Goal: Task Accomplishment & Management: Manage account settings

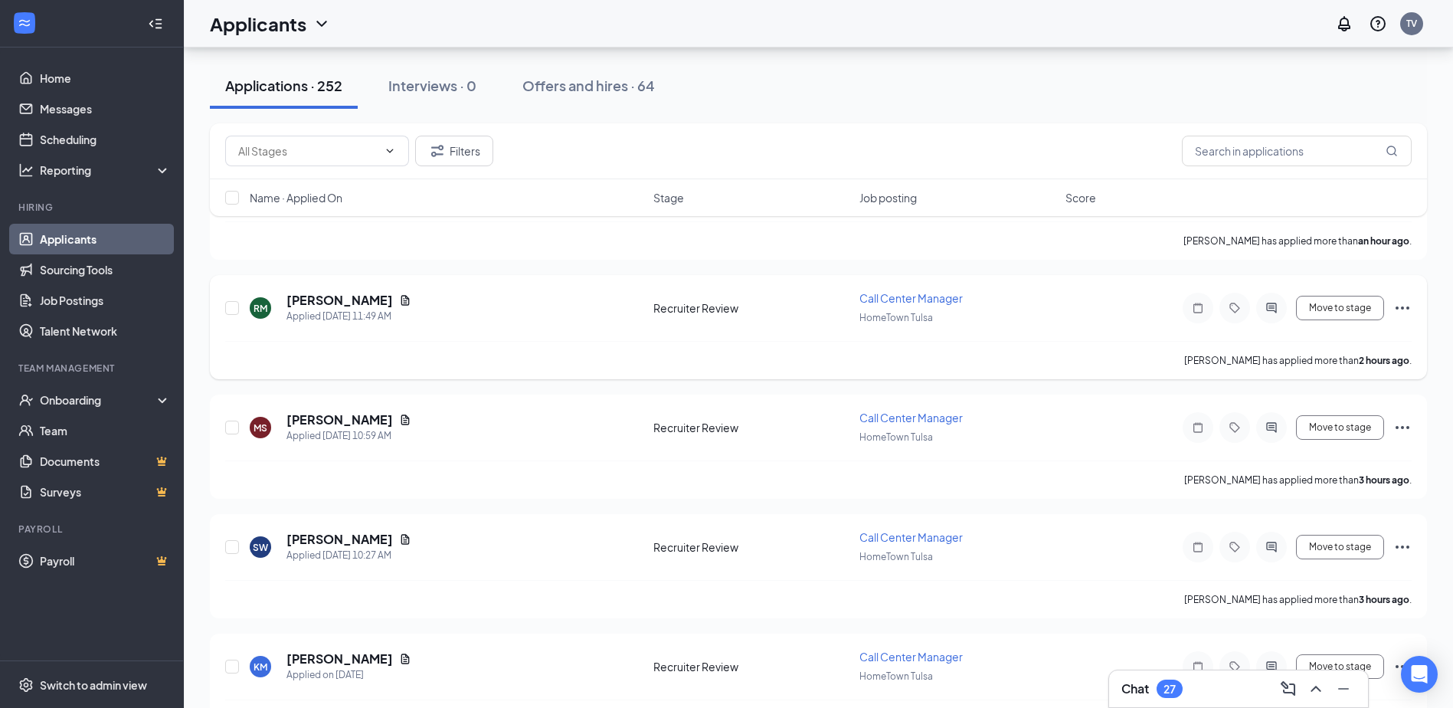
scroll to position [306, 0]
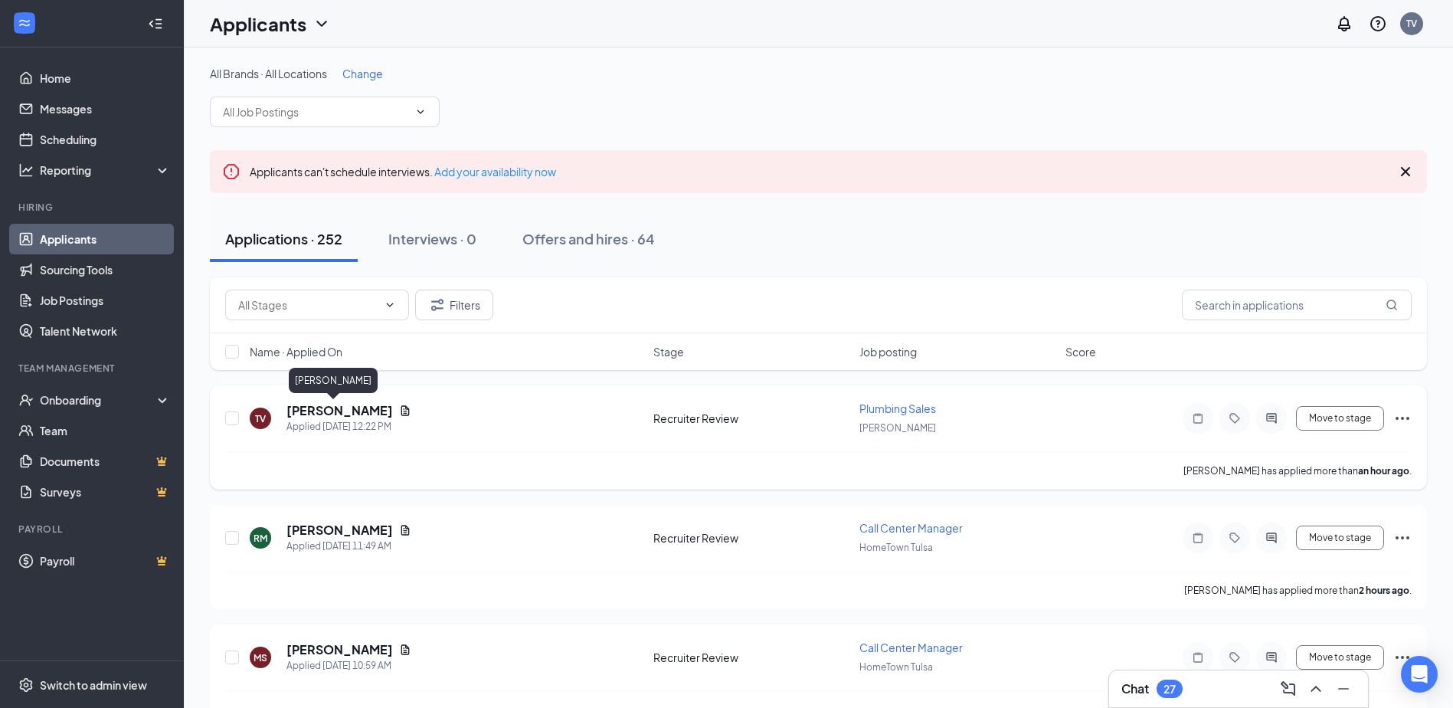
click at [298, 409] on h5 "Ty Velonis" at bounding box center [339, 410] width 106 height 17
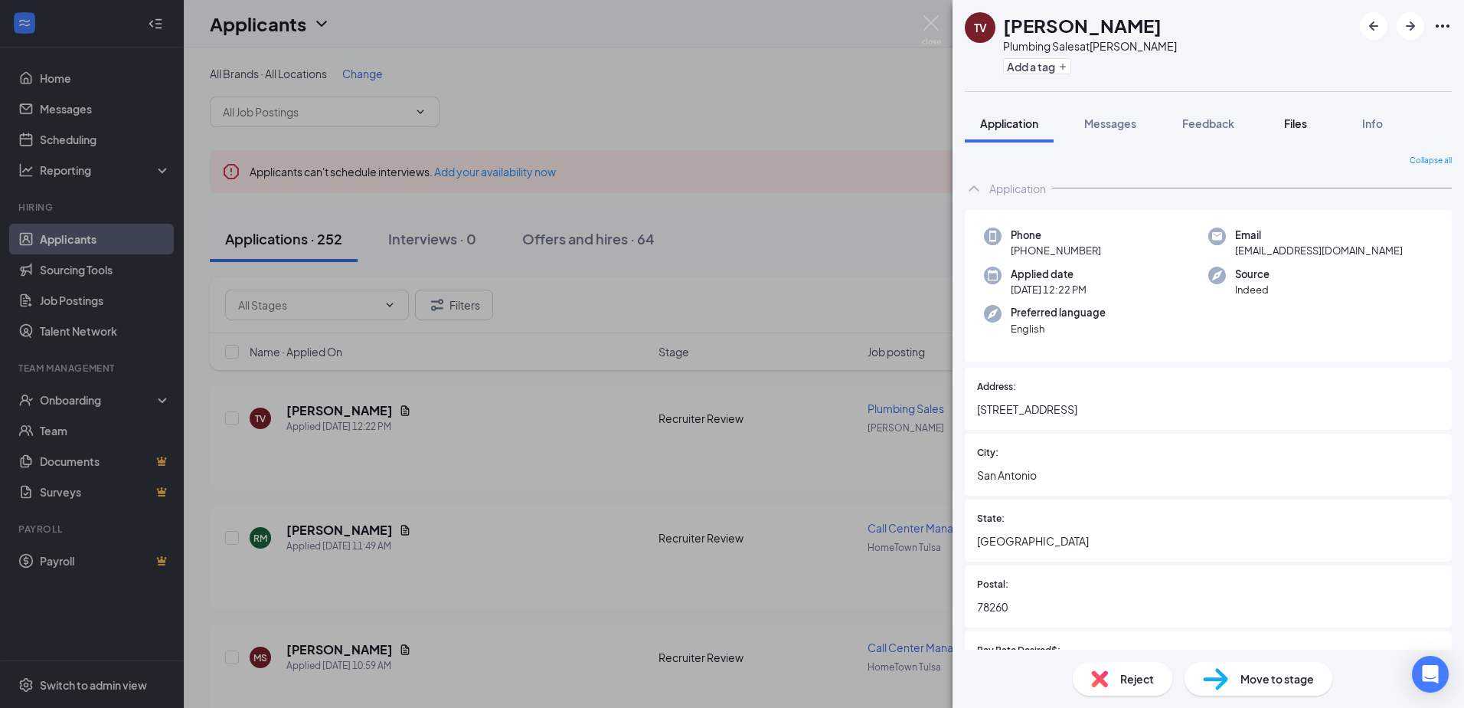
click at [1300, 127] on span "Files" at bounding box center [1295, 123] width 23 height 14
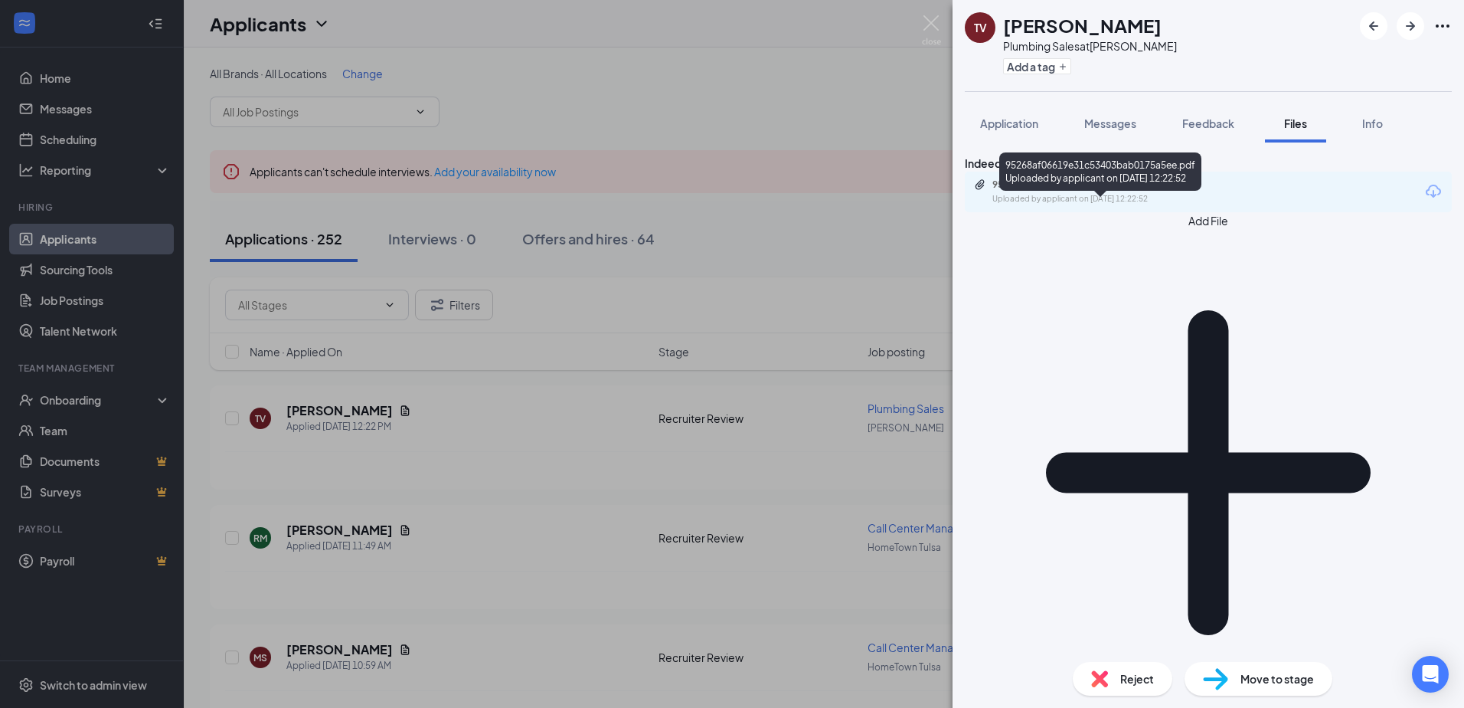
click at [1132, 191] on div "95268af06619e31c53403bab0175a5ee.pdf" at bounding box center [1099, 184] width 214 height 12
click at [933, 26] on img at bounding box center [931, 30] width 19 height 30
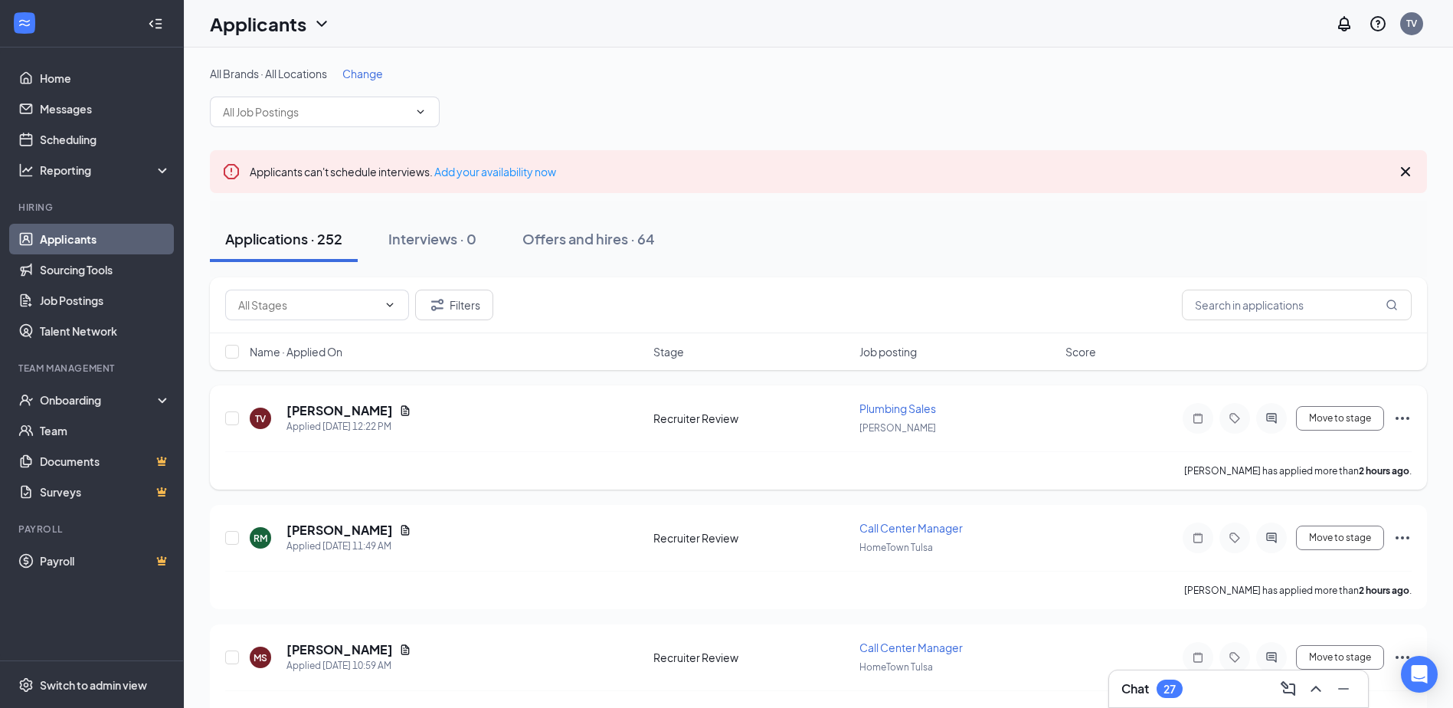
click at [1399, 422] on icon "Ellipses" at bounding box center [1402, 418] width 18 height 18
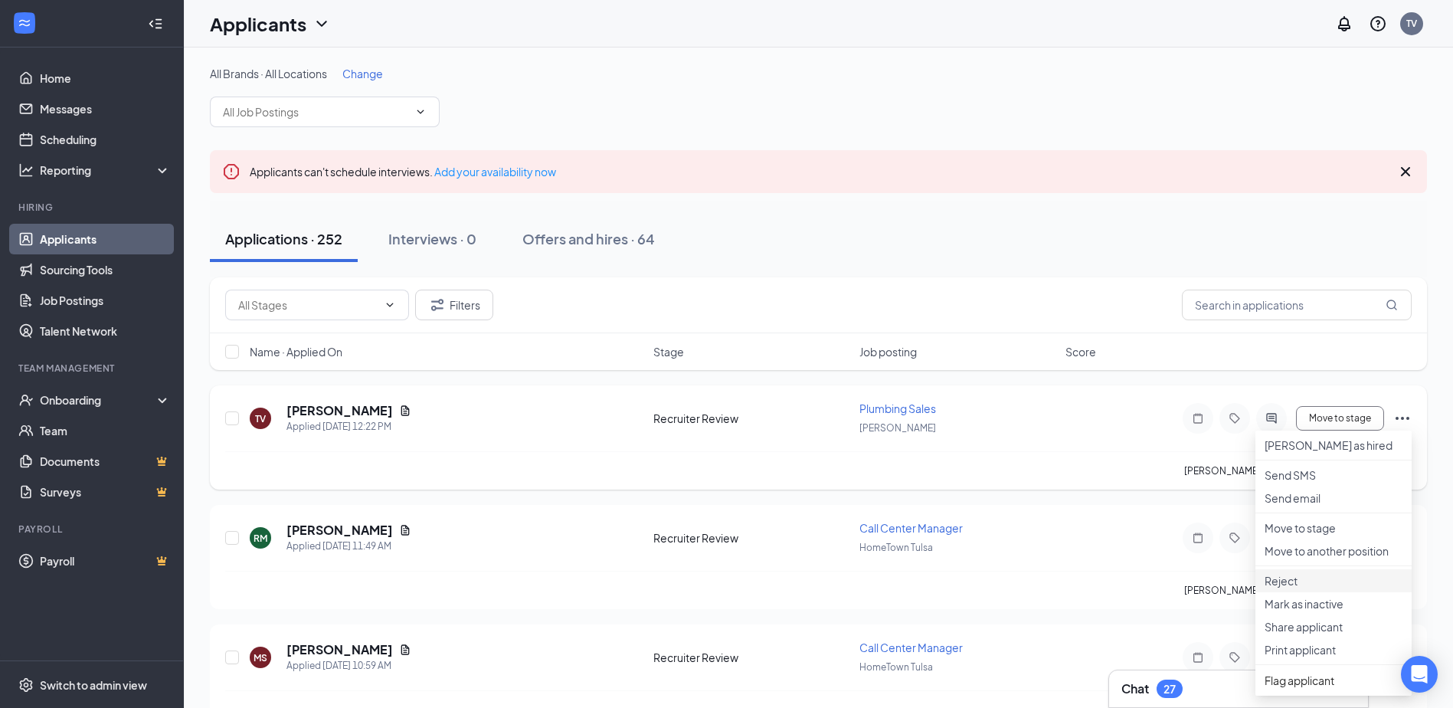
click at [1331, 588] on p "Reject" at bounding box center [1333, 580] width 138 height 15
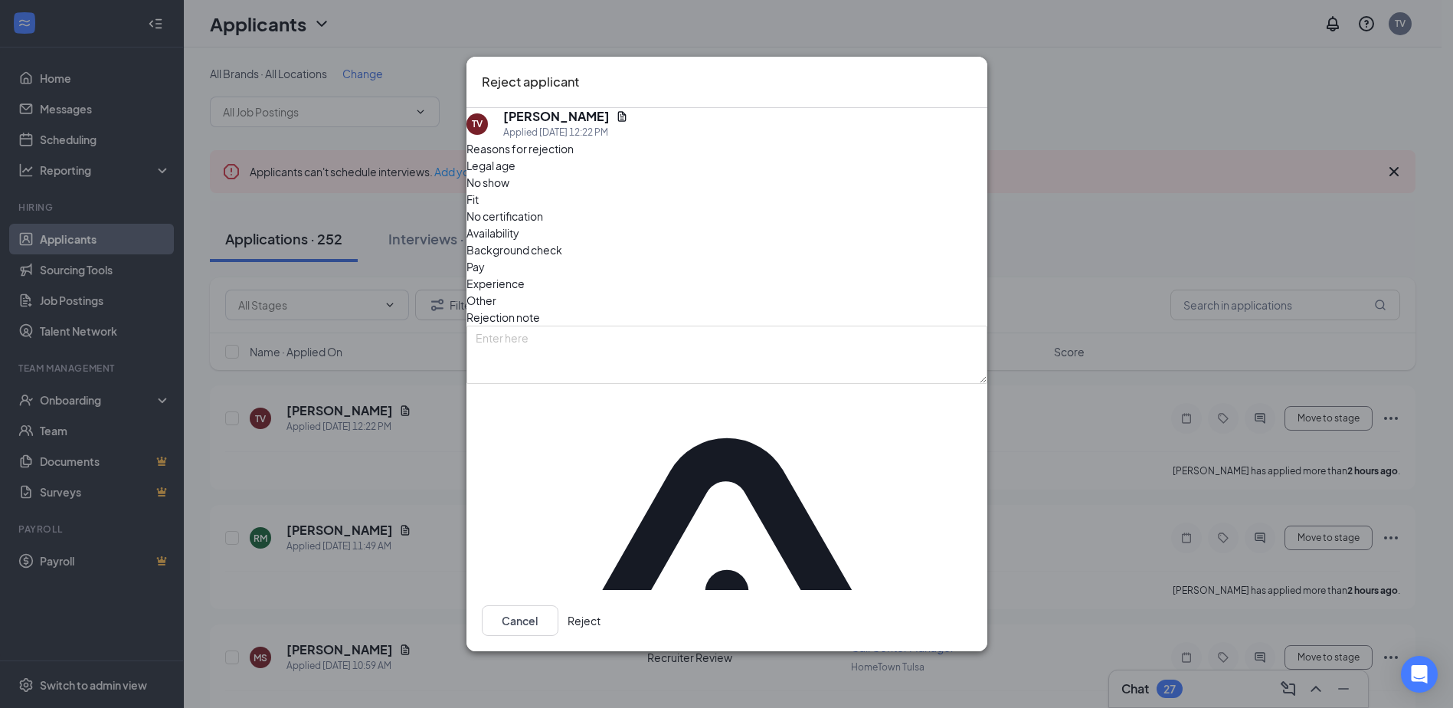
click at [600, 605] on button "Reject" at bounding box center [583, 620] width 33 height 31
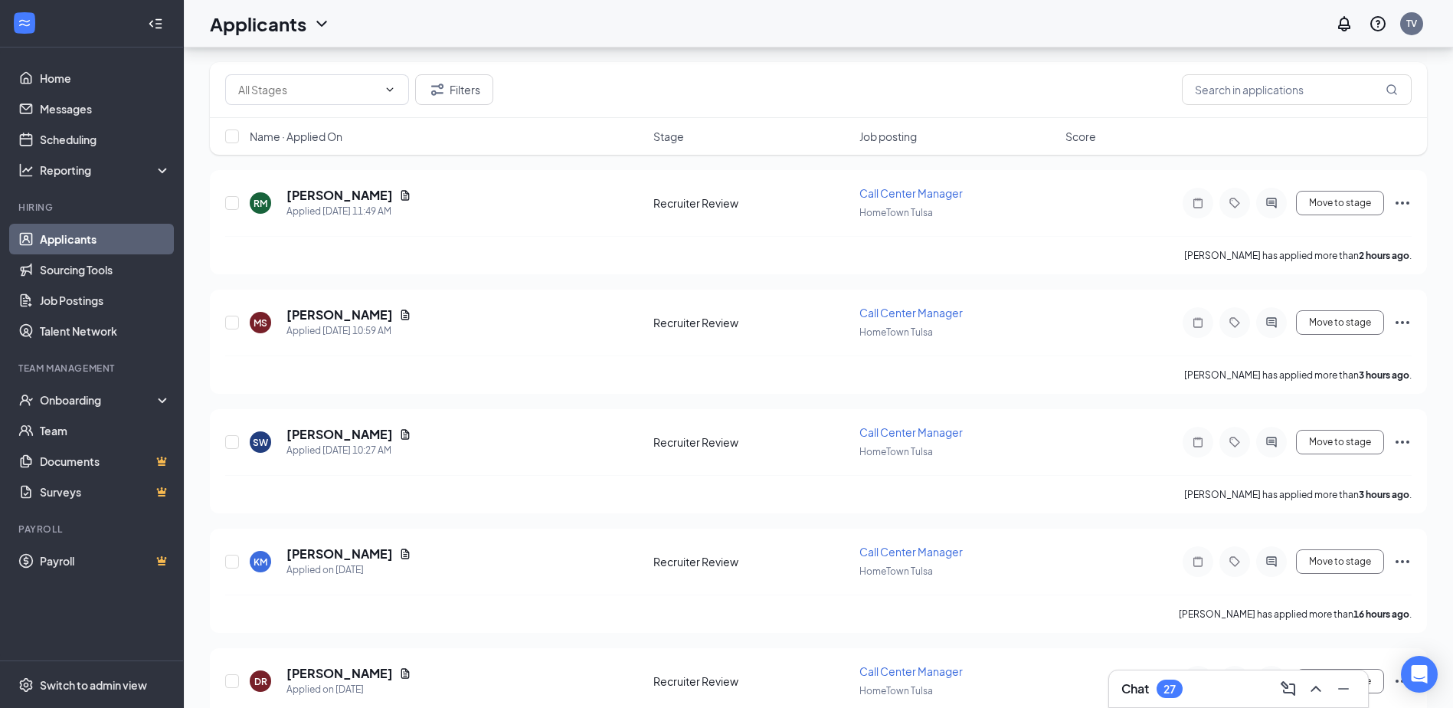
scroll to position [77, 0]
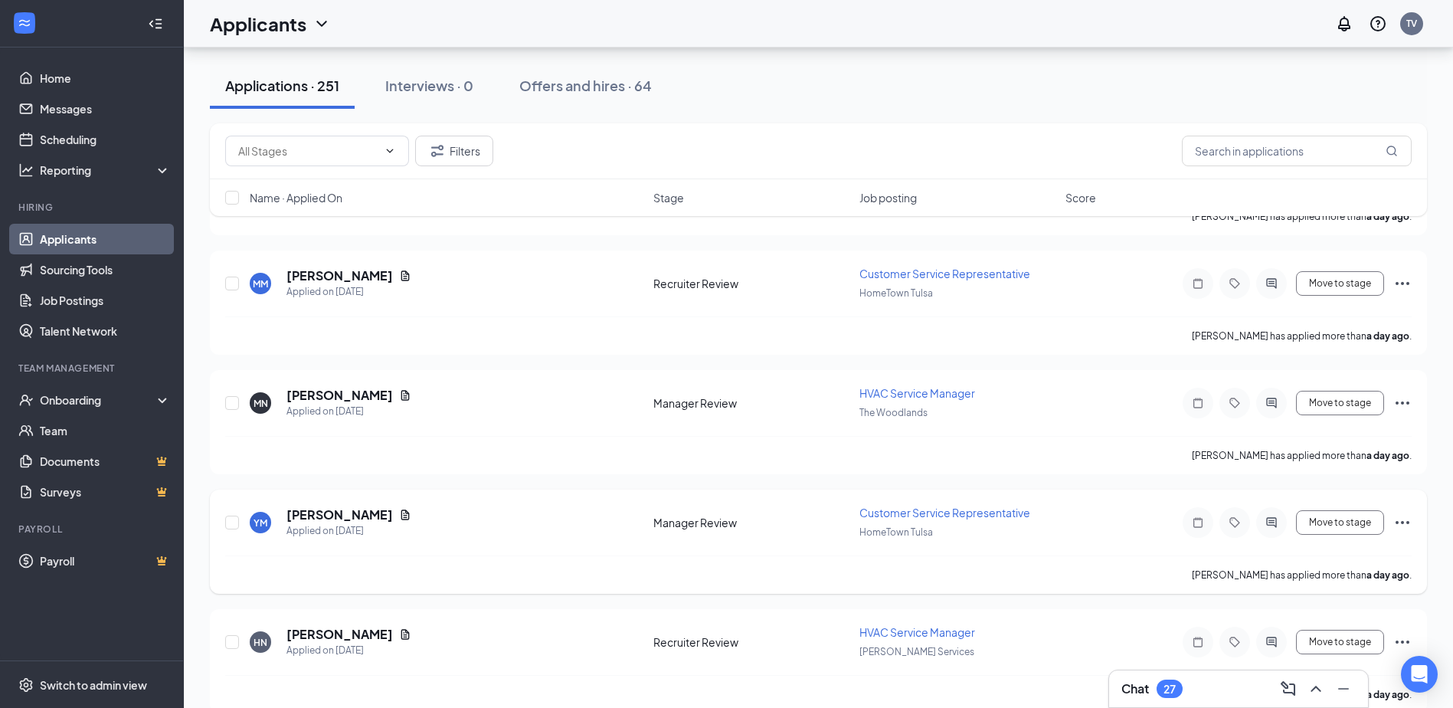
scroll to position [1072, 0]
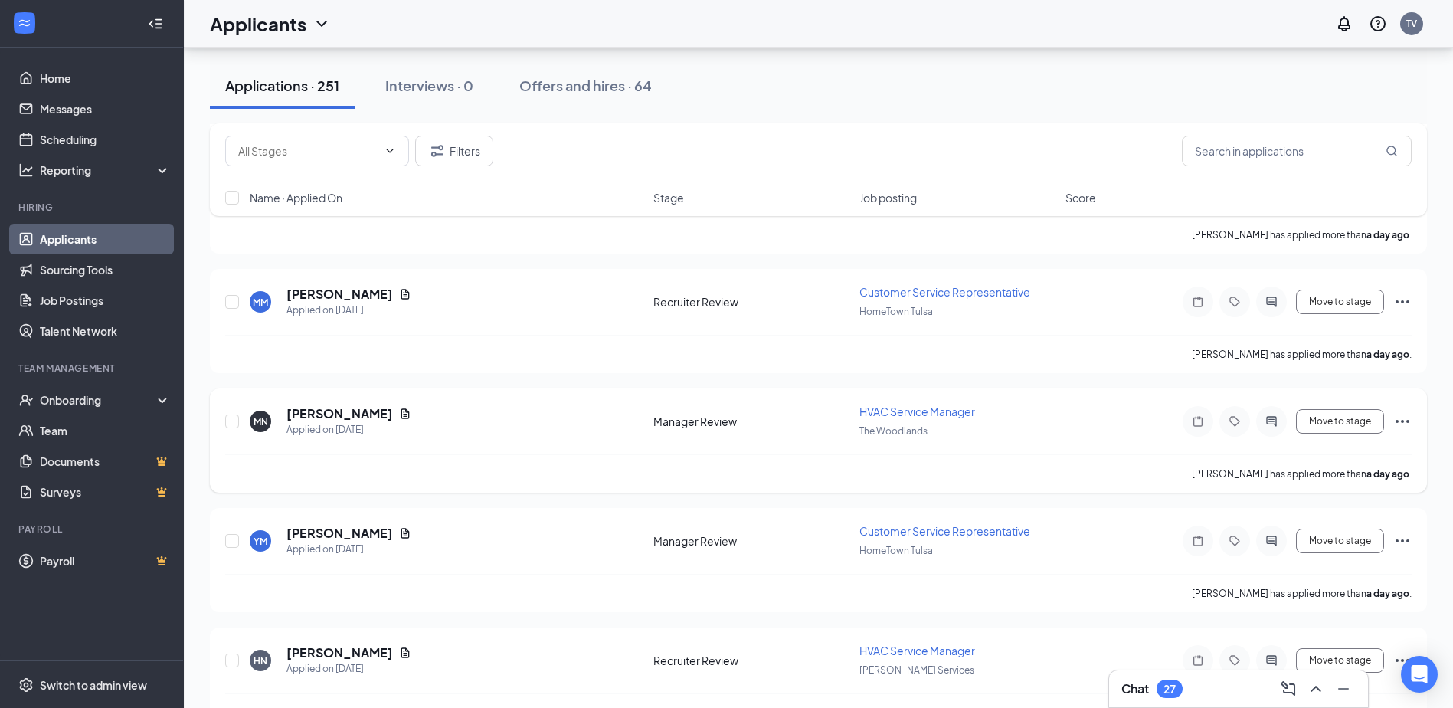
click at [1401, 421] on icon "Ellipses" at bounding box center [1402, 421] width 14 height 3
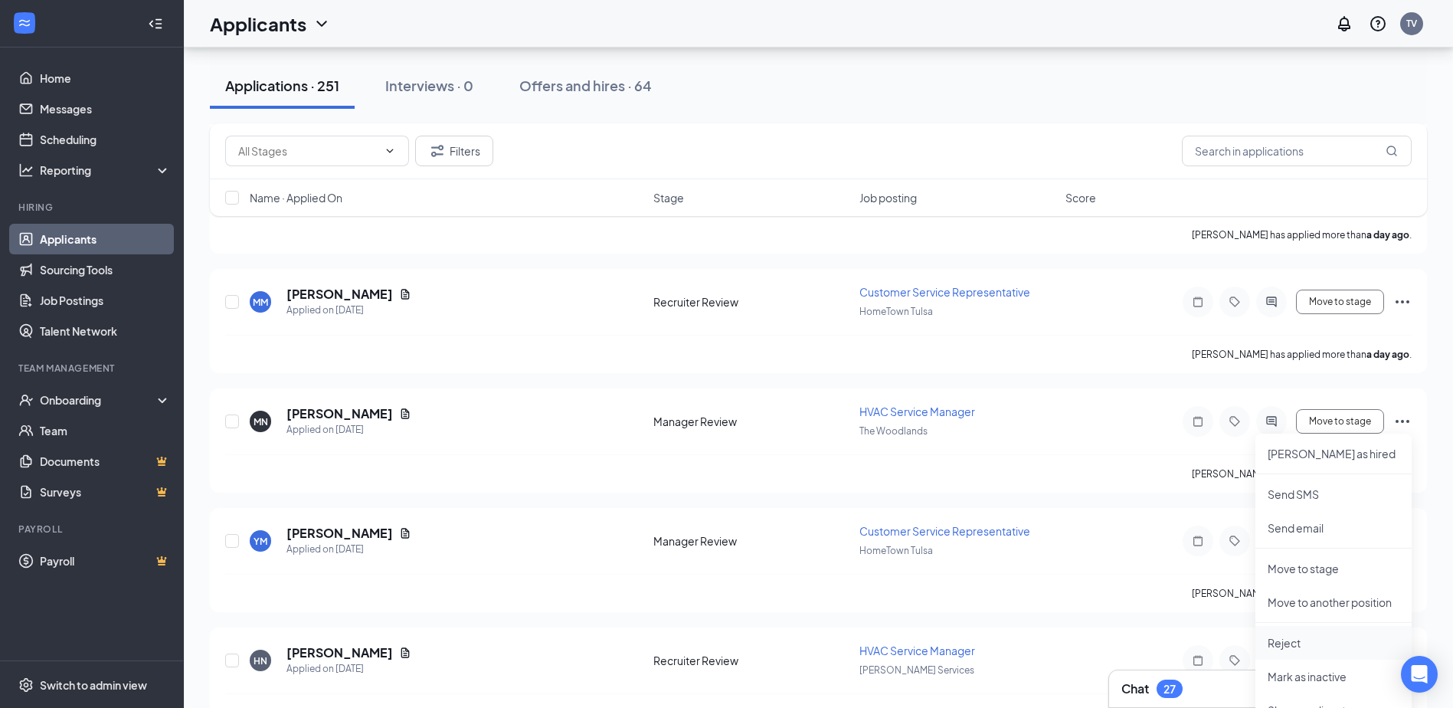
click at [1318, 648] on p "Reject" at bounding box center [1333, 642] width 132 height 15
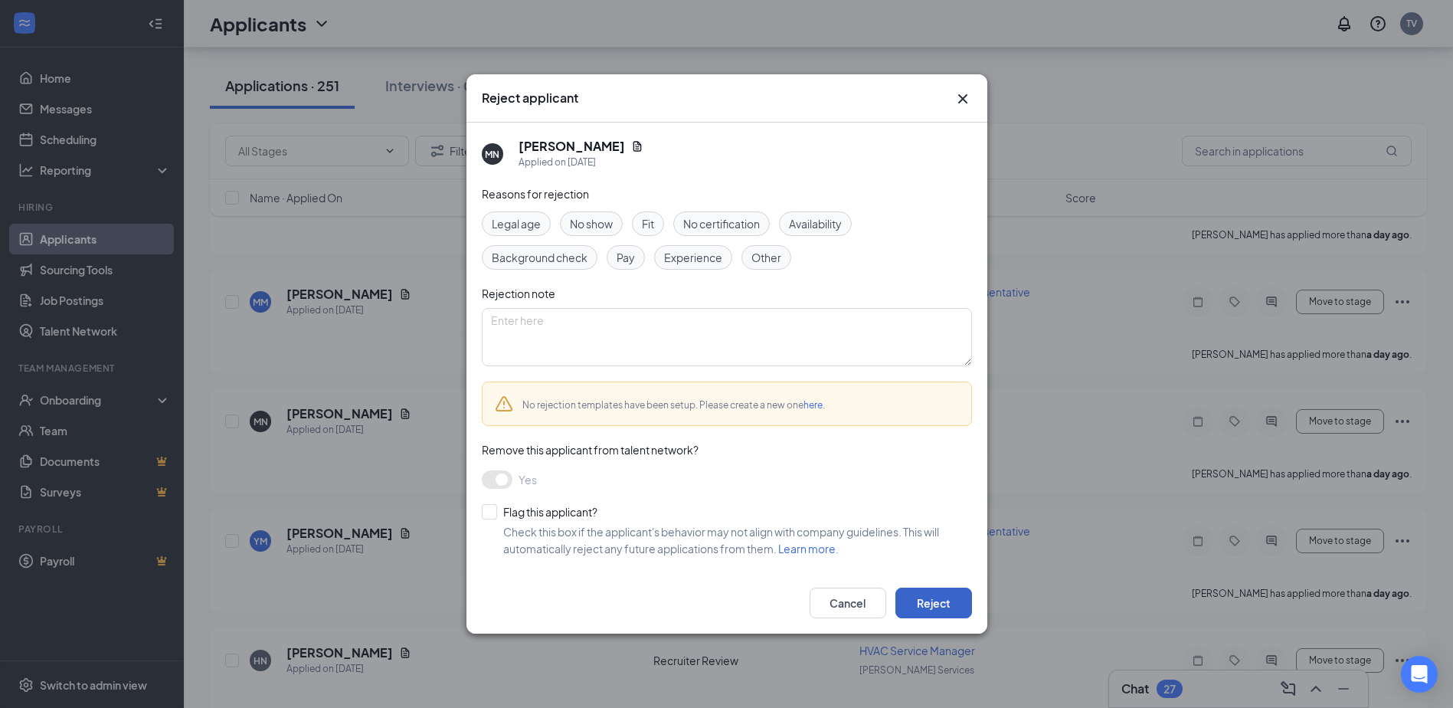
click at [936, 596] on button "Reject" at bounding box center [933, 602] width 77 height 31
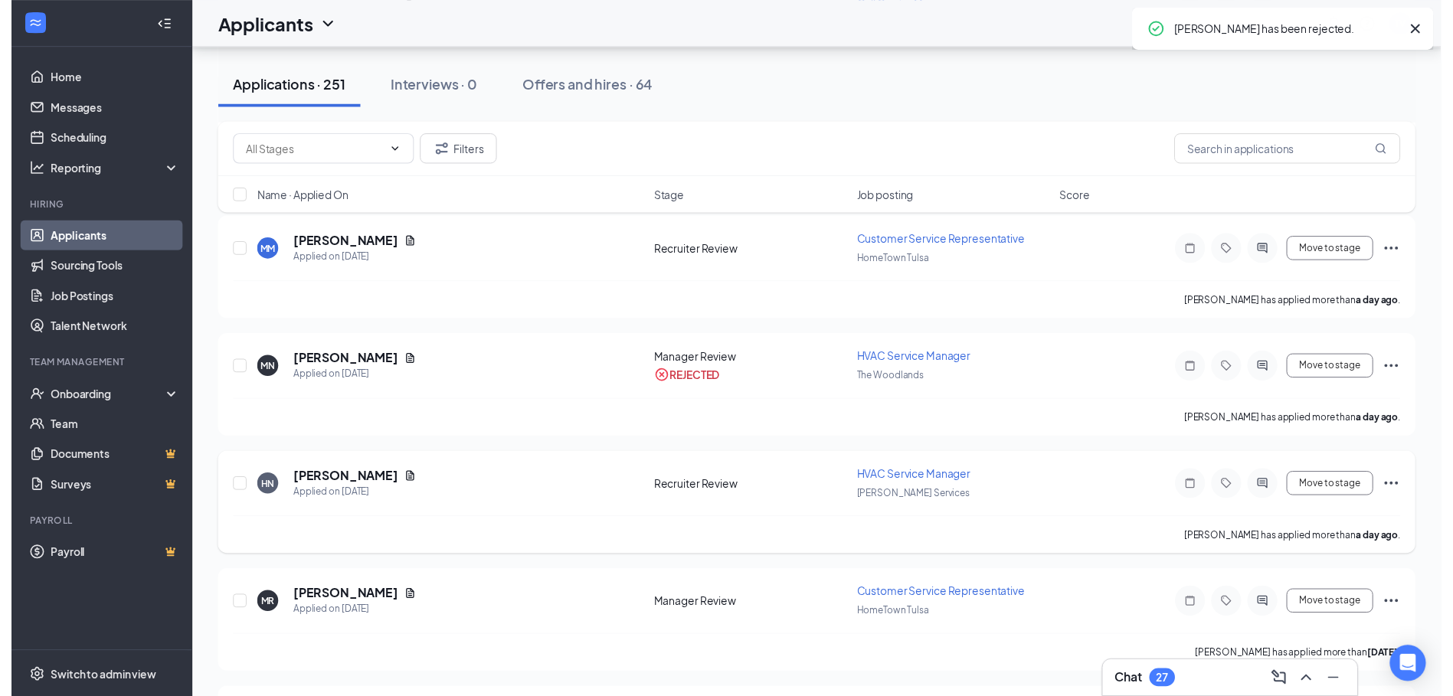
scroll to position [1149, 0]
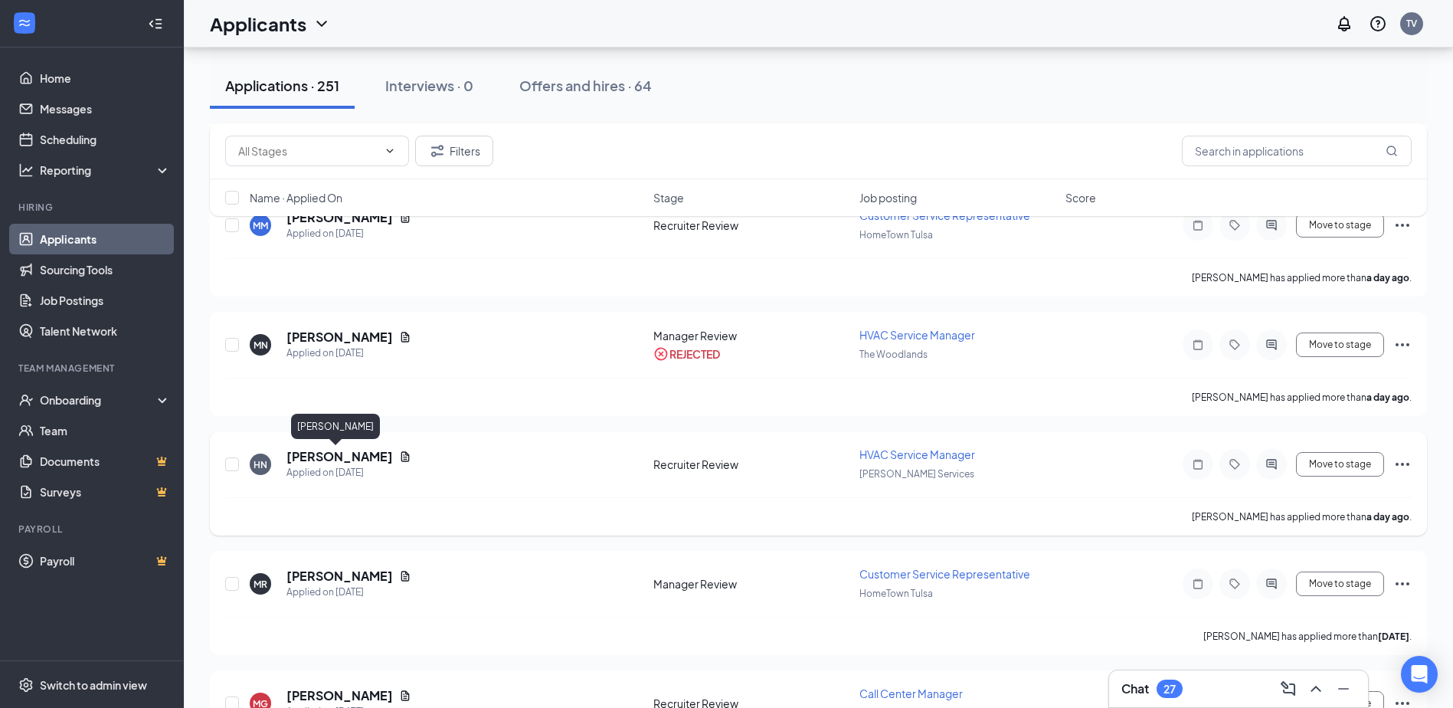
click at [335, 457] on h5 "Hussain Nagri" at bounding box center [339, 456] width 106 height 17
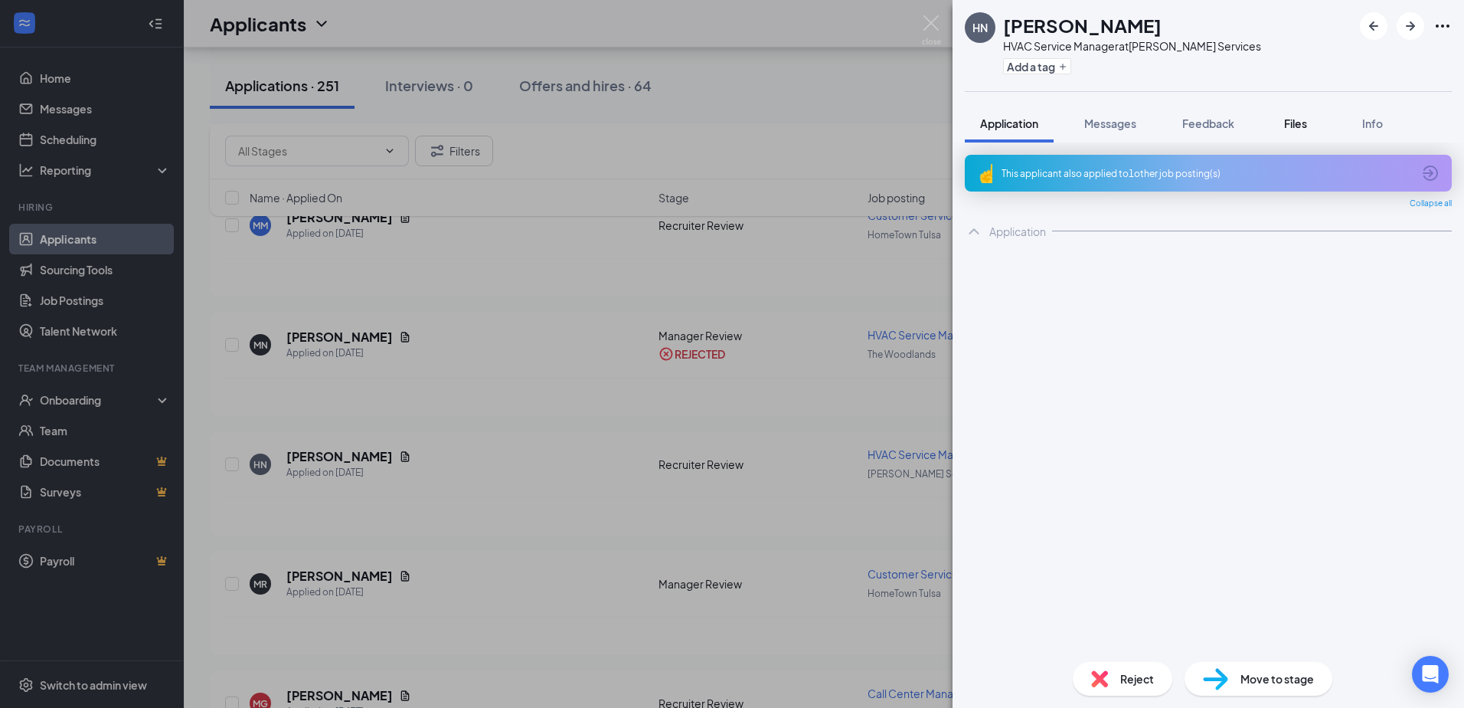
click at [1303, 133] on button "Files" at bounding box center [1295, 123] width 61 height 38
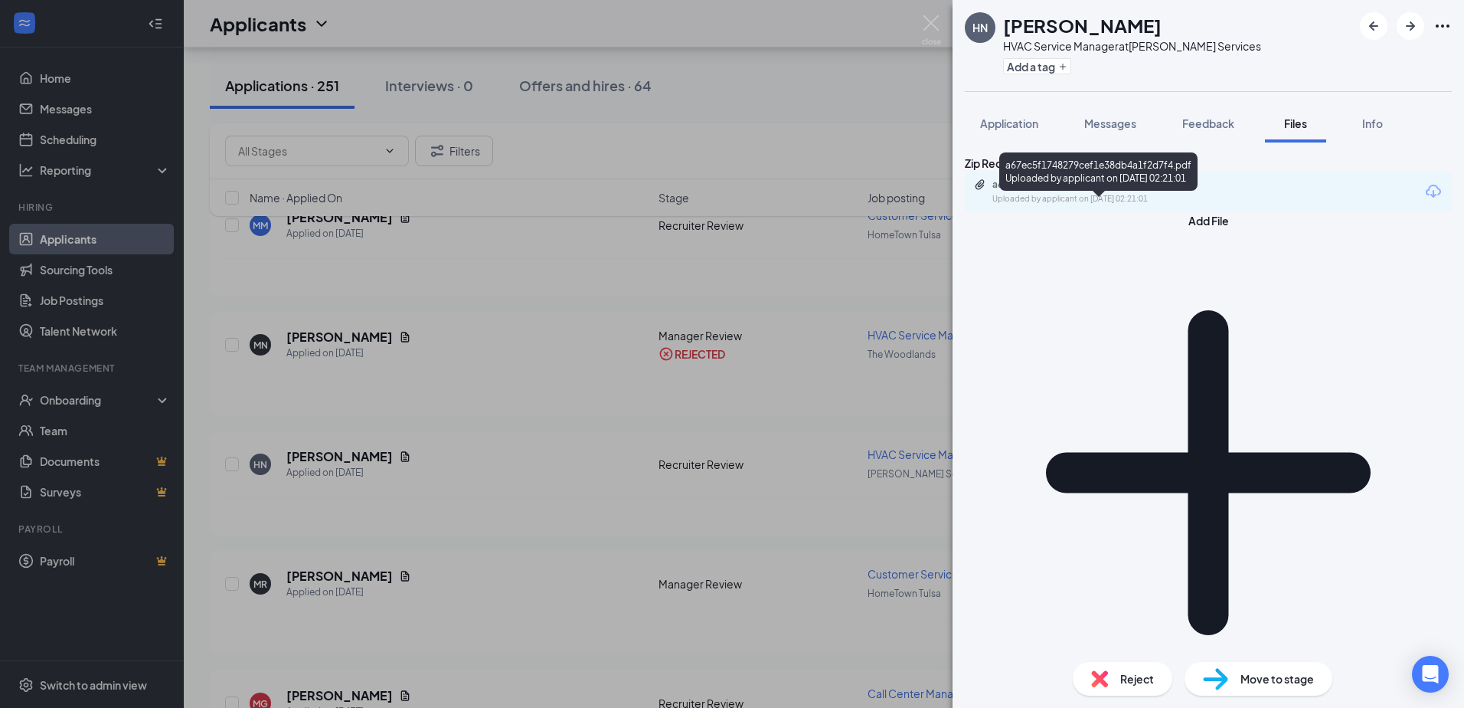
click at [1095, 205] on div "a67ec5f1748279cef1e38db4a1f2d7f4.pdf Uploaded by applicant on Sep 14, 2025 at 0…" at bounding box center [1098, 191] width 248 height 27
click at [924, 21] on img at bounding box center [931, 30] width 19 height 30
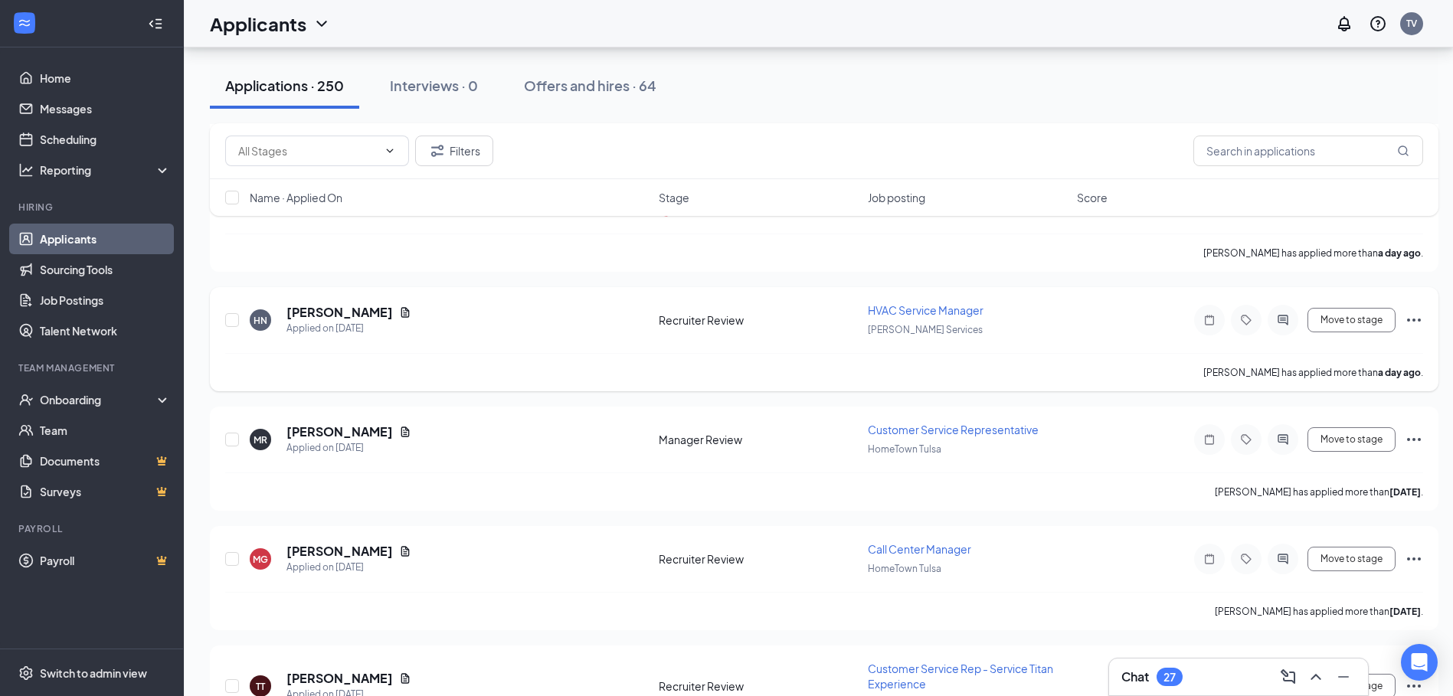
scroll to position [1302, 0]
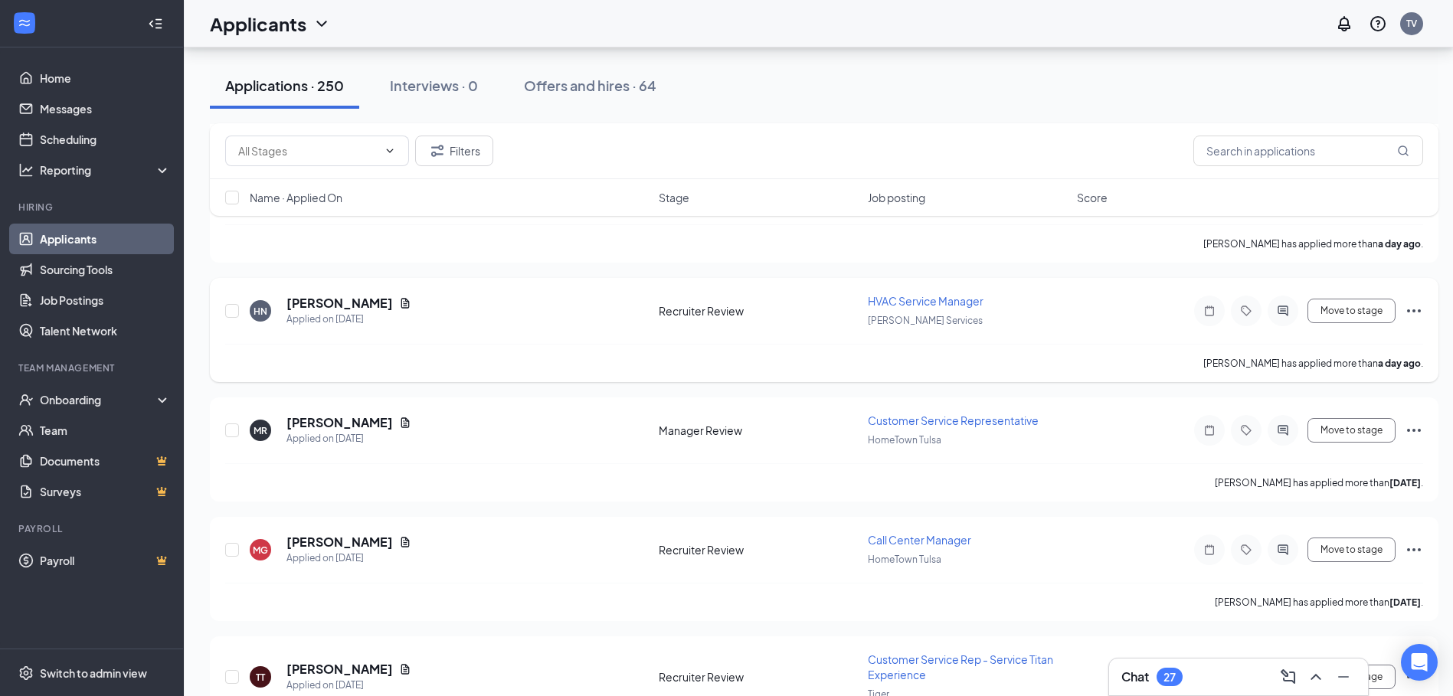
click at [1414, 312] on icon "Ellipses" at bounding box center [1413, 311] width 18 height 18
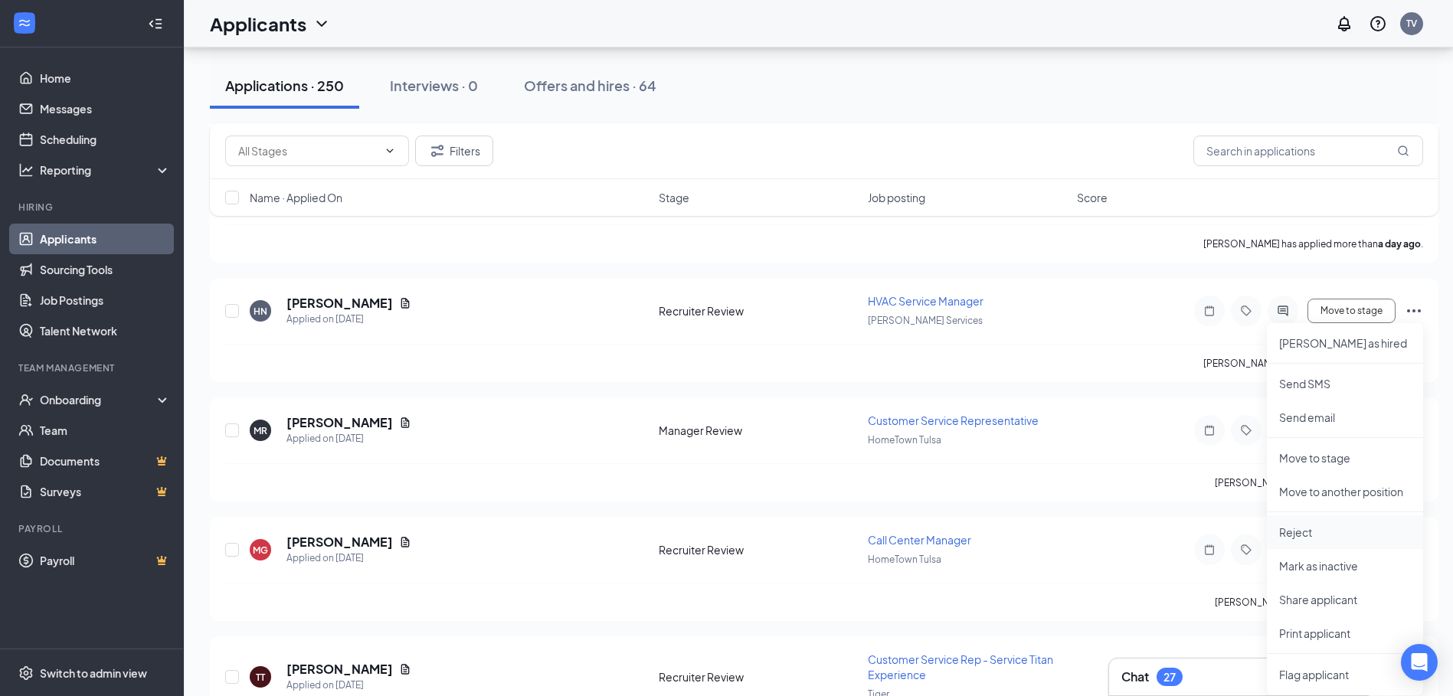
click at [1312, 531] on p "Reject" at bounding box center [1345, 532] width 132 height 15
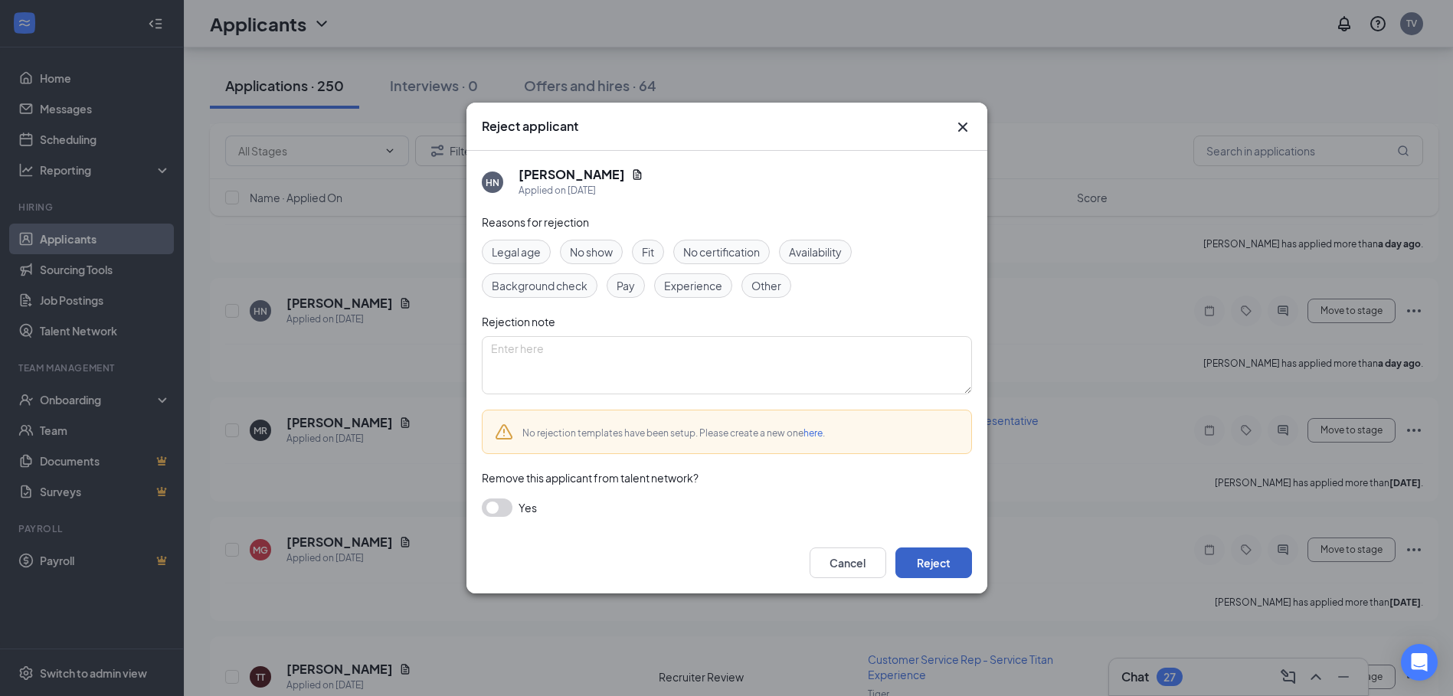
click at [907, 559] on button "Reject" at bounding box center [933, 562] width 77 height 31
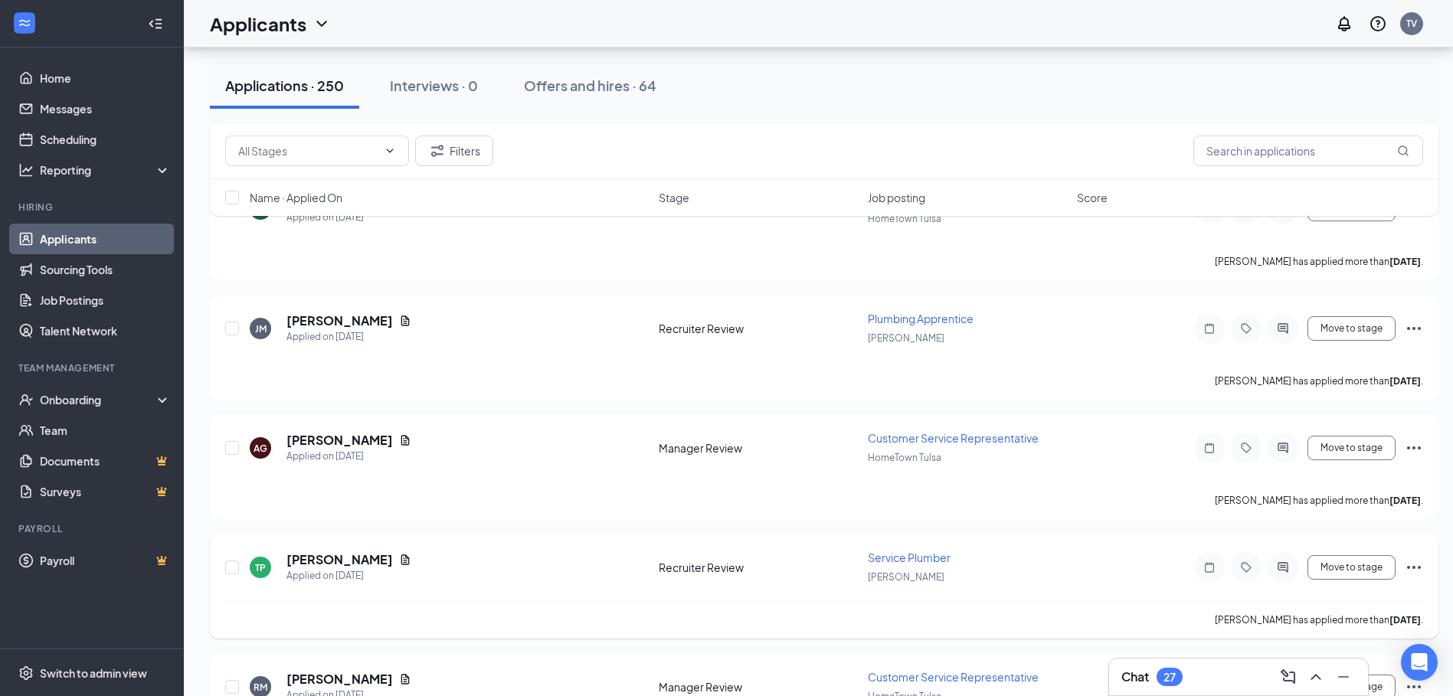
scroll to position [3140, 0]
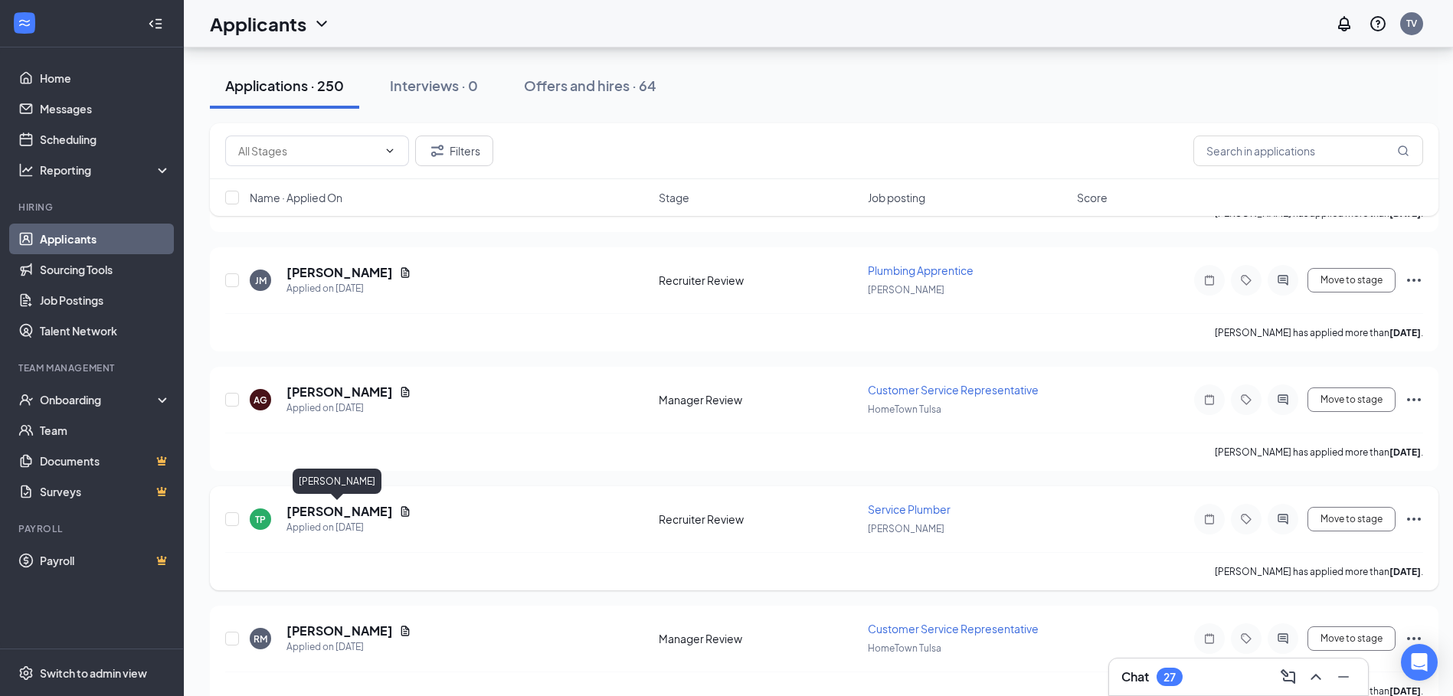
click at [341, 513] on h5 "Terrence Pullin" at bounding box center [339, 511] width 106 height 17
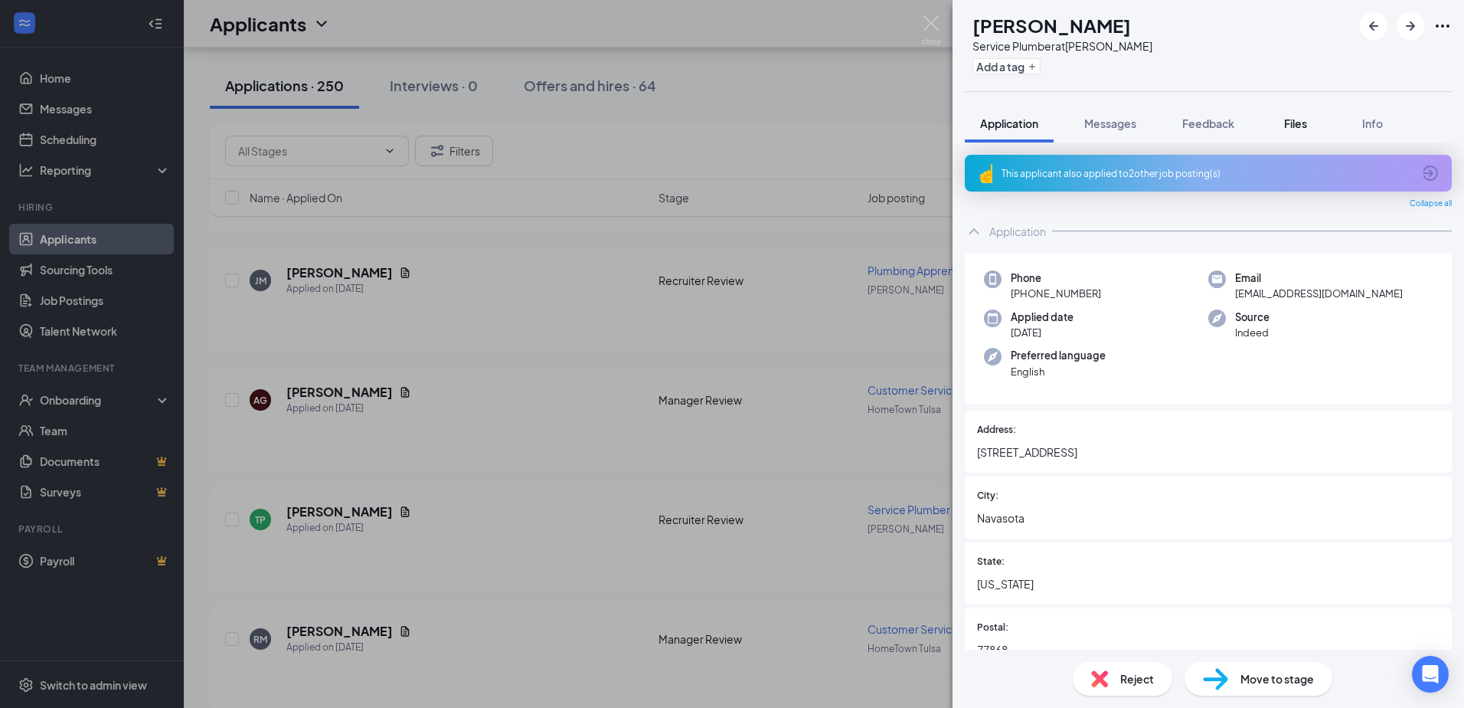
click at [1293, 131] on button "Files" at bounding box center [1295, 123] width 61 height 38
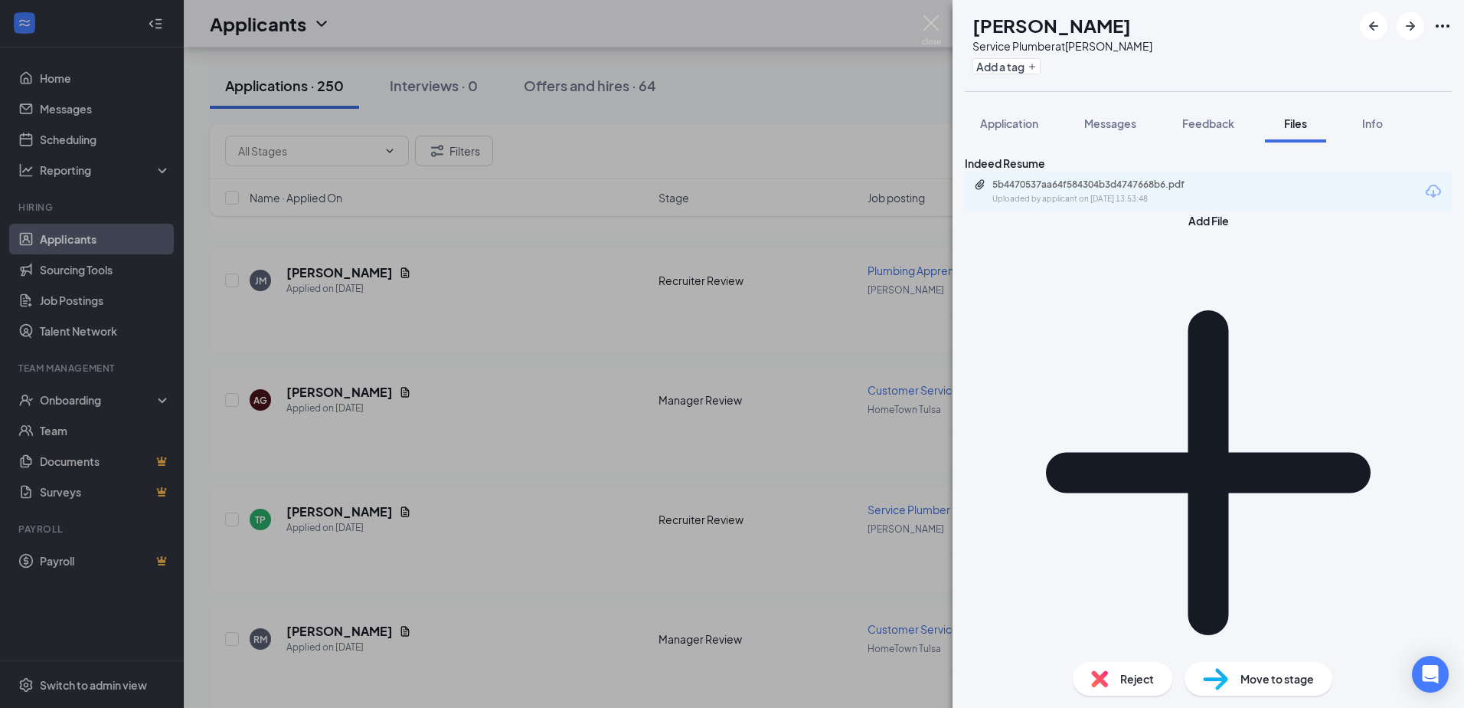
click at [1171, 212] on div "5b4470537aa64f584304b3d4747668b6.pdf Uploaded by applicant on Sep 11, 2025 at 1…" at bounding box center [1208, 192] width 487 height 41
click at [1167, 205] on div "5b4470537aa64f584304b3d4747668b6.pdf Uploaded by applicant on Sep 11, 2025 at 1…" at bounding box center [1098, 191] width 248 height 27
click at [935, 25] on img at bounding box center [931, 30] width 19 height 30
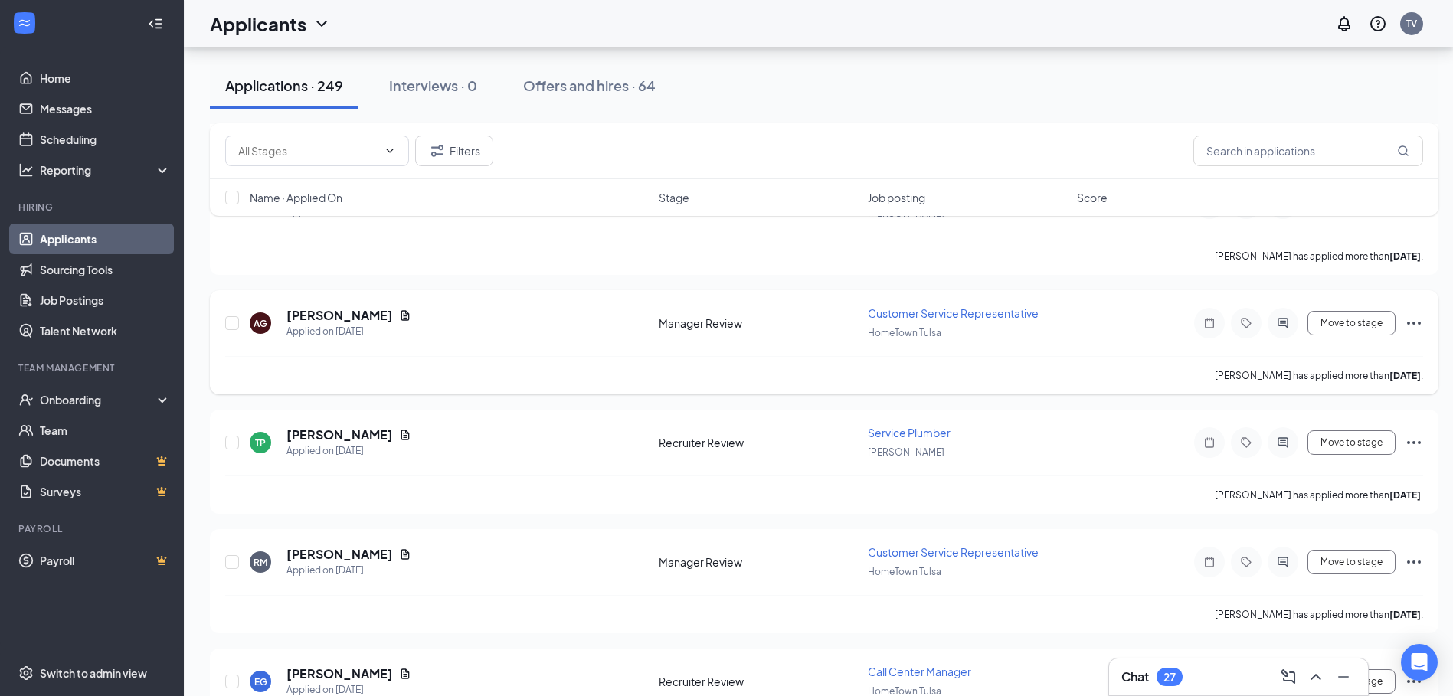
scroll to position [3293, 0]
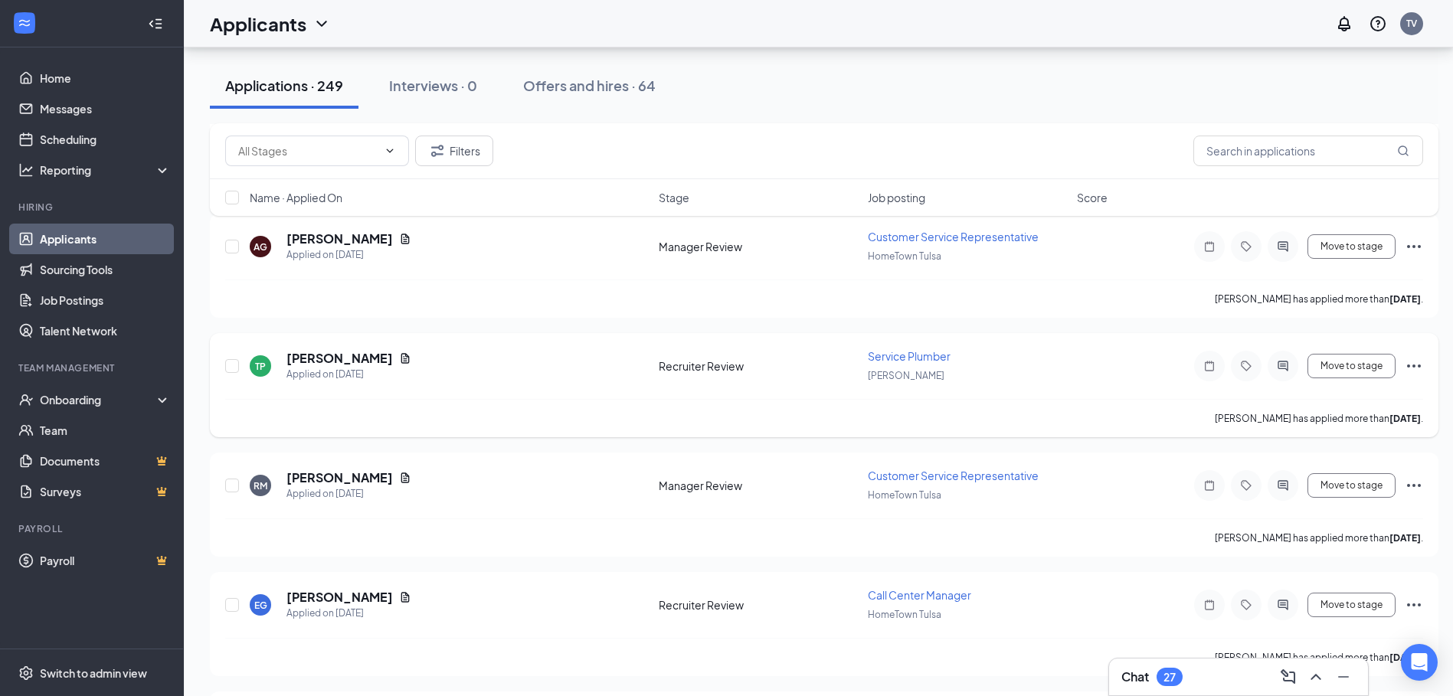
click at [1413, 367] on icon "Ellipses" at bounding box center [1414, 365] width 14 height 3
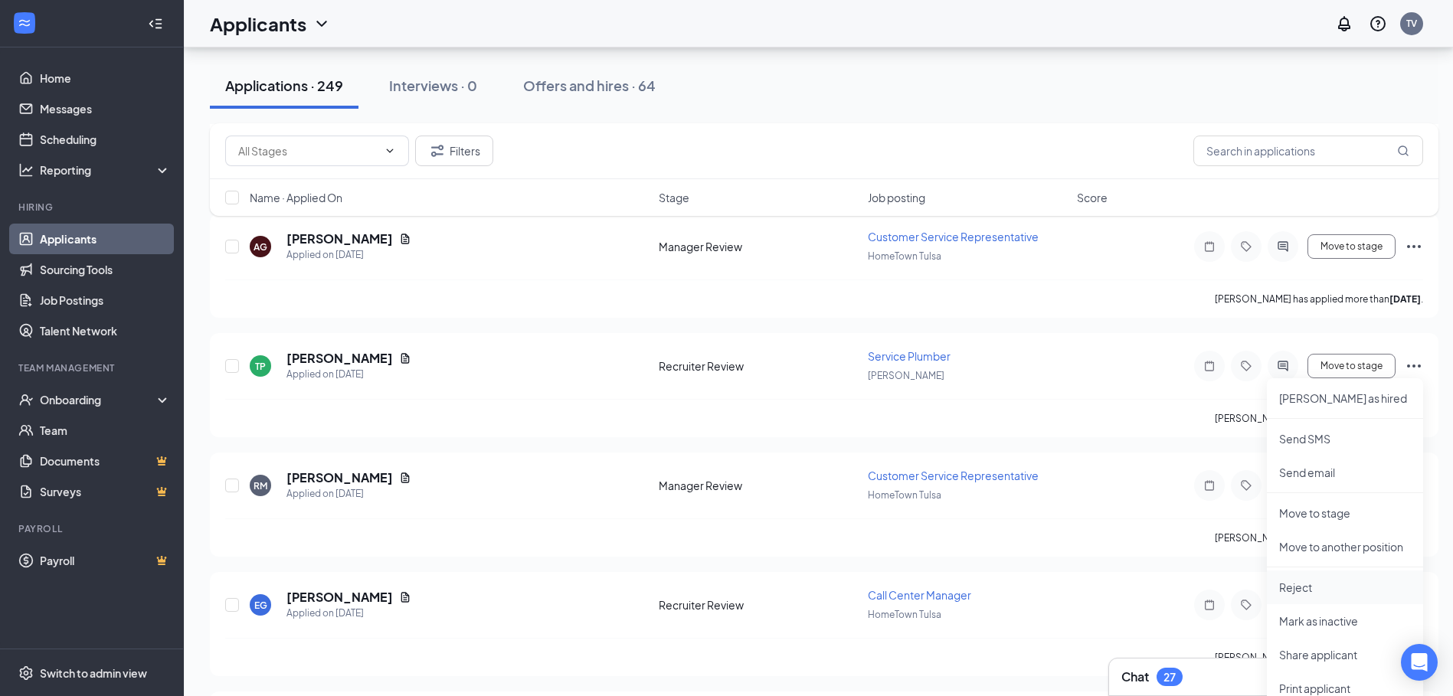
click at [1315, 594] on p "Reject" at bounding box center [1345, 587] width 132 height 15
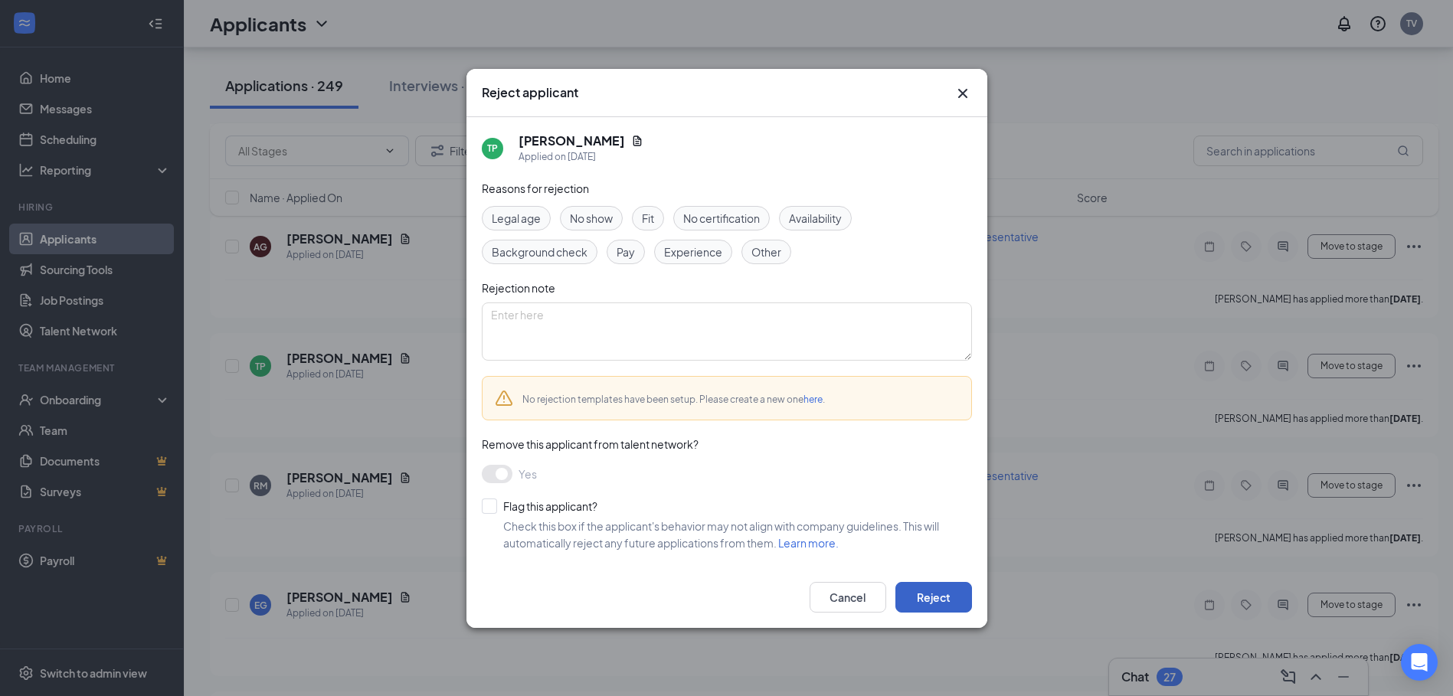
click at [950, 602] on button "Reject" at bounding box center [933, 597] width 77 height 31
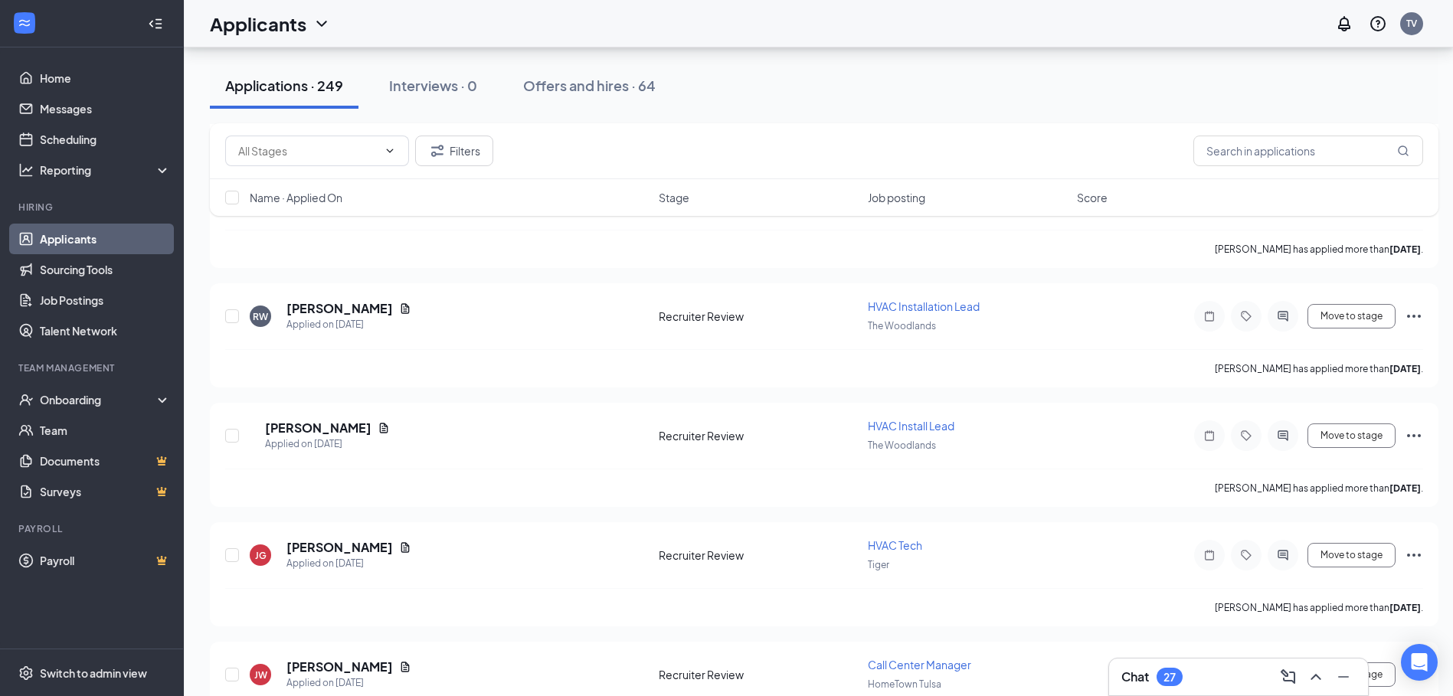
scroll to position [4058, 0]
click at [325, 315] on h5 "Ryan Wilson" at bounding box center [339, 309] width 106 height 17
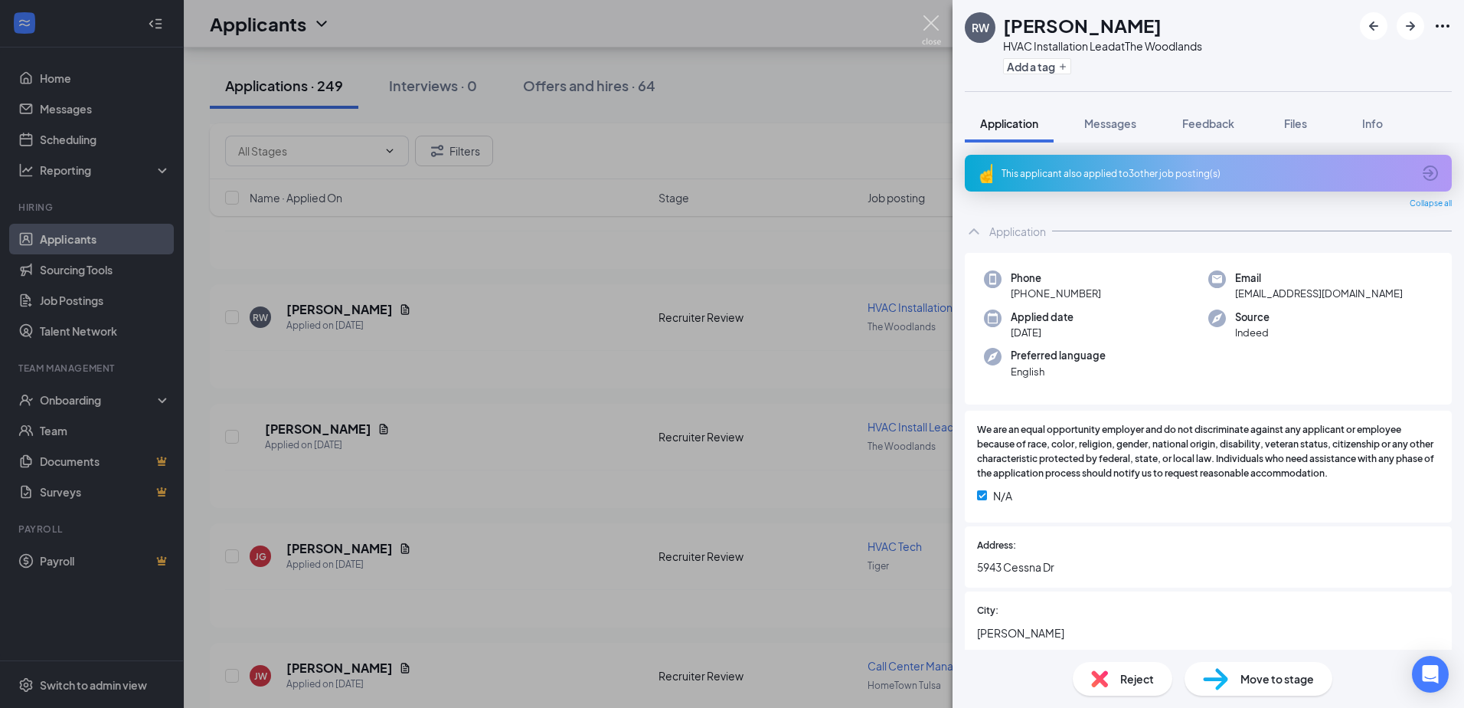
click at [930, 23] on img at bounding box center [931, 30] width 19 height 30
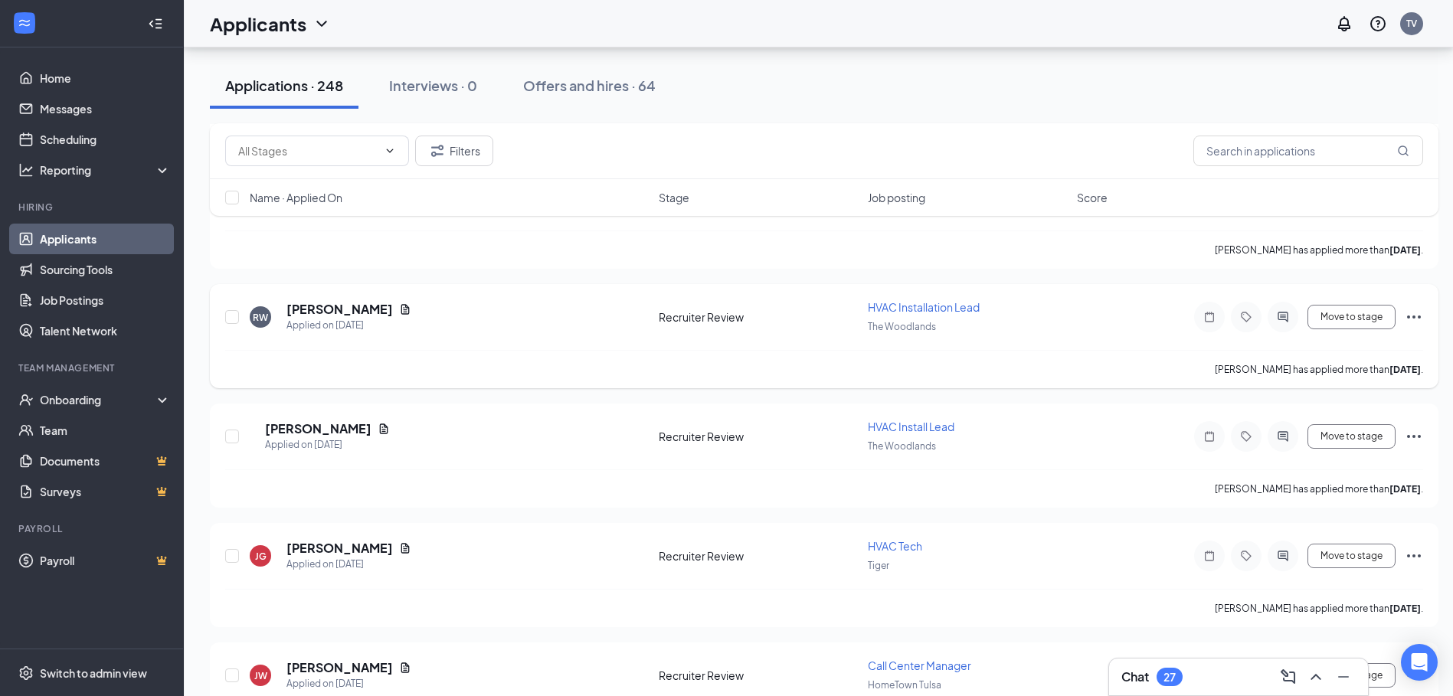
click at [1413, 317] on icon "Ellipses" at bounding box center [1414, 316] width 14 height 3
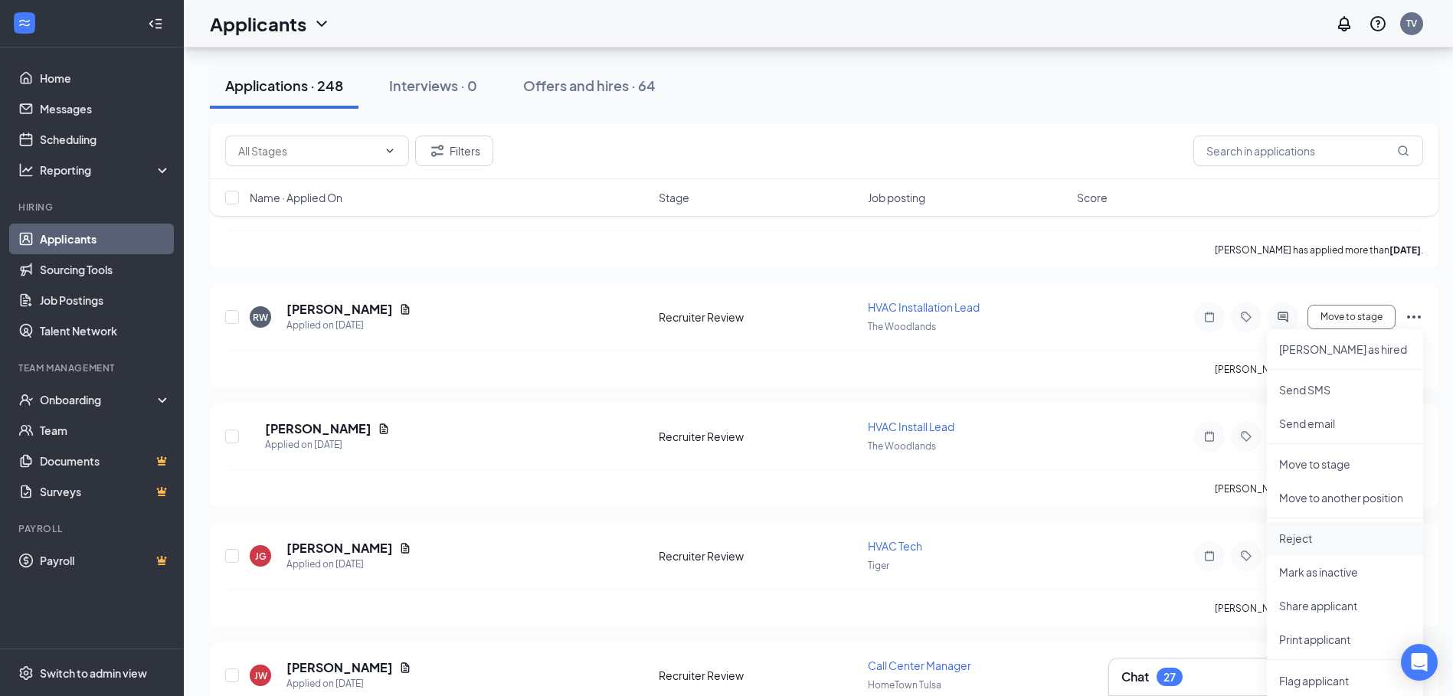
click at [1307, 538] on p "Reject" at bounding box center [1345, 538] width 132 height 15
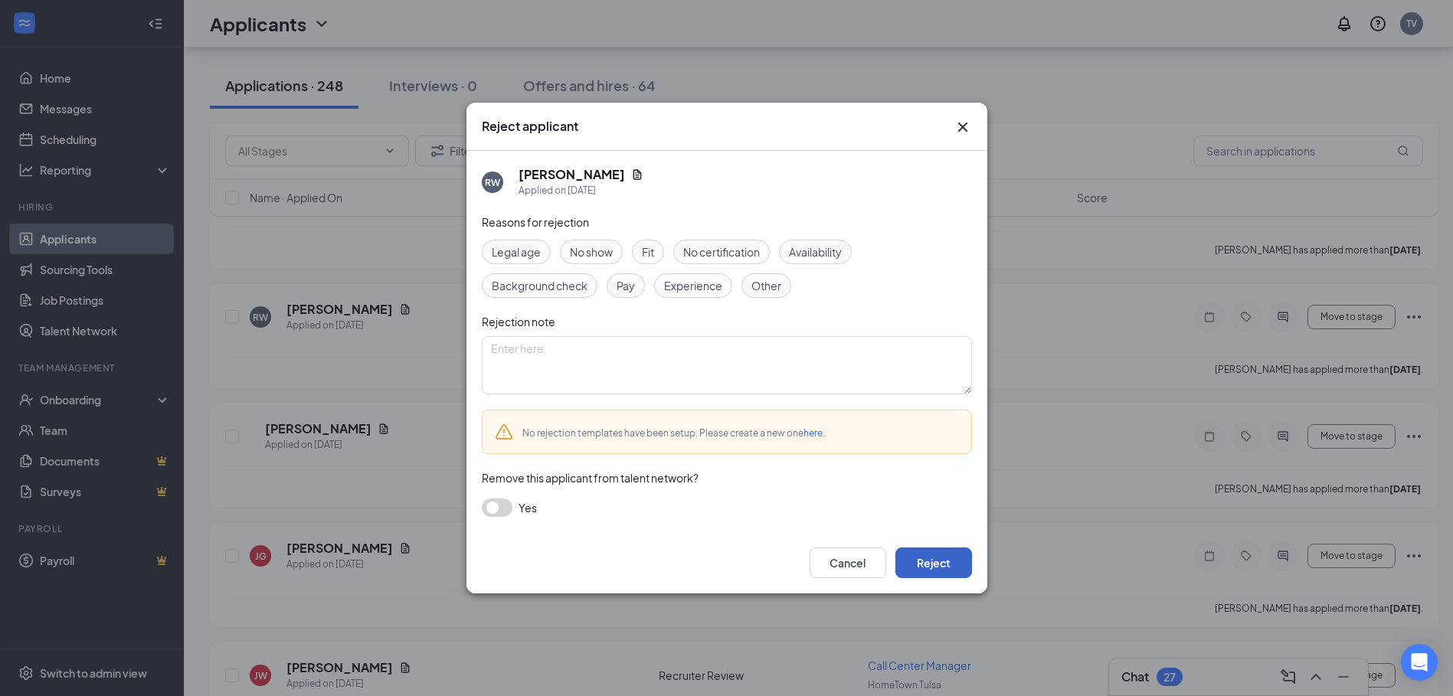
click at [957, 564] on button "Reject" at bounding box center [933, 562] width 77 height 31
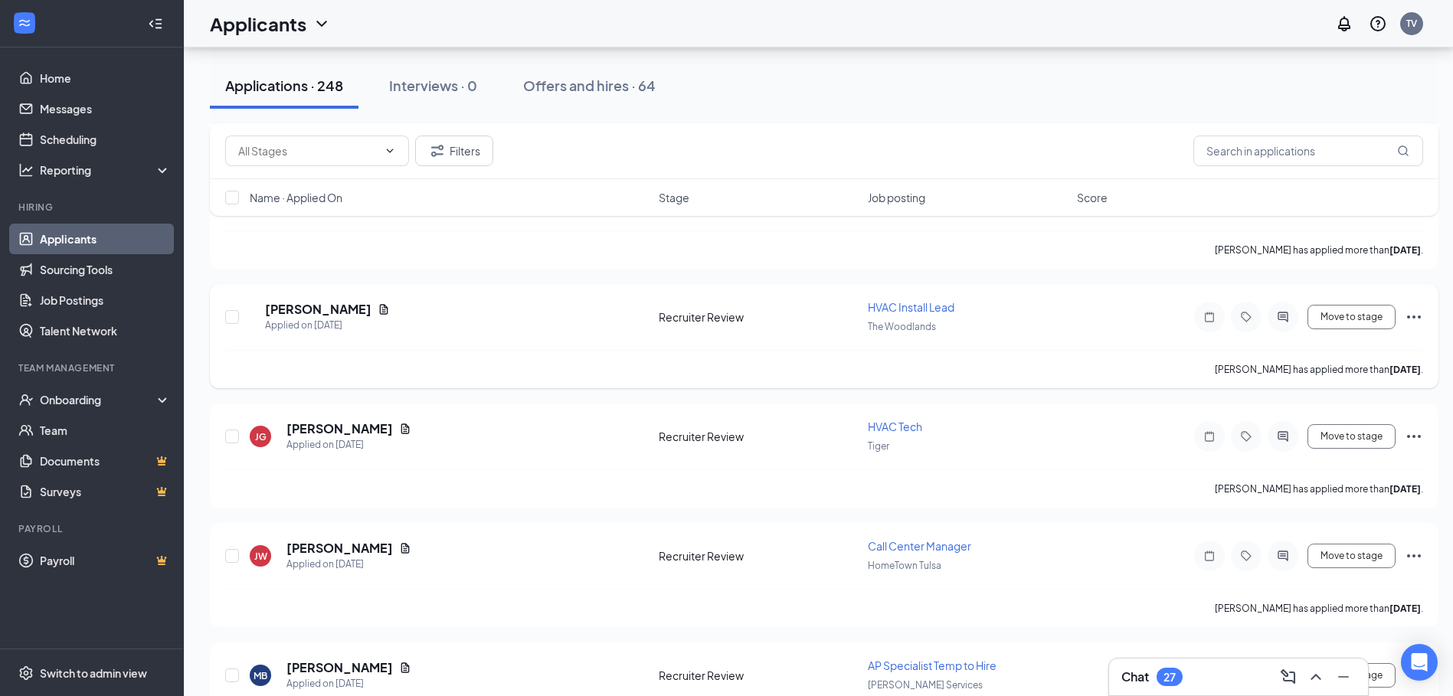
click at [1410, 317] on icon "Ellipses" at bounding box center [1414, 316] width 14 height 3
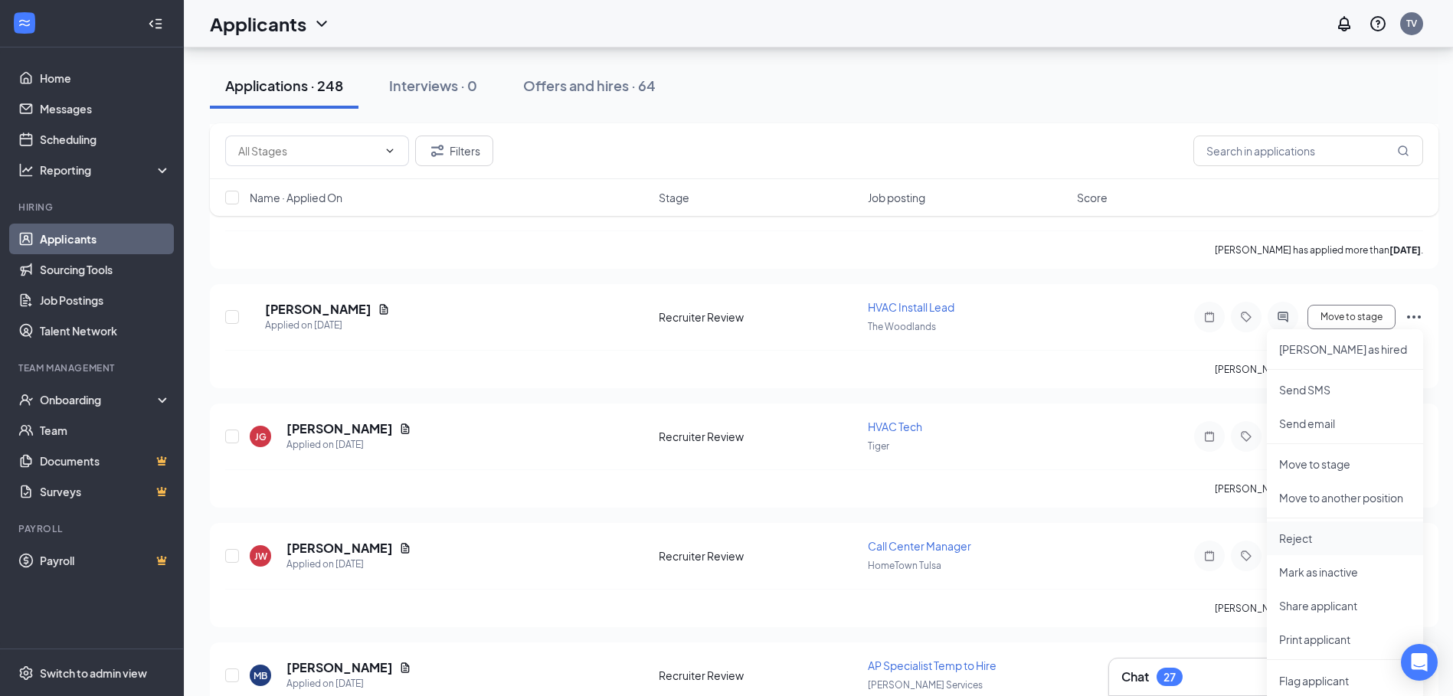
click at [1306, 550] on li "Reject" at bounding box center [1345, 538] width 156 height 34
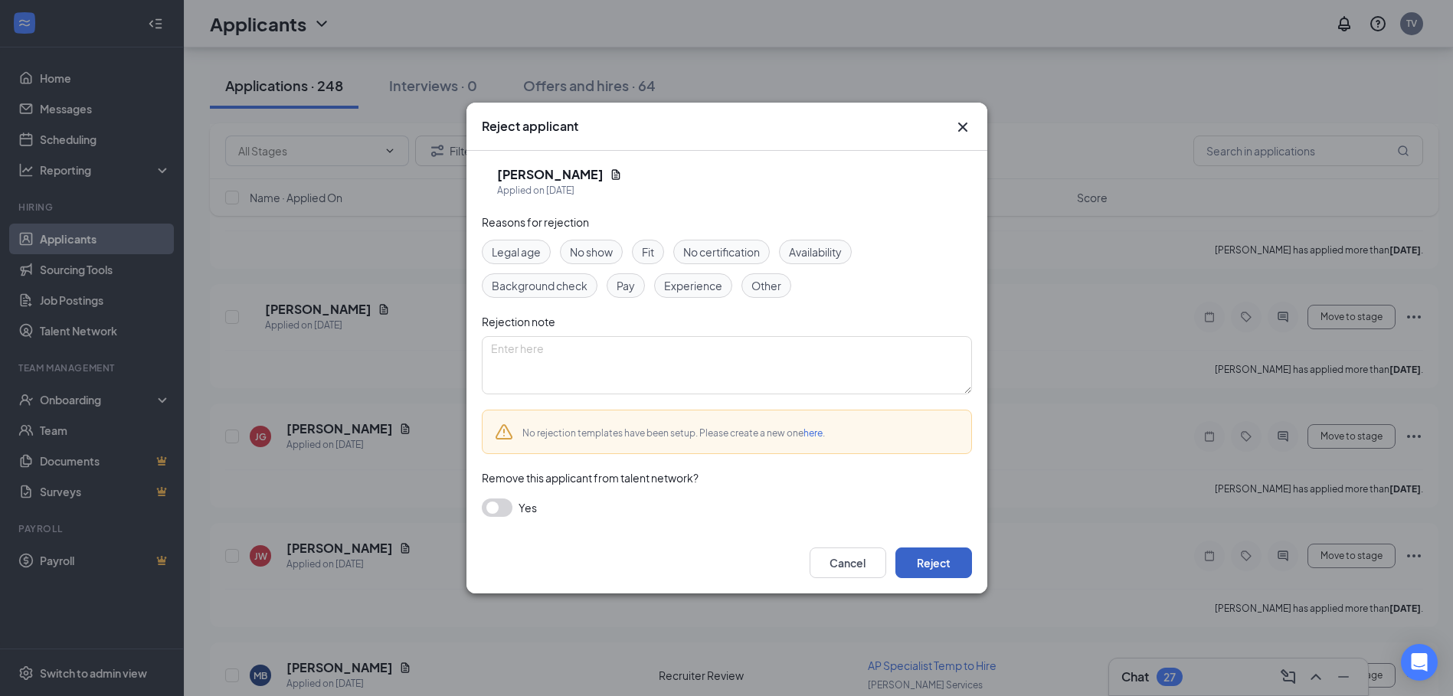
click at [944, 568] on button "Reject" at bounding box center [933, 562] width 77 height 31
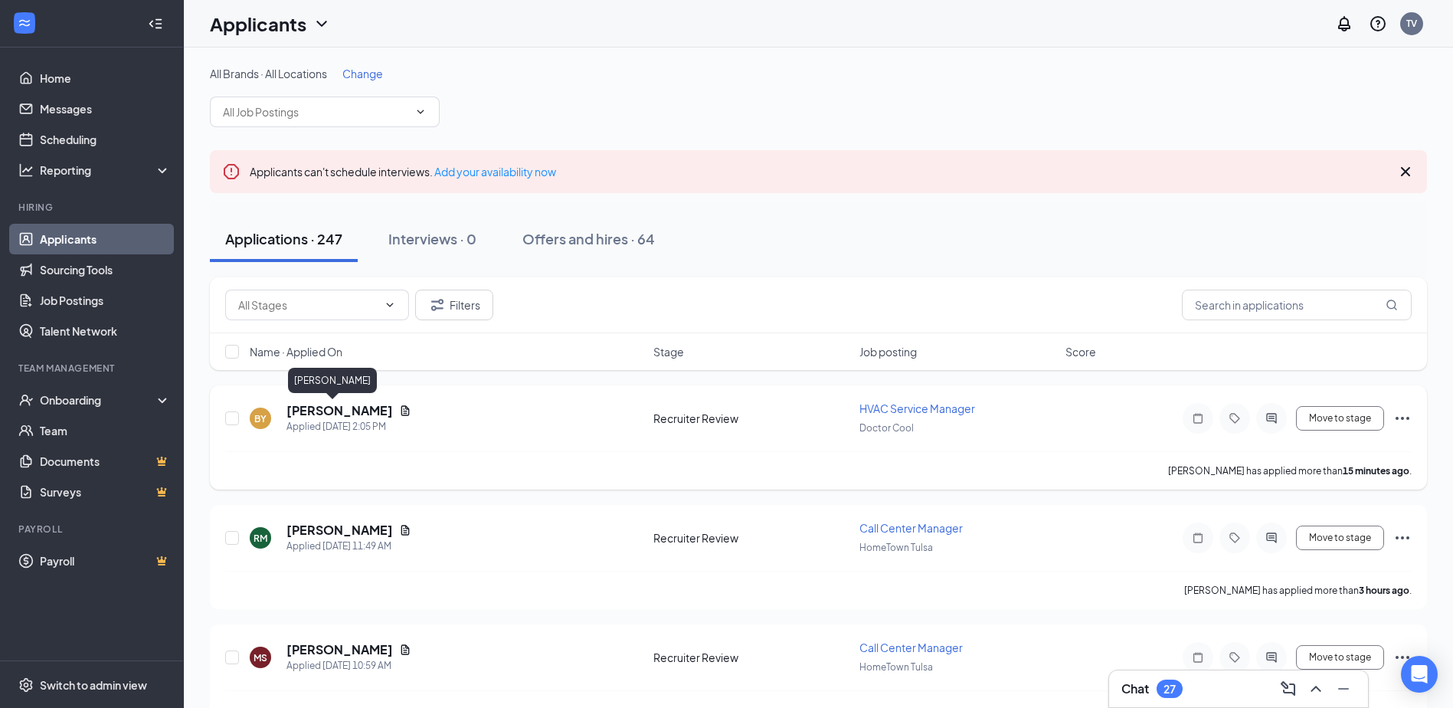
click at [289, 407] on h5 "Bo Young" at bounding box center [339, 410] width 106 height 17
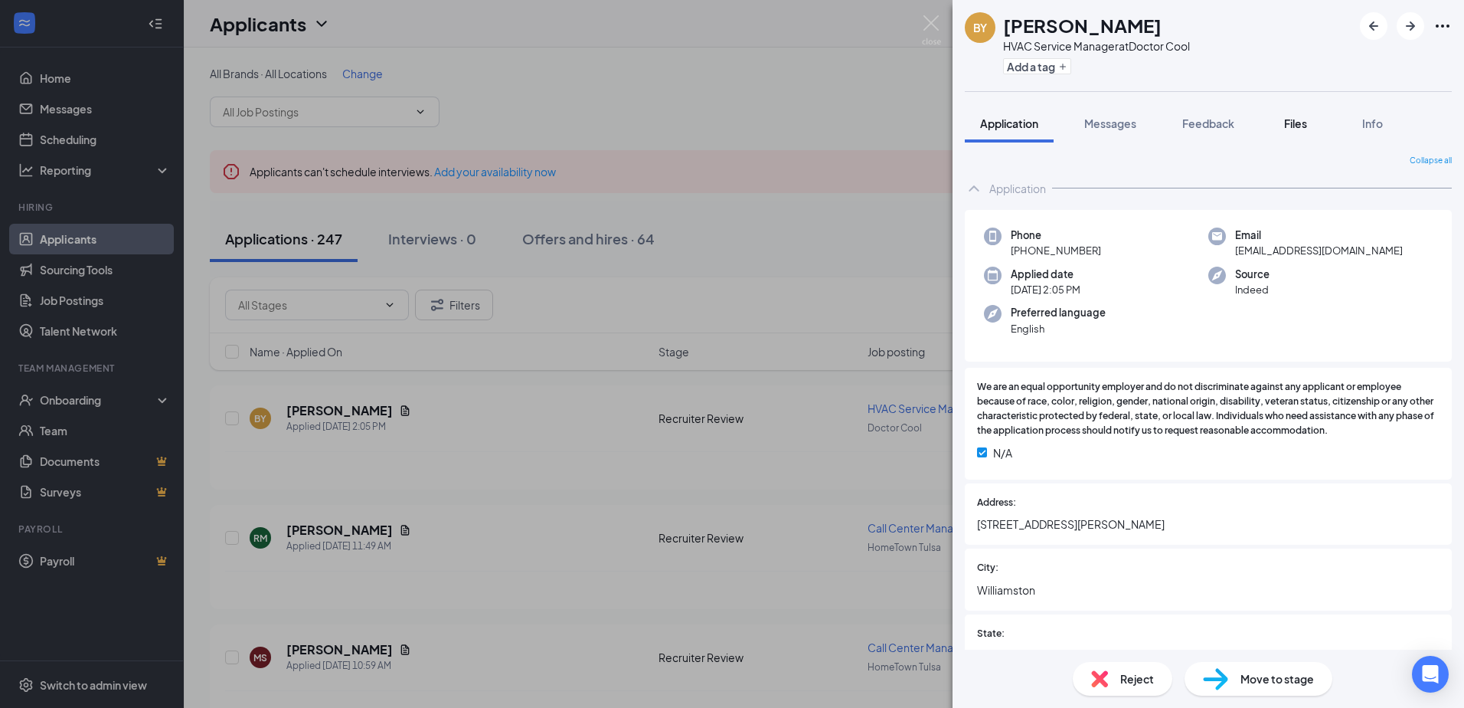
click at [1283, 121] on div "Files" at bounding box center [1295, 123] width 31 height 15
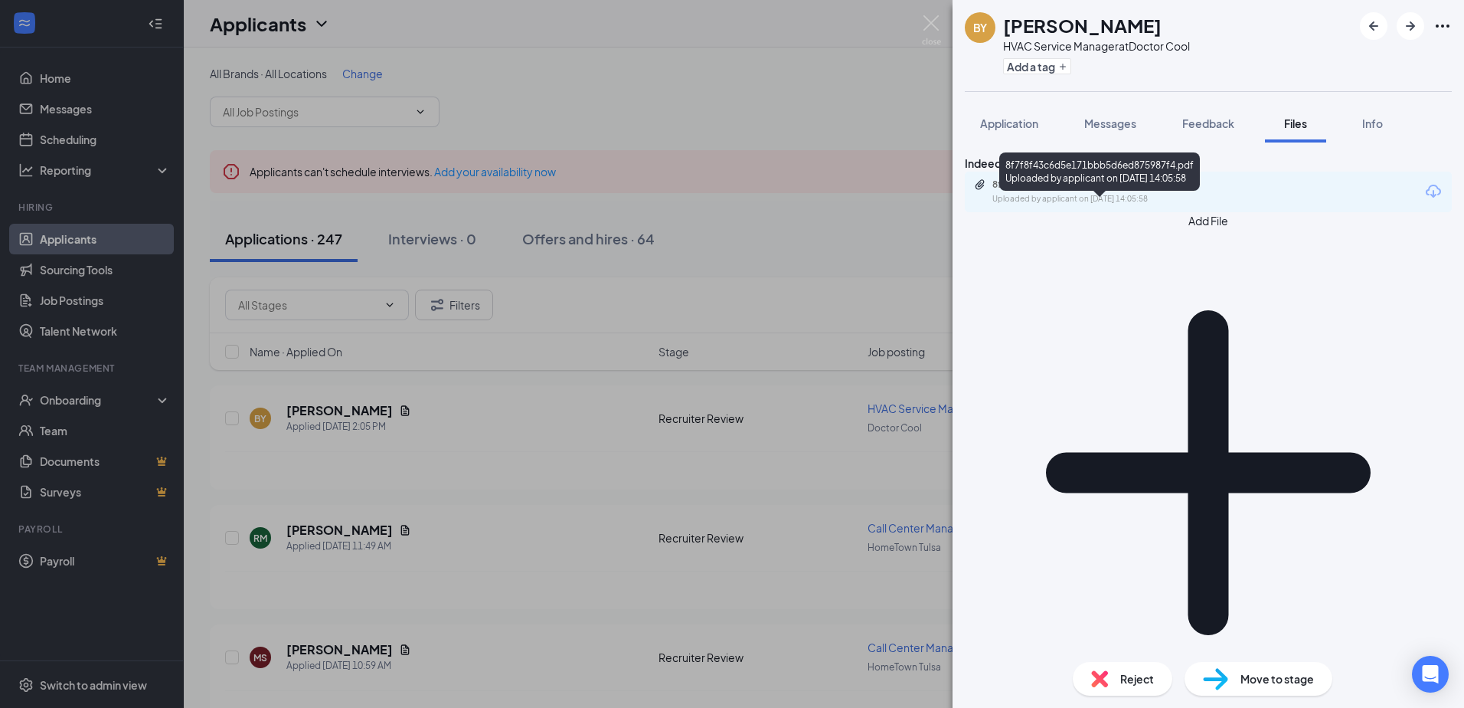
click at [1051, 191] on div "8f7f8f43c6d5e171bbb5d6ed875987f4.pdf" at bounding box center [1099, 184] width 214 height 12
click at [936, 34] on img at bounding box center [931, 30] width 19 height 30
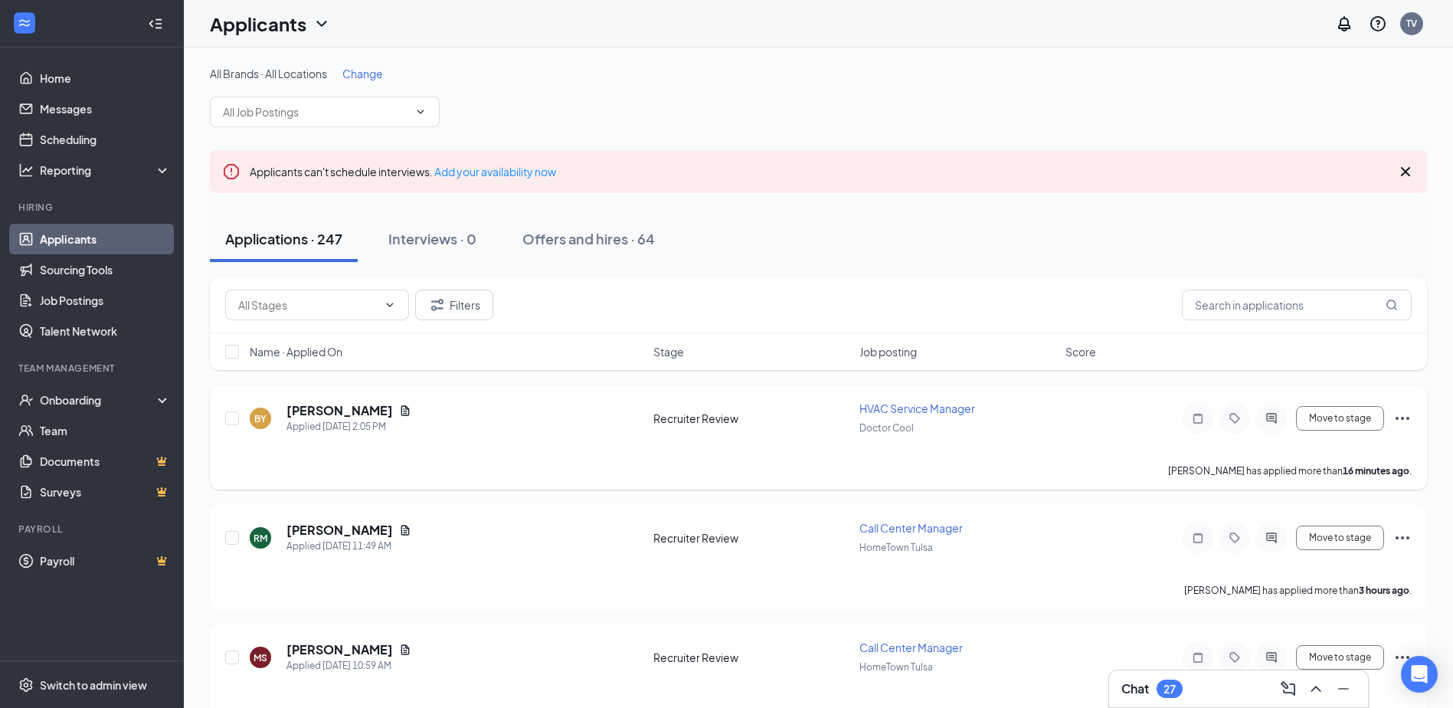
click at [1397, 418] on icon "Ellipses" at bounding box center [1402, 418] width 14 height 3
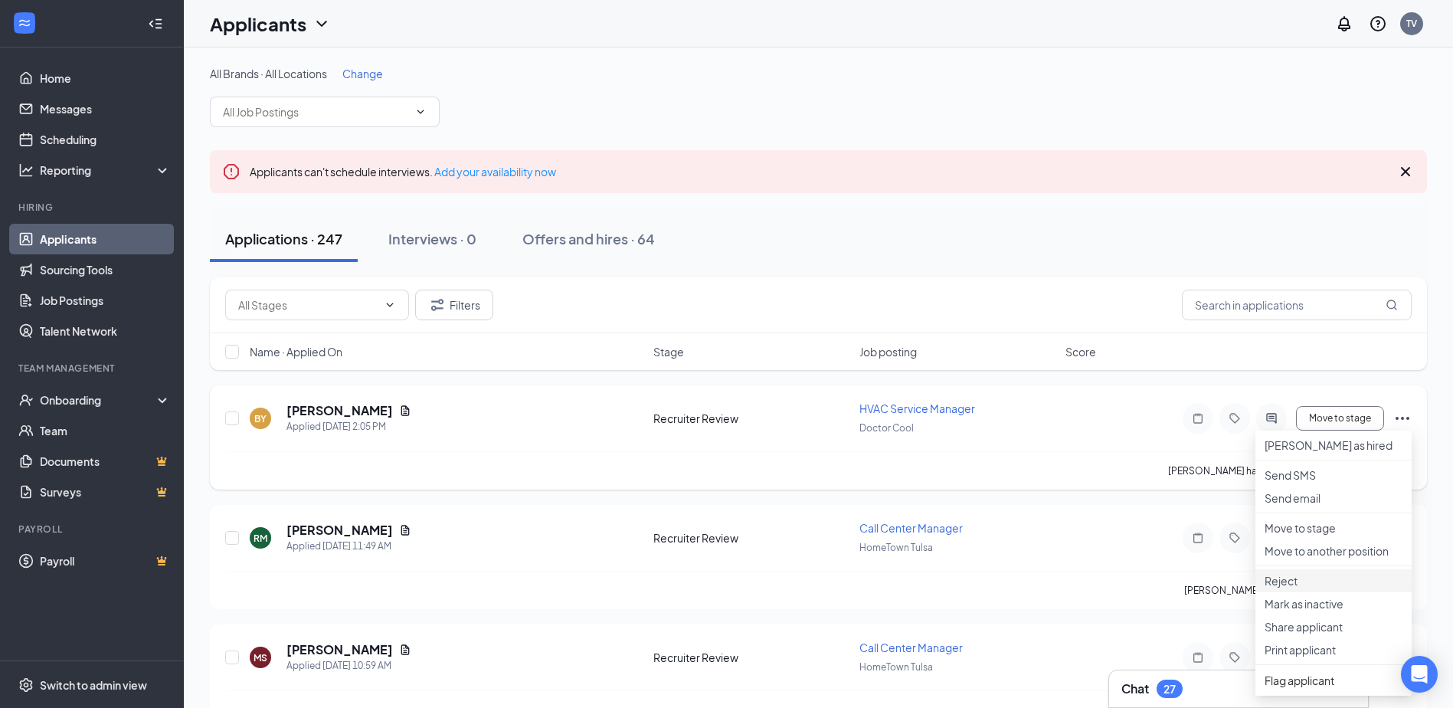
click at [1288, 592] on li "Reject" at bounding box center [1333, 580] width 156 height 23
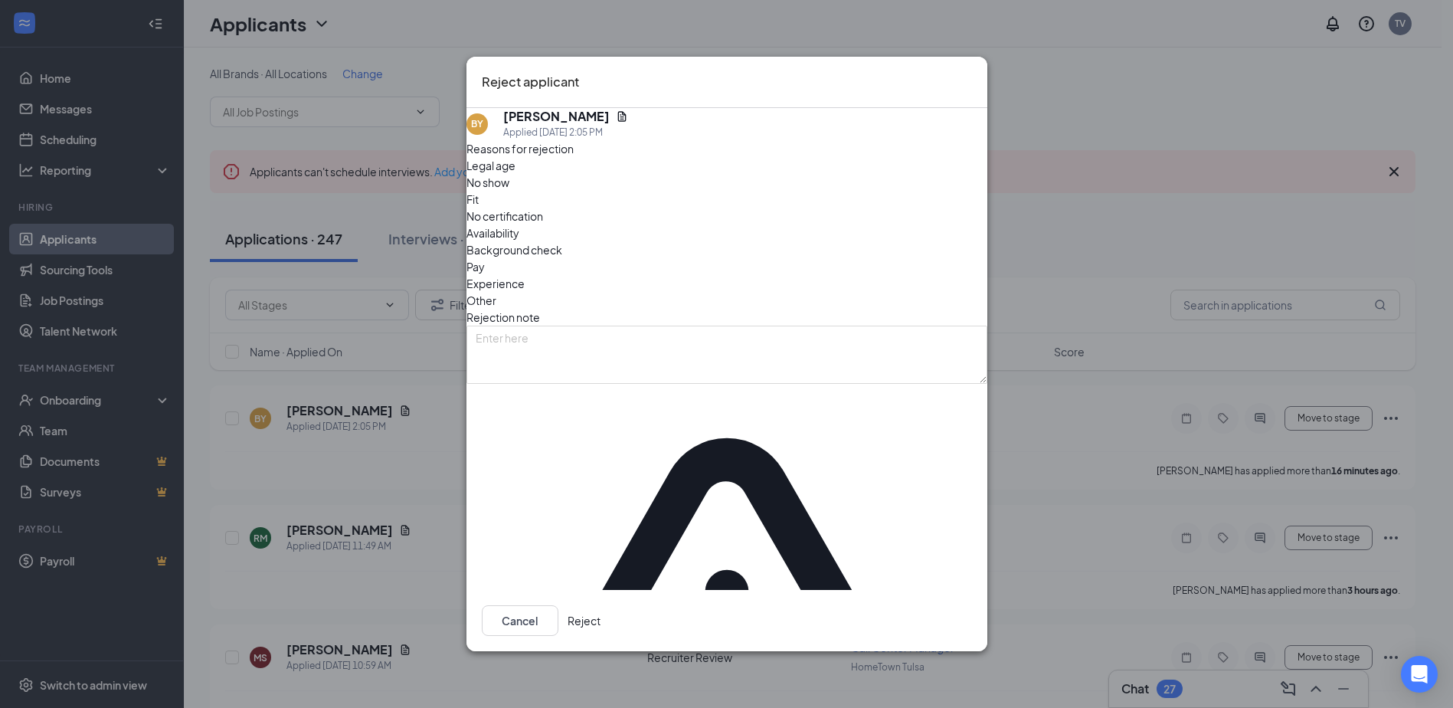
click at [600, 605] on button "Reject" at bounding box center [583, 620] width 33 height 31
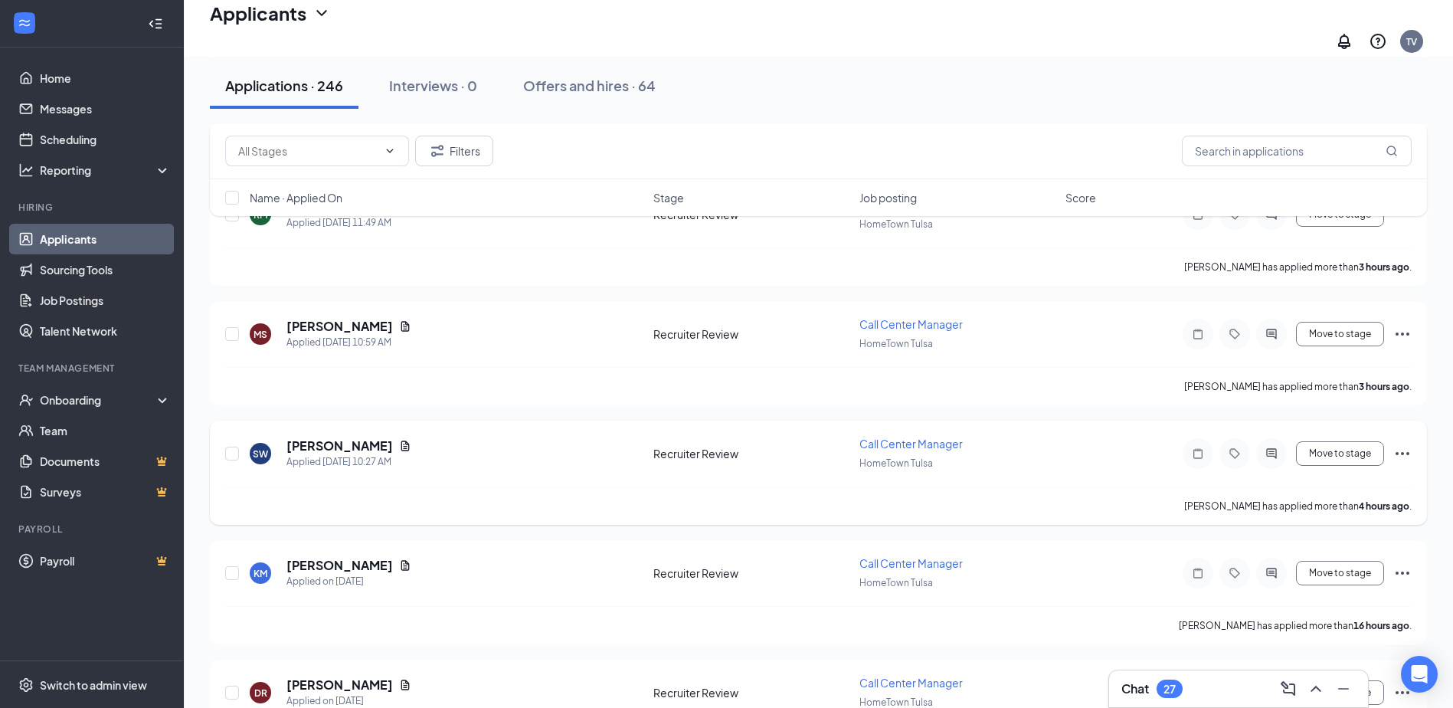
scroll to position [536, 0]
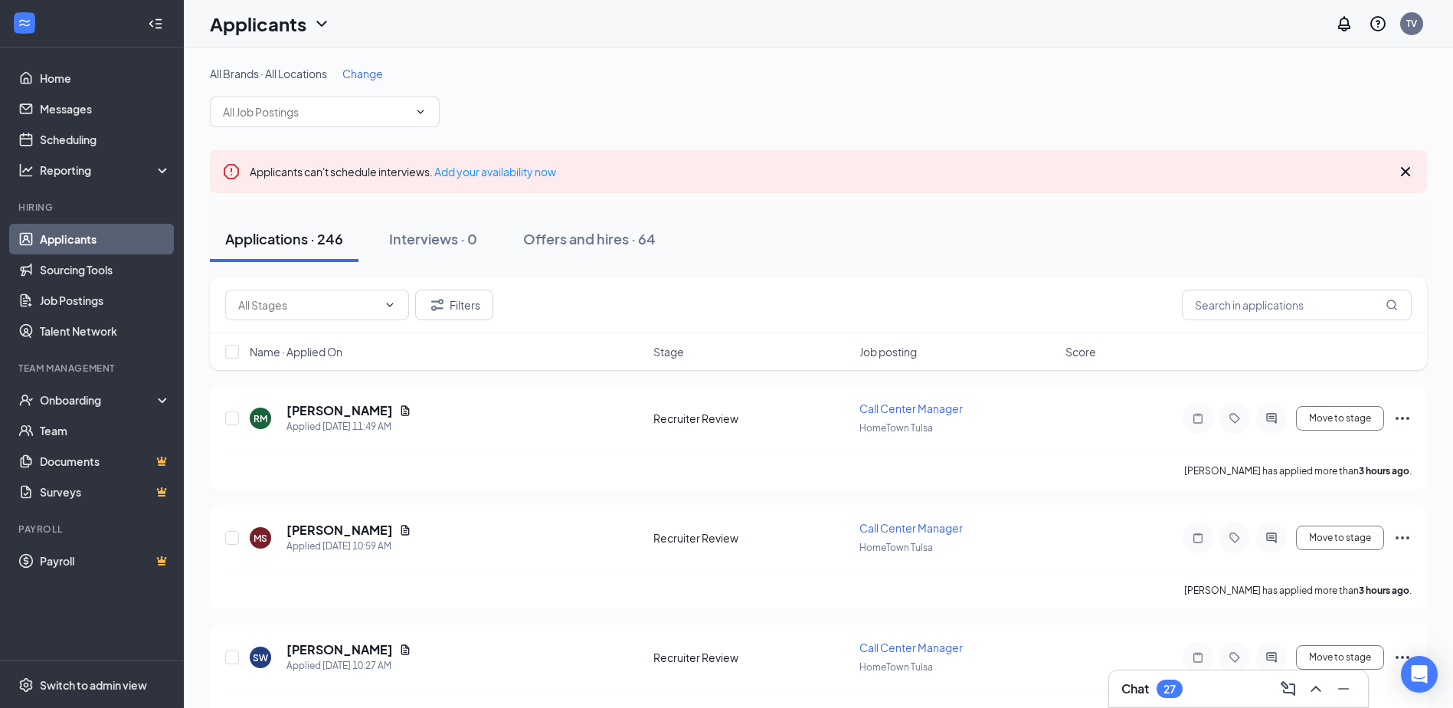
drag, startPoint x: 0, startPoint y: 0, endPoint x: 593, endPoint y: 94, distance: 600.1
click at [593, 94] on div "All Brands · All Locations Change" at bounding box center [818, 96] width 1217 height 61
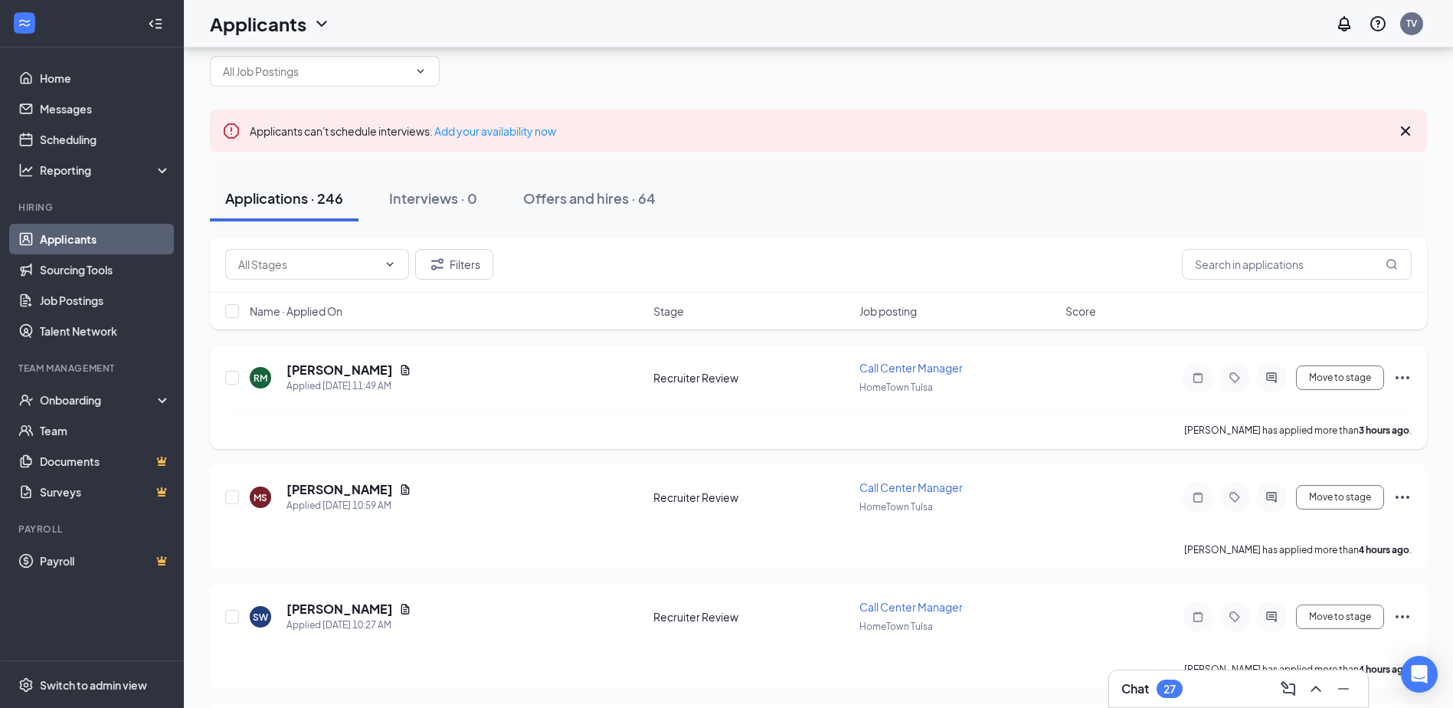
scroll to position [77, 0]
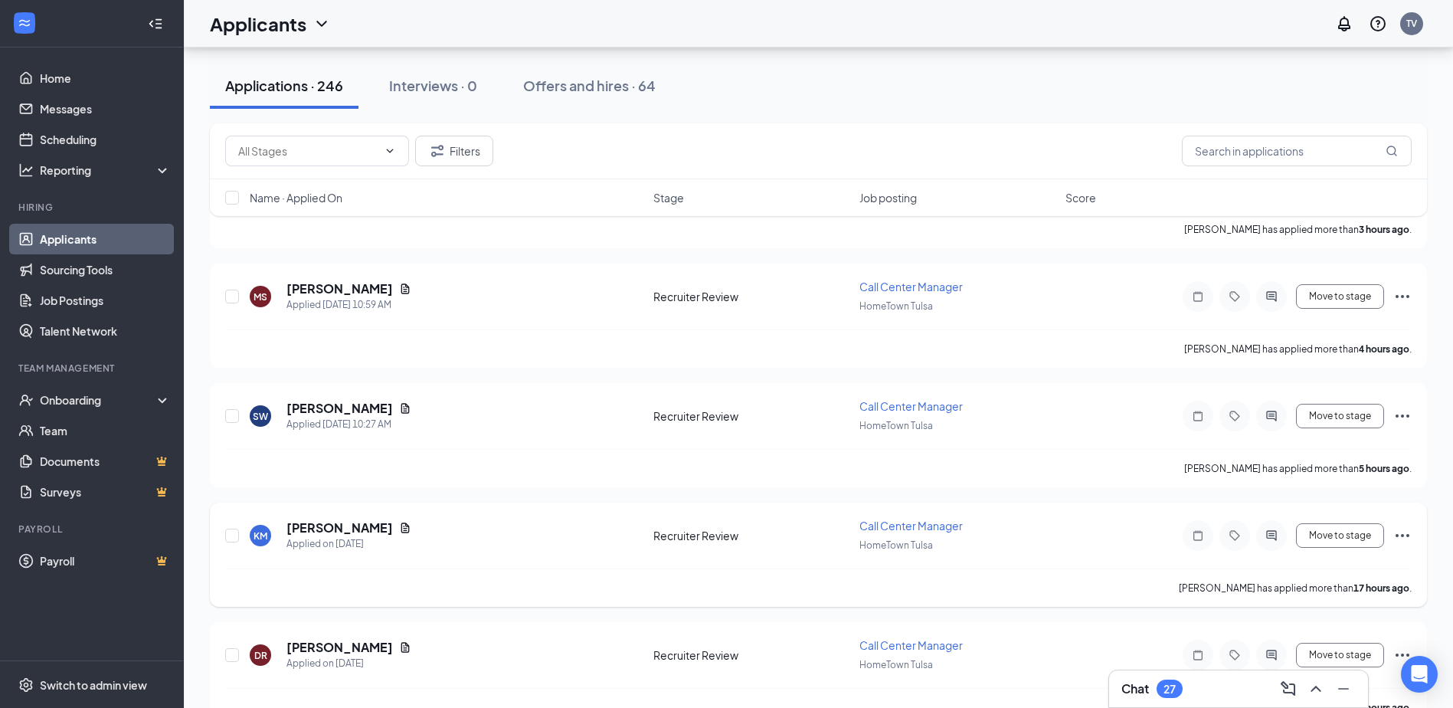
scroll to position [383, 0]
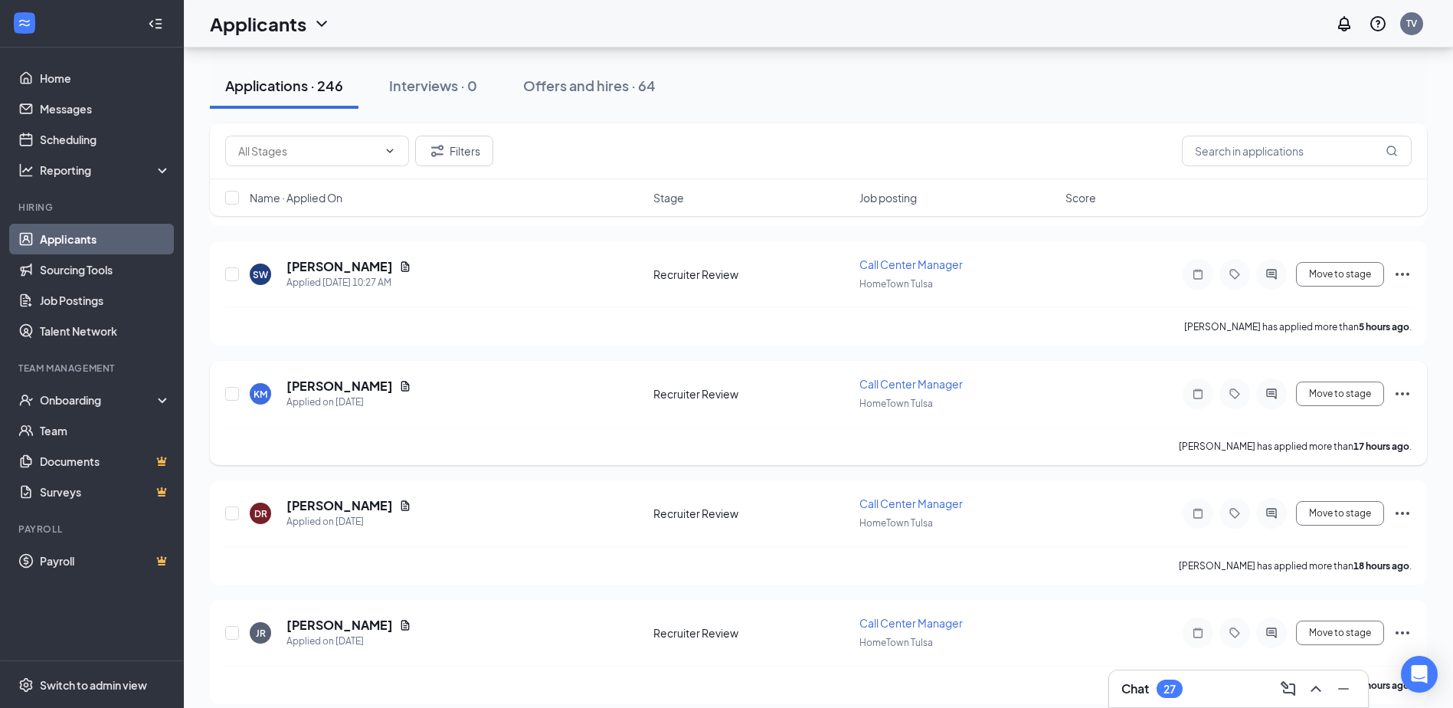
click at [600, 399] on div "KM [PERSON_NAME] Applied on [DATE]" at bounding box center [447, 394] width 394 height 32
click at [95, 296] on link "Job Postings" at bounding box center [105, 300] width 131 height 31
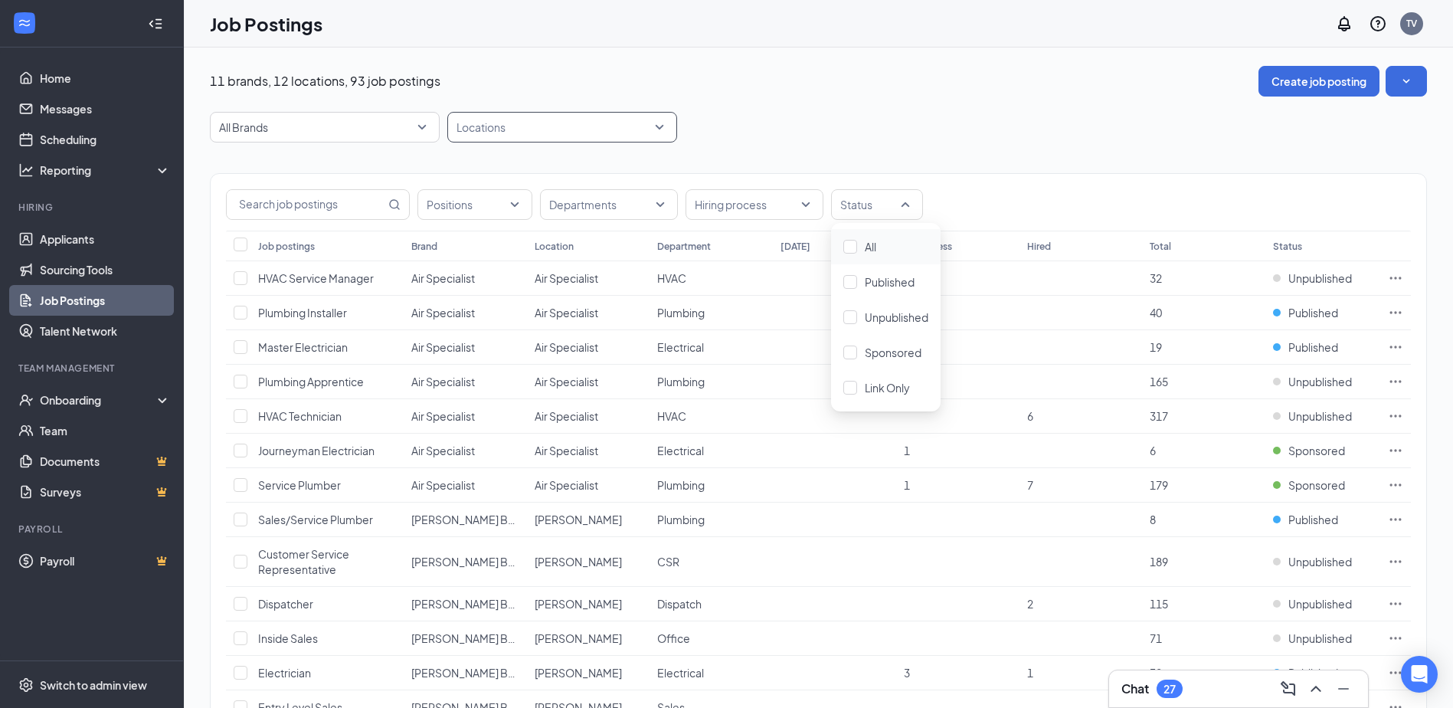
click at [547, 131] on div at bounding box center [554, 127] width 207 height 25
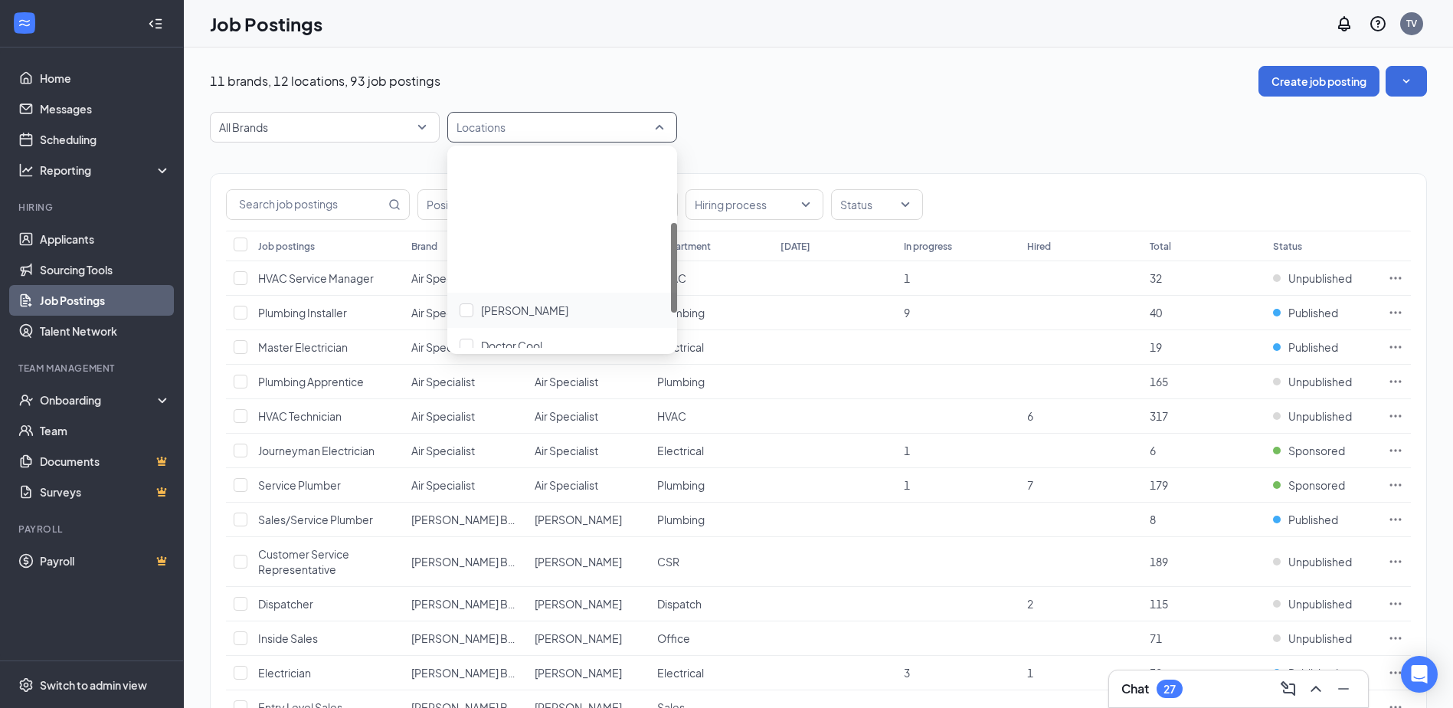
scroll to position [230, 0]
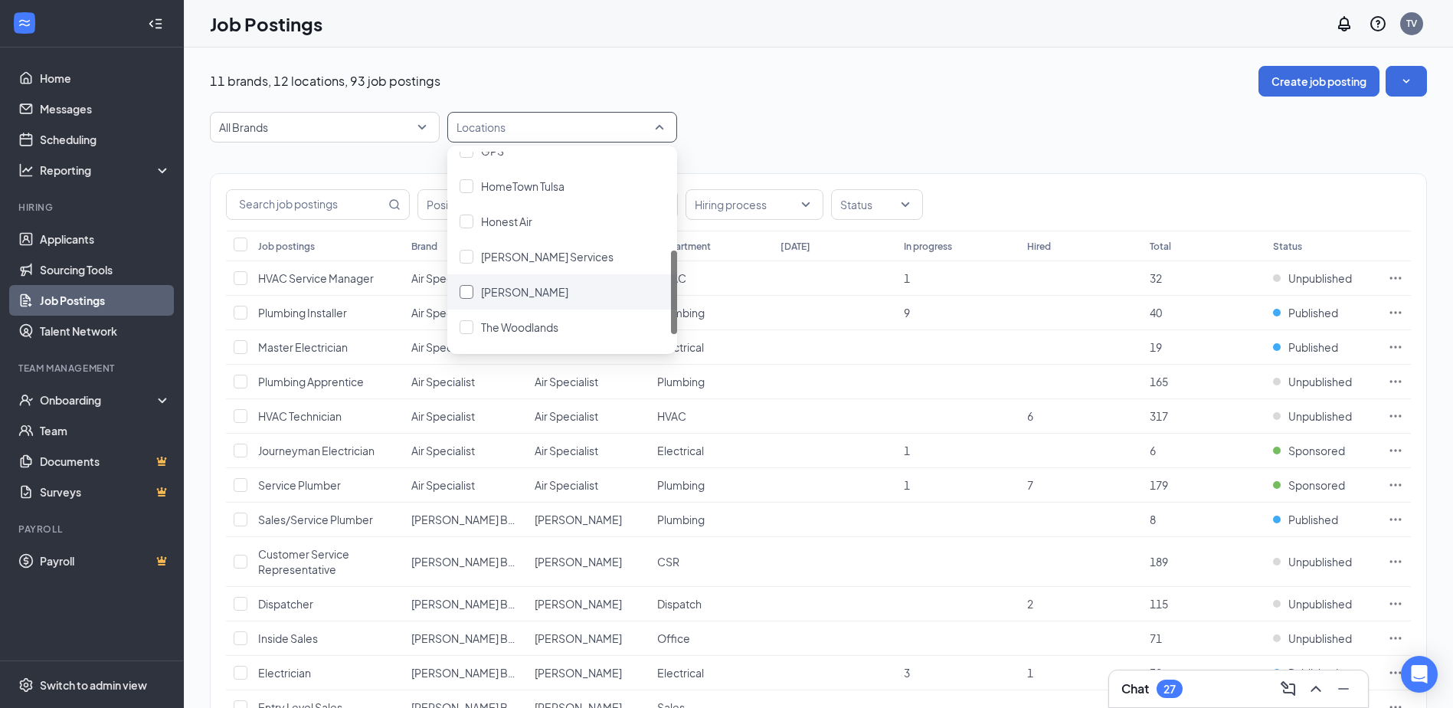
click at [515, 286] on span "Rosenberg" at bounding box center [524, 292] width 87 height 14
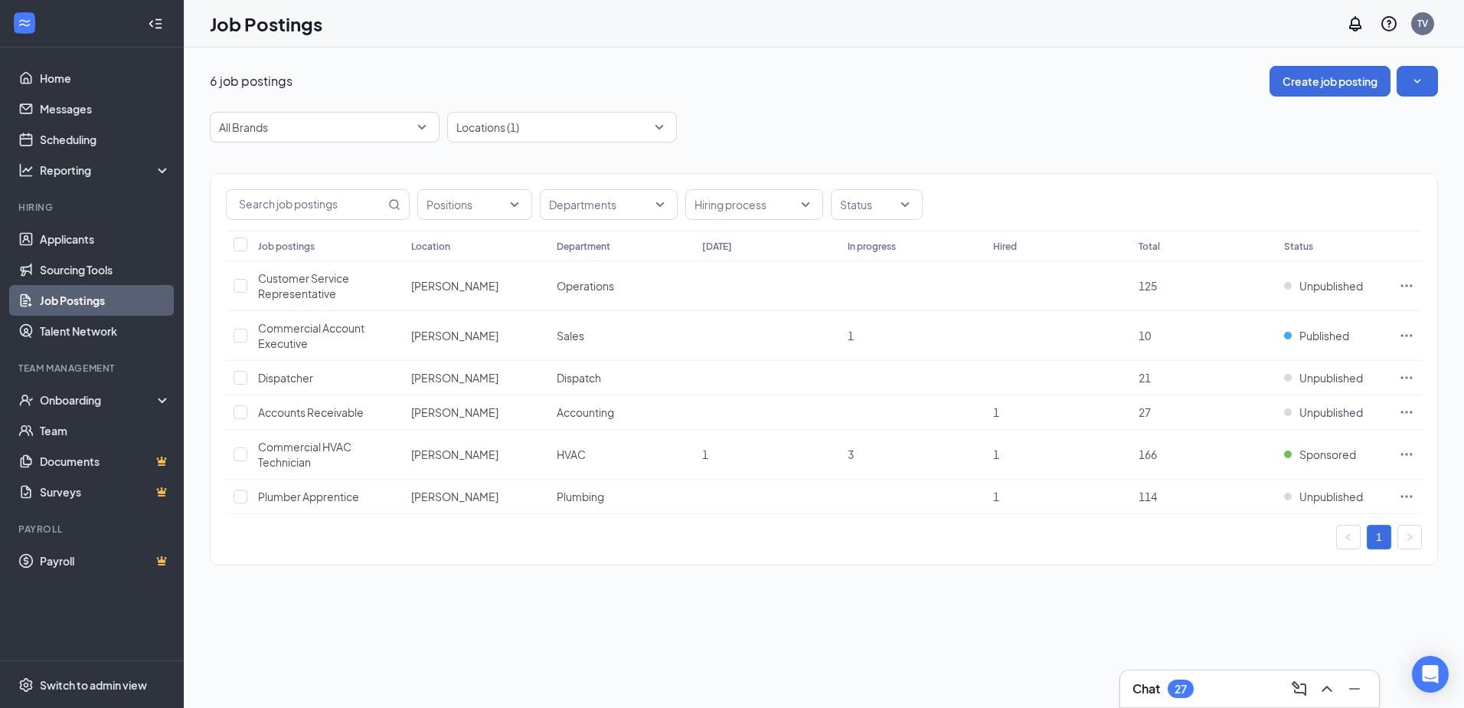
click at [1025, 73] on div "6 job postings Create job posting" at bounding box center [824, 81] width 1228 height 31
click at [1410, 335] on icon "Ellipses" at bounding box center [1406, 335] width 15 height 15
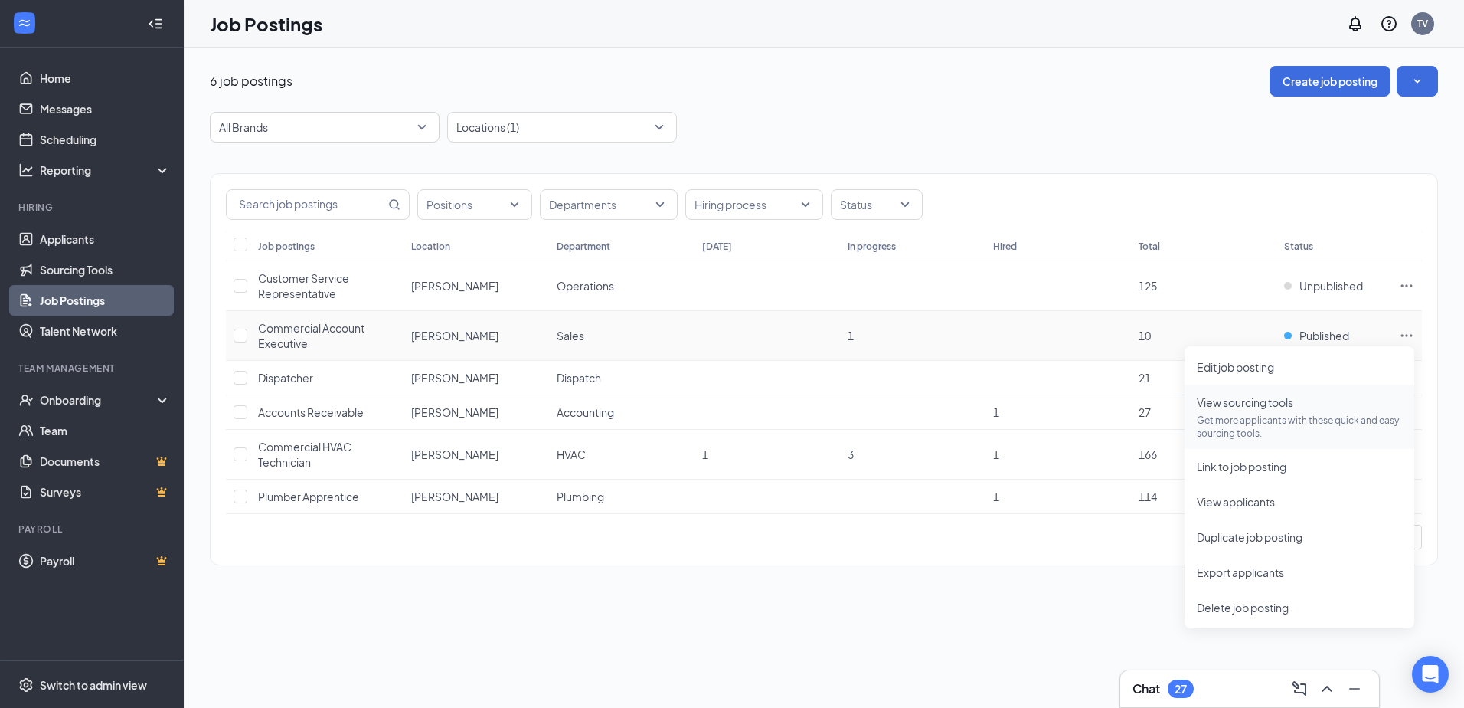
click at [1242, 424] on p "Get more applicants with these quick and easy sourcing tools." at bounding box center [1299, 426] width 205 height 26
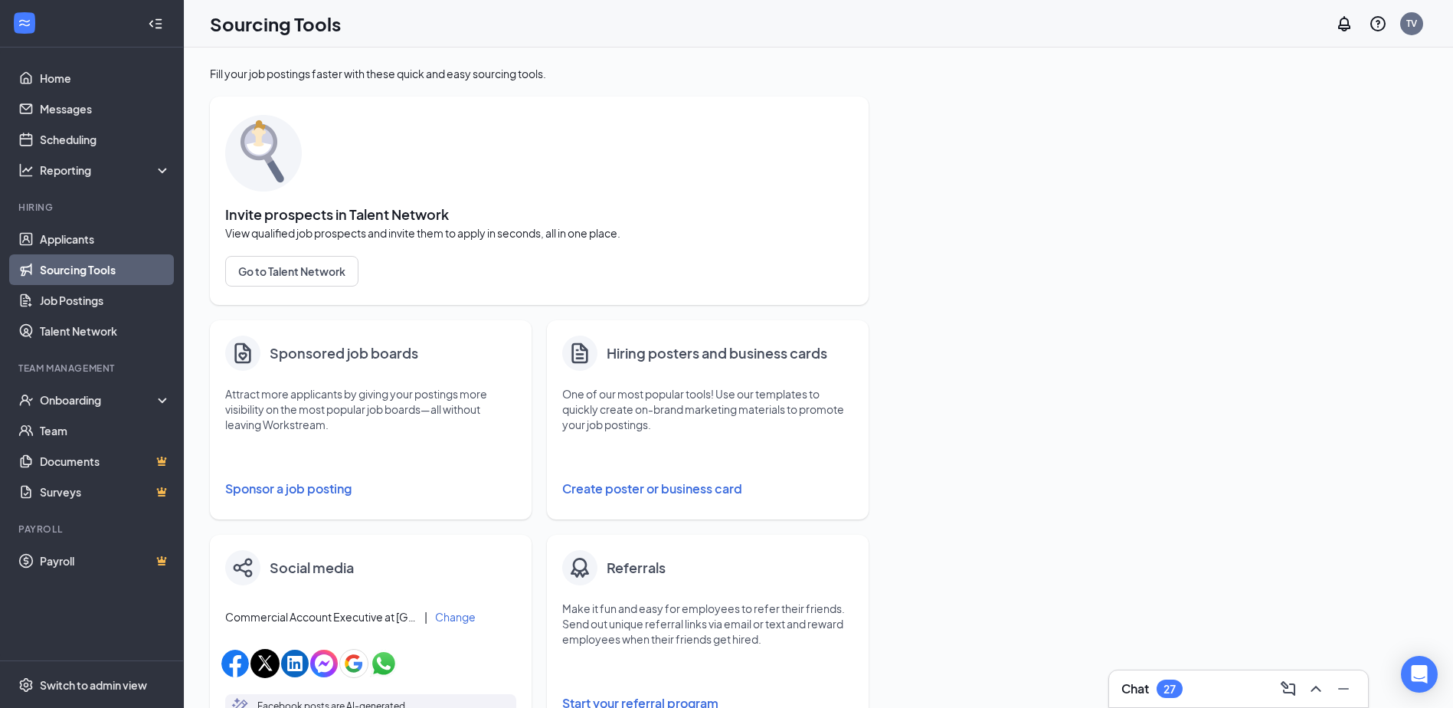
click at [302, 492] on button "Sponsor a job posting" at bounding box center [370, 488] width 291 height 31
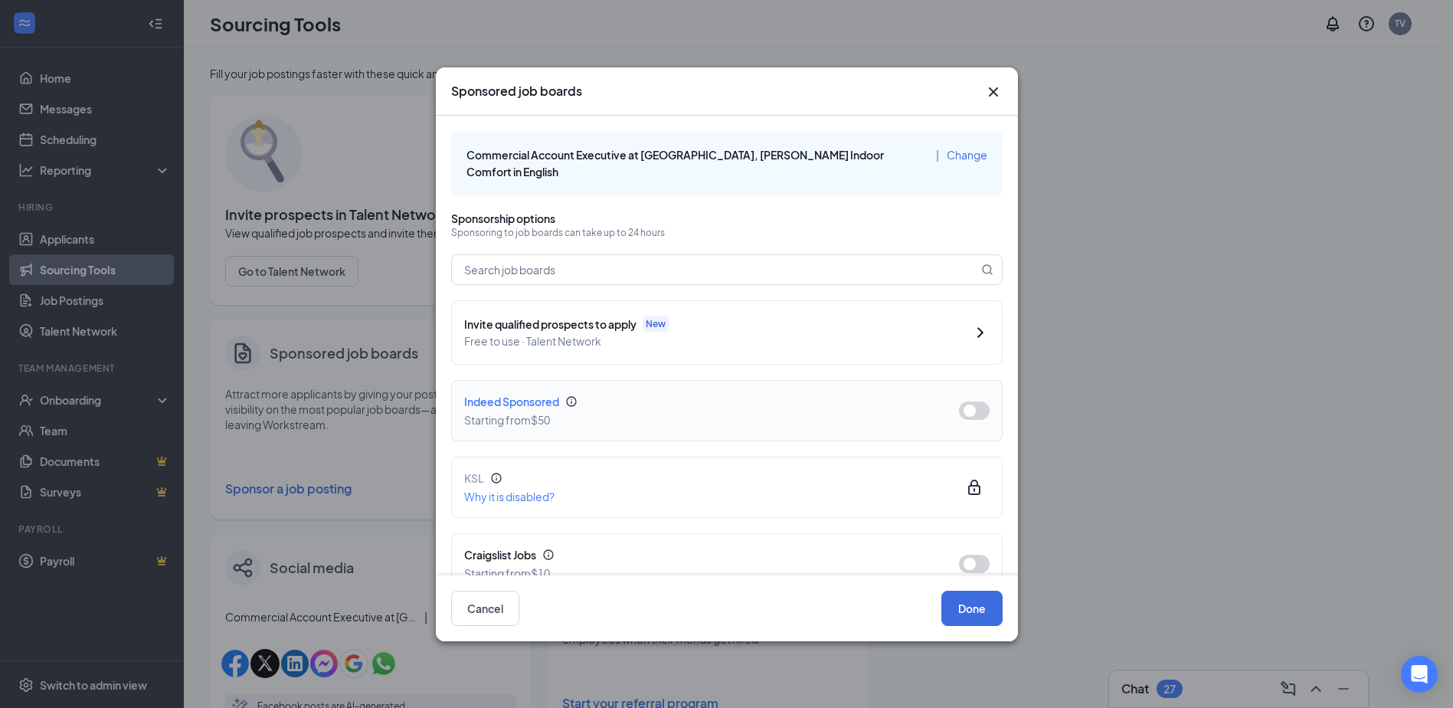
click at [964, 401] on button "button" at bounding box center [974, 410] width 31 height 18
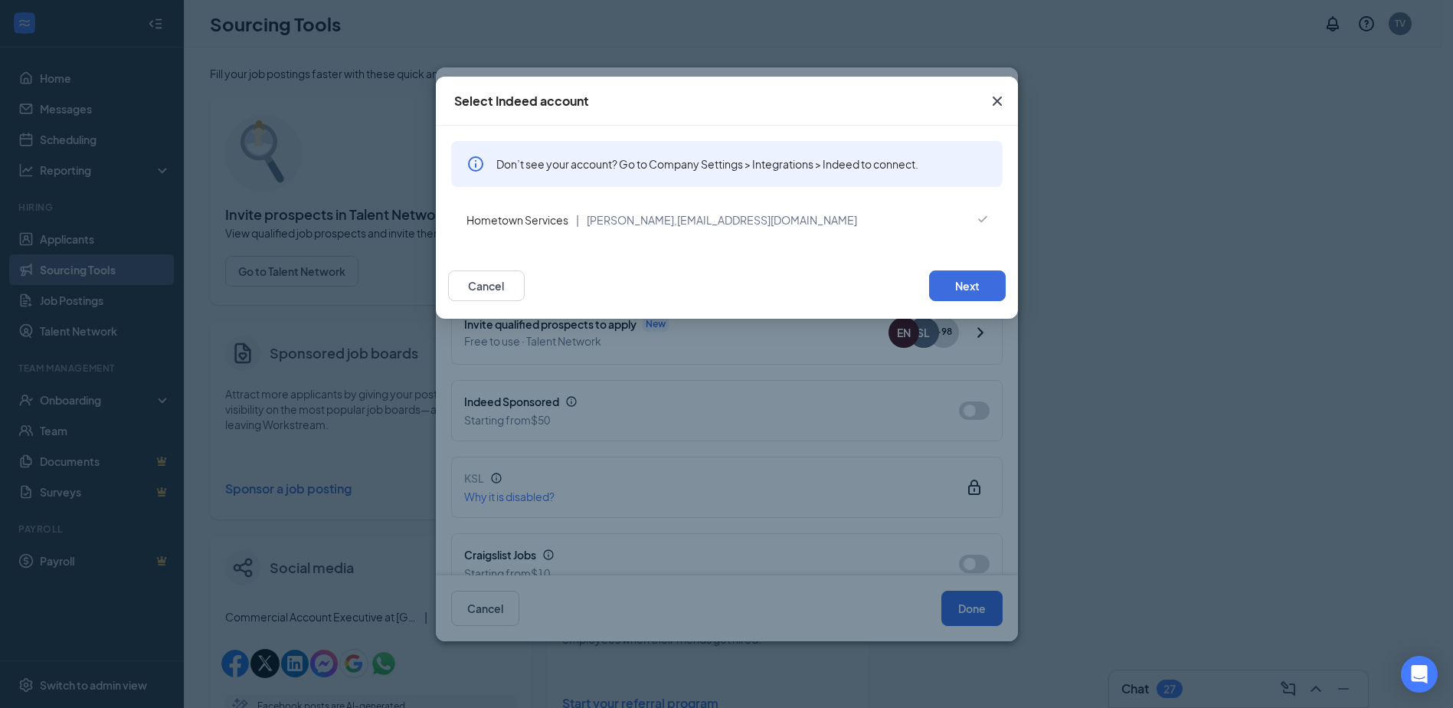
click at [989, 103] on icon "Cross" at bounding box center [997, 101] width 18 height 18
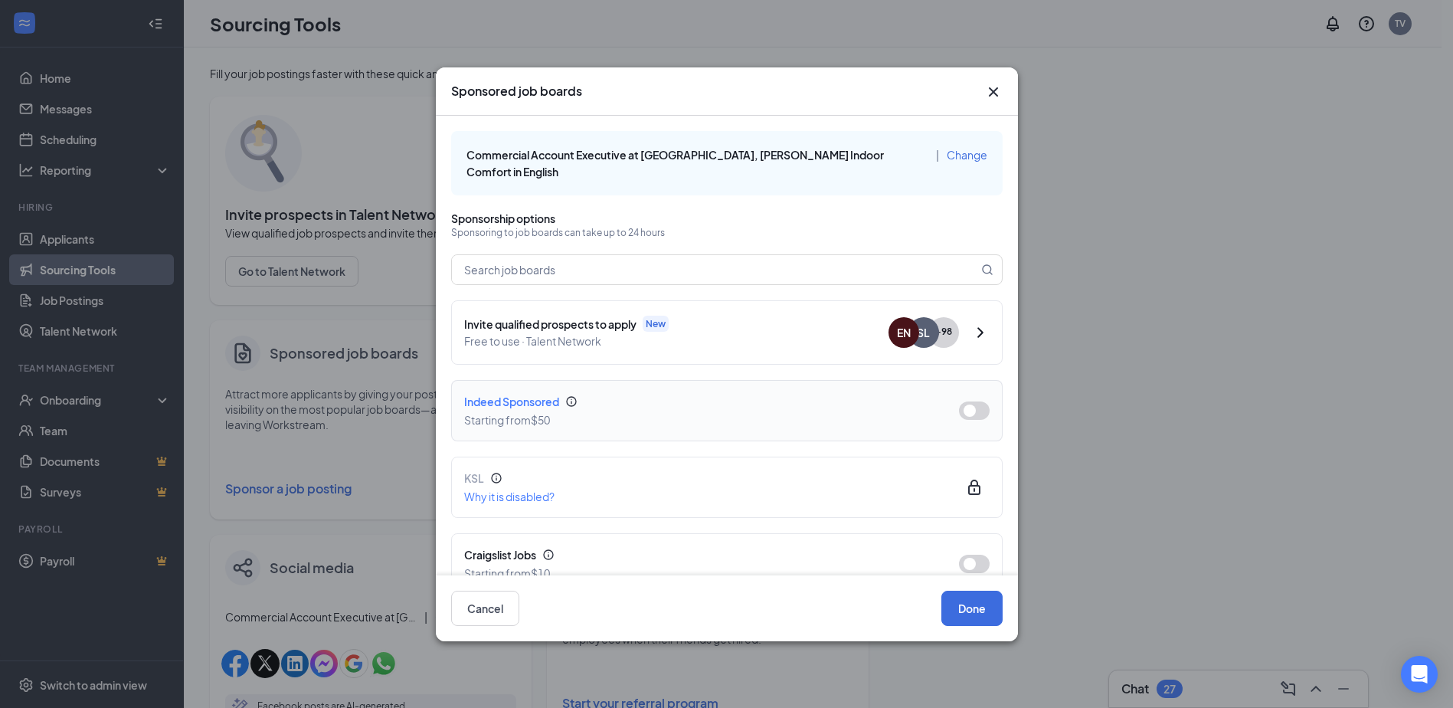
click at [959, 401] on button "button" at bounding box center [974, 410] width 31 height 18
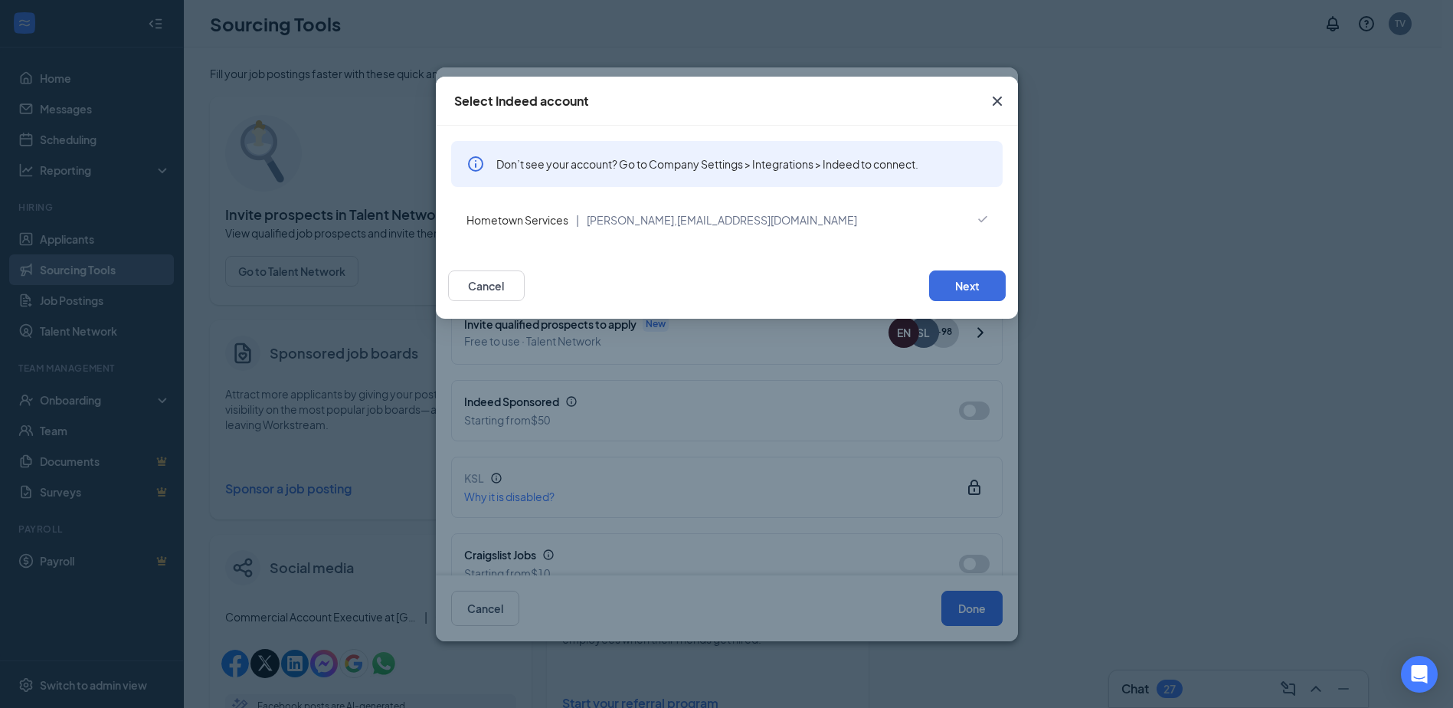
click at [998, 90] on span "Close" at bounding box center [996, 100] width 41 height 41
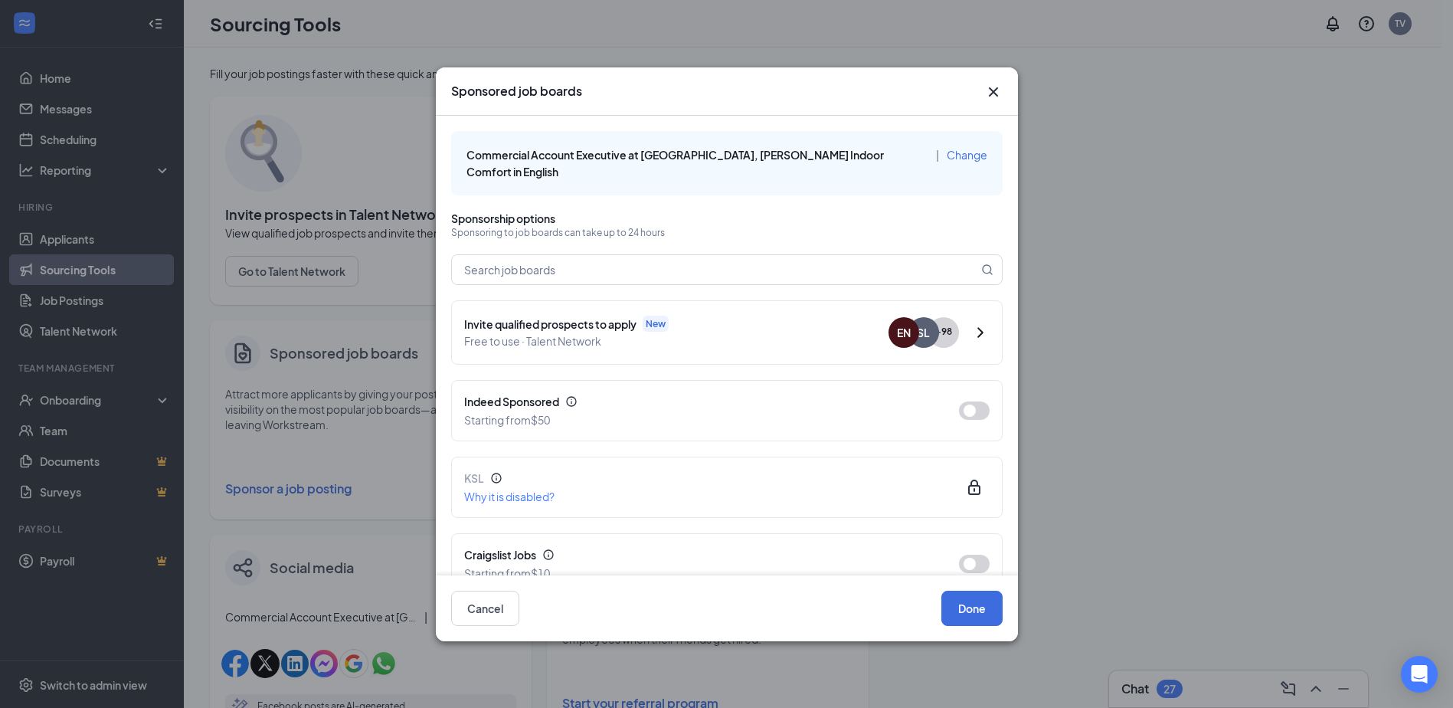
click at [994, 93] on icon "Cross" at bounding box center [992, 91] width 9 height 9
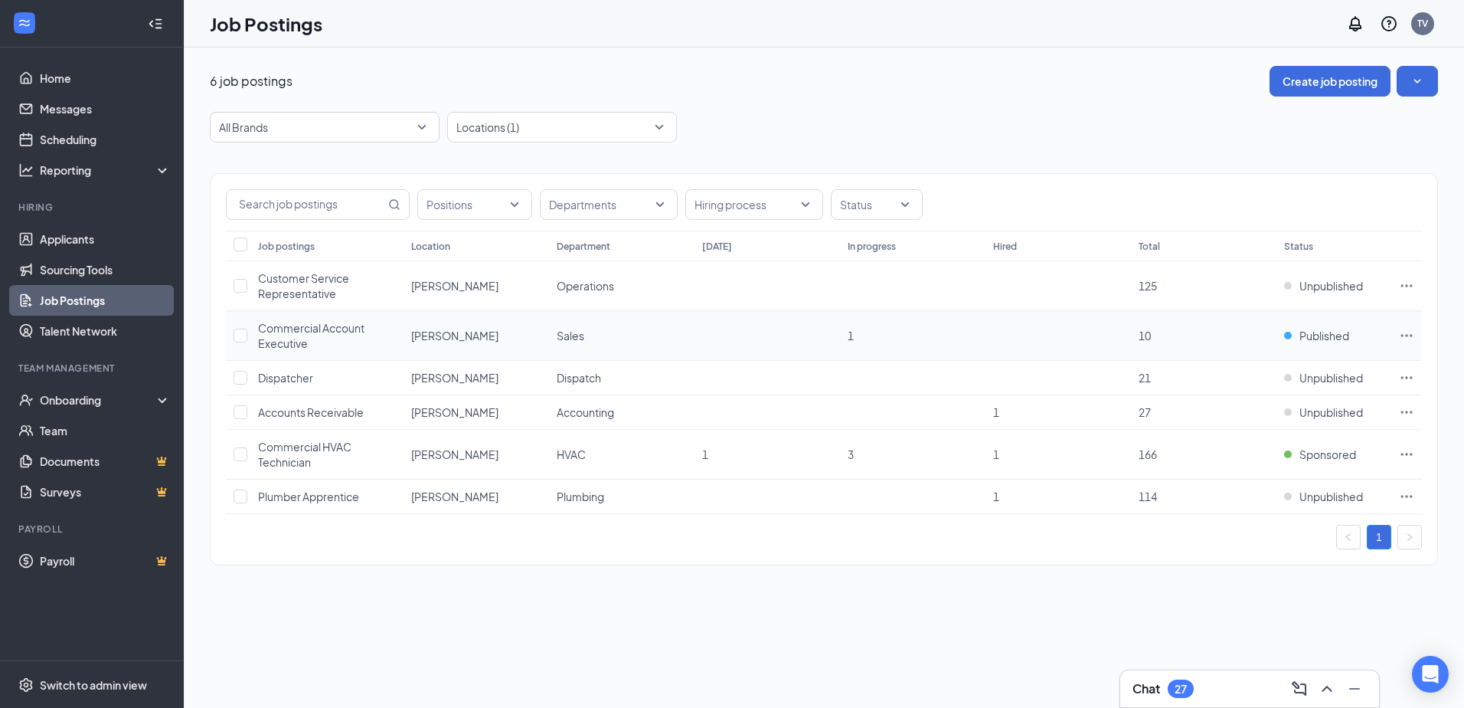
click at [1412, 338] on icon "Ellipses" at bounding box center [1406, 335] width 15 height 15
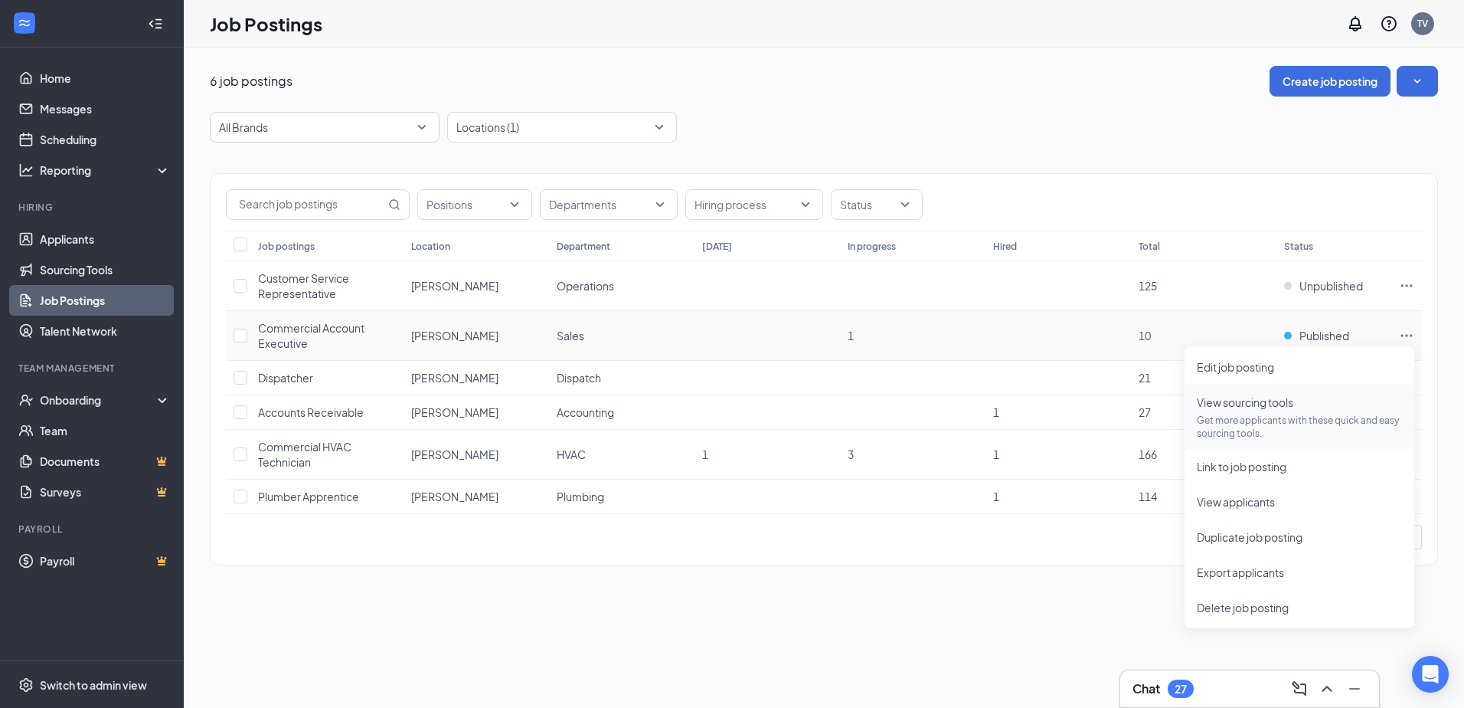
click at [1230, 425] on p "Get more applicants with these quick and easy sourcing tools." at bounding box center [1299, 426] width 205 height 26
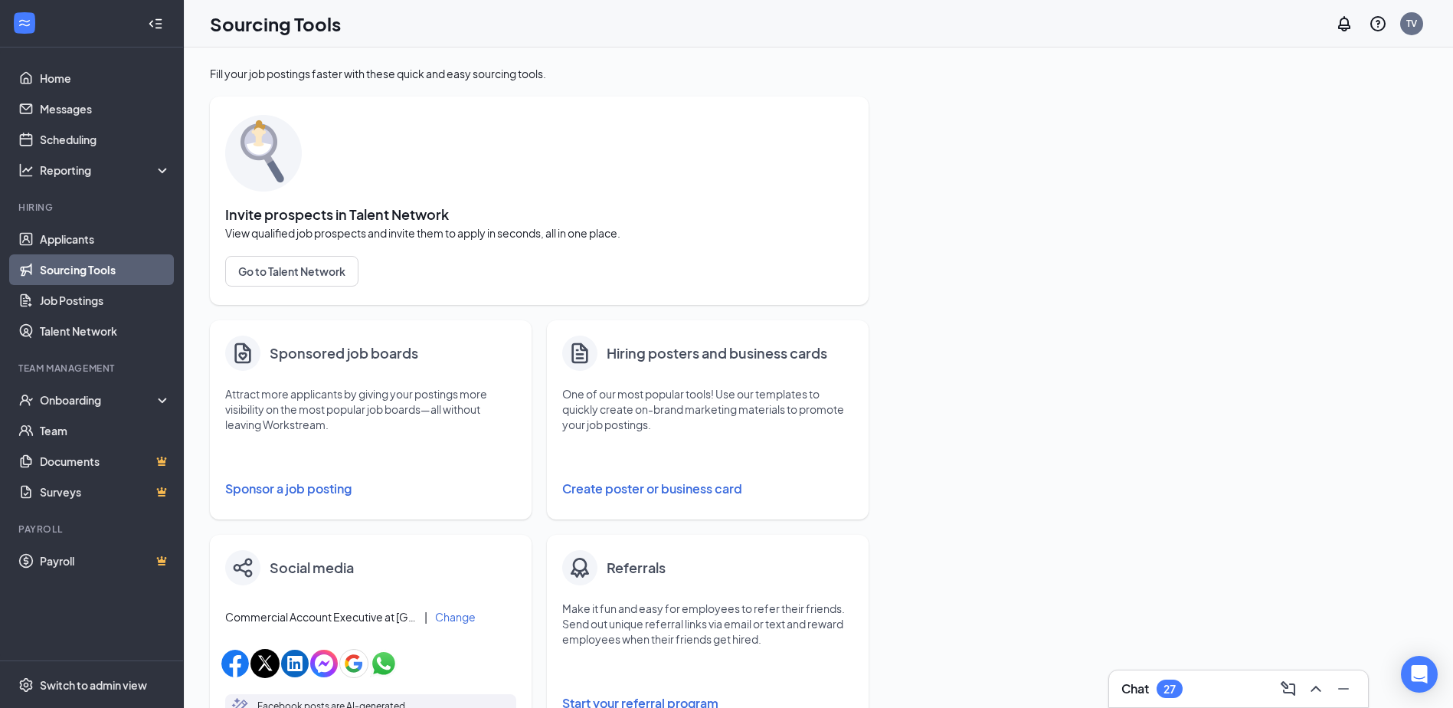
click at [299, 492] on button "Sponsor a job posting" at bounding box center [370, 488] width 291 height 31
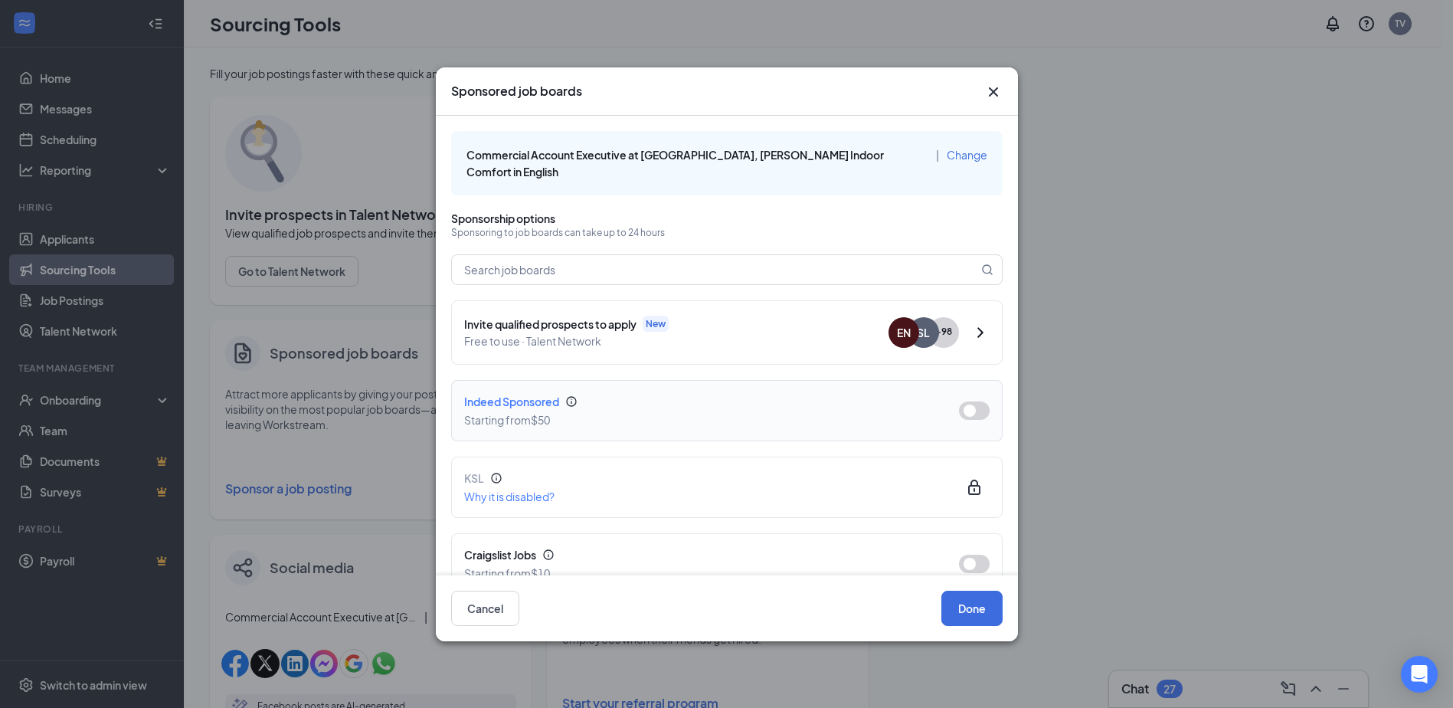
click at [965, 401] on button "button" at bounding box center [974, 410] width 31 height 18
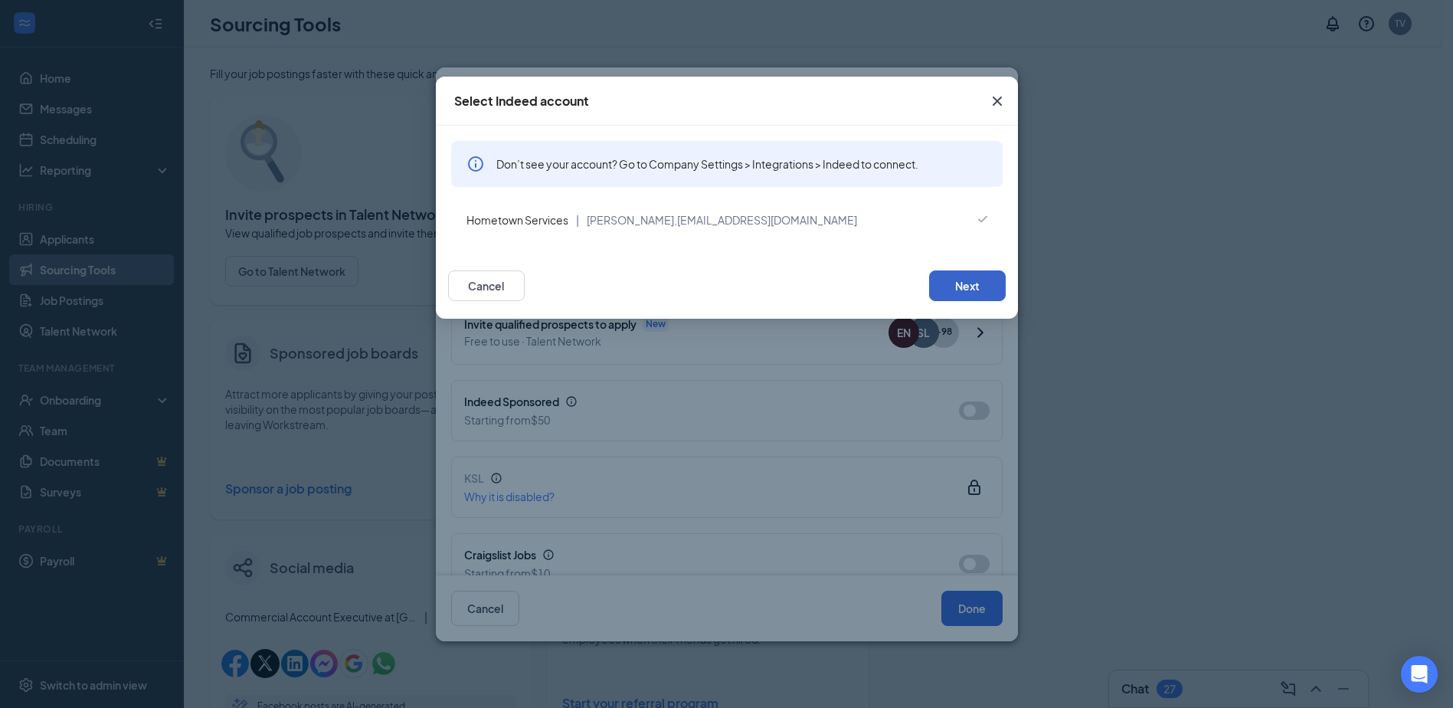
click at [961, 281] on button "Next" at bounding box center [967, 285] width 77 height 31
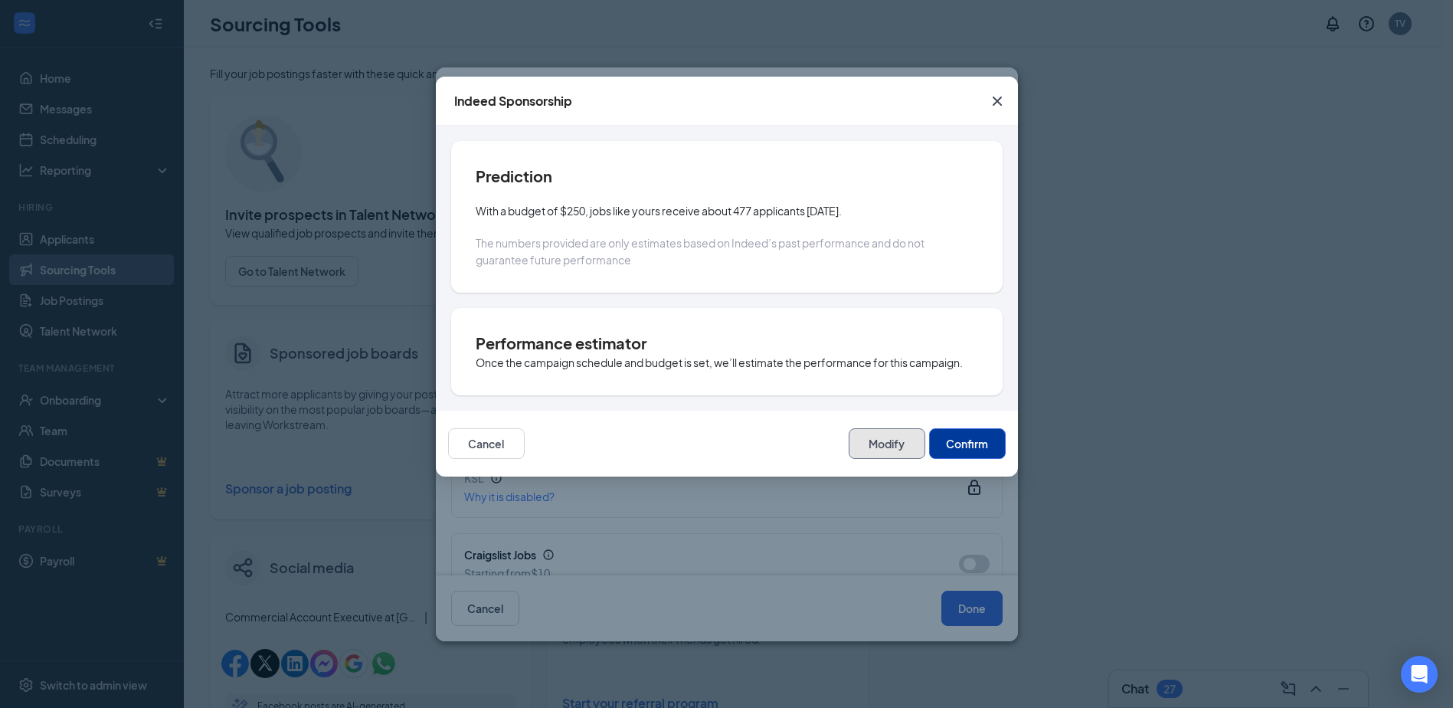
click at [873, 434] on button "Modify" at bounding box center [886, 443] width 77 height 31
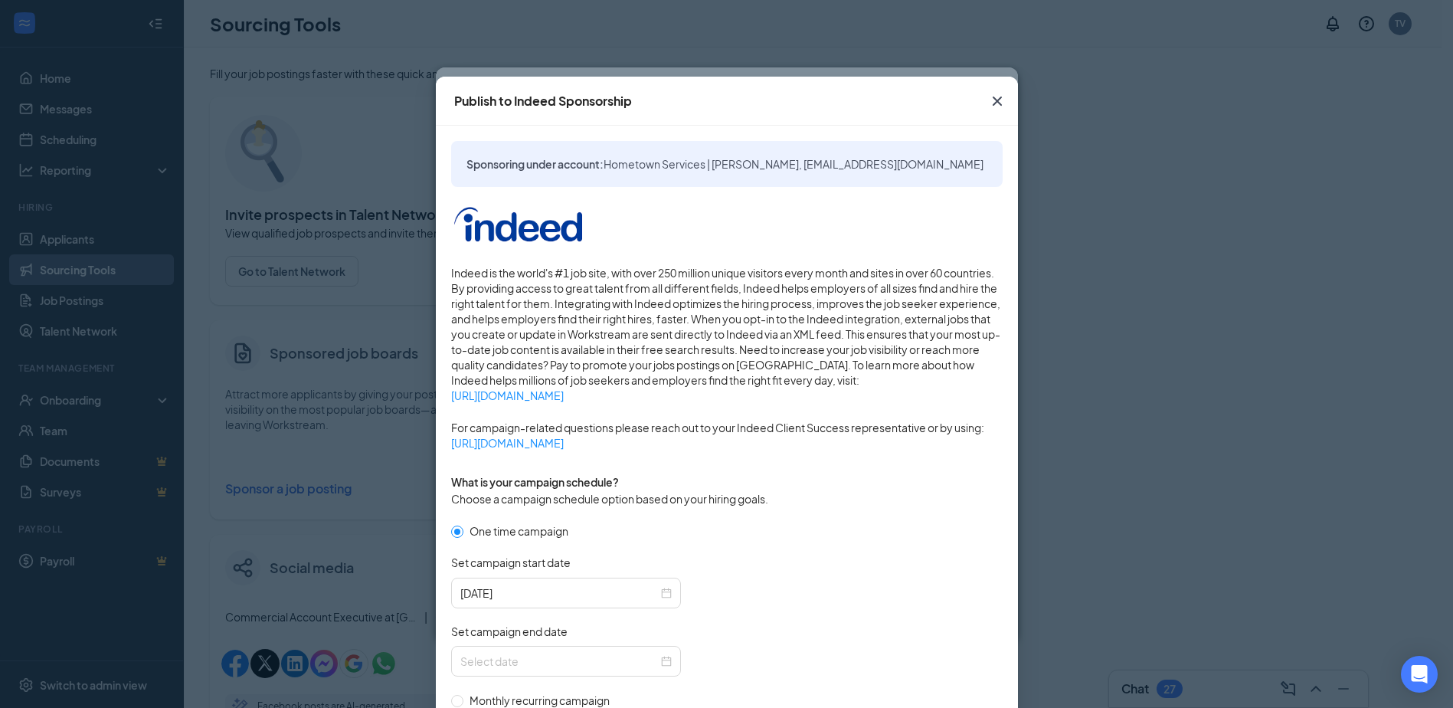
scroll to position [153, 0]
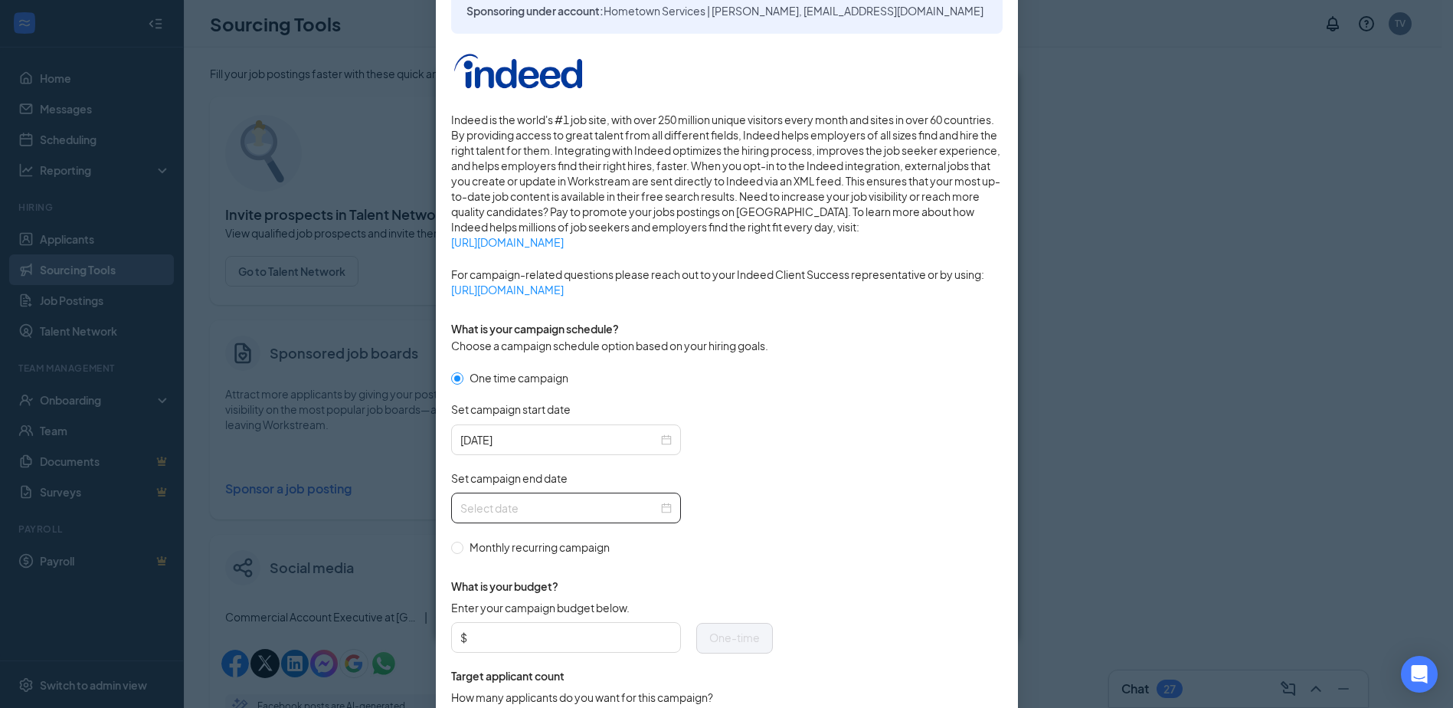
click at [655, 502] on div at bounding box center [565, 507] width 211 height 17
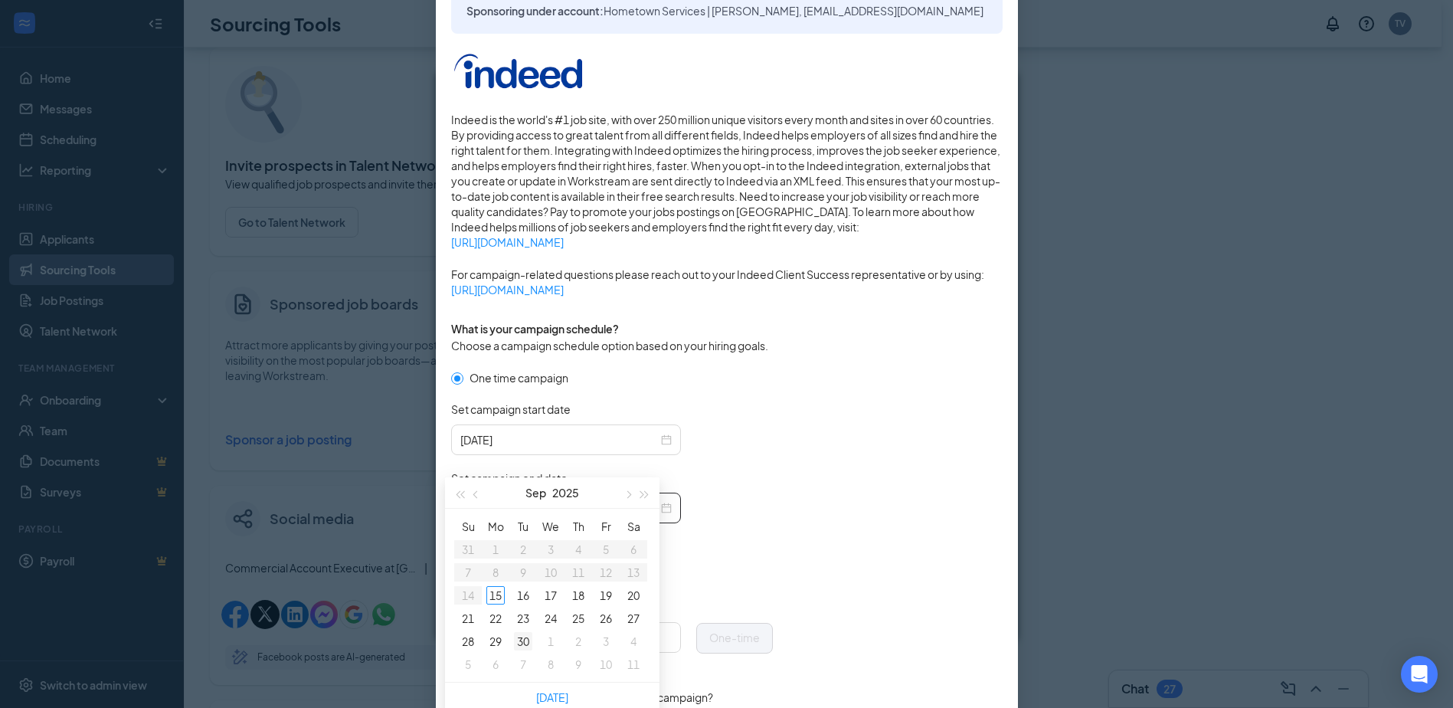
scroll to position [77, 0]
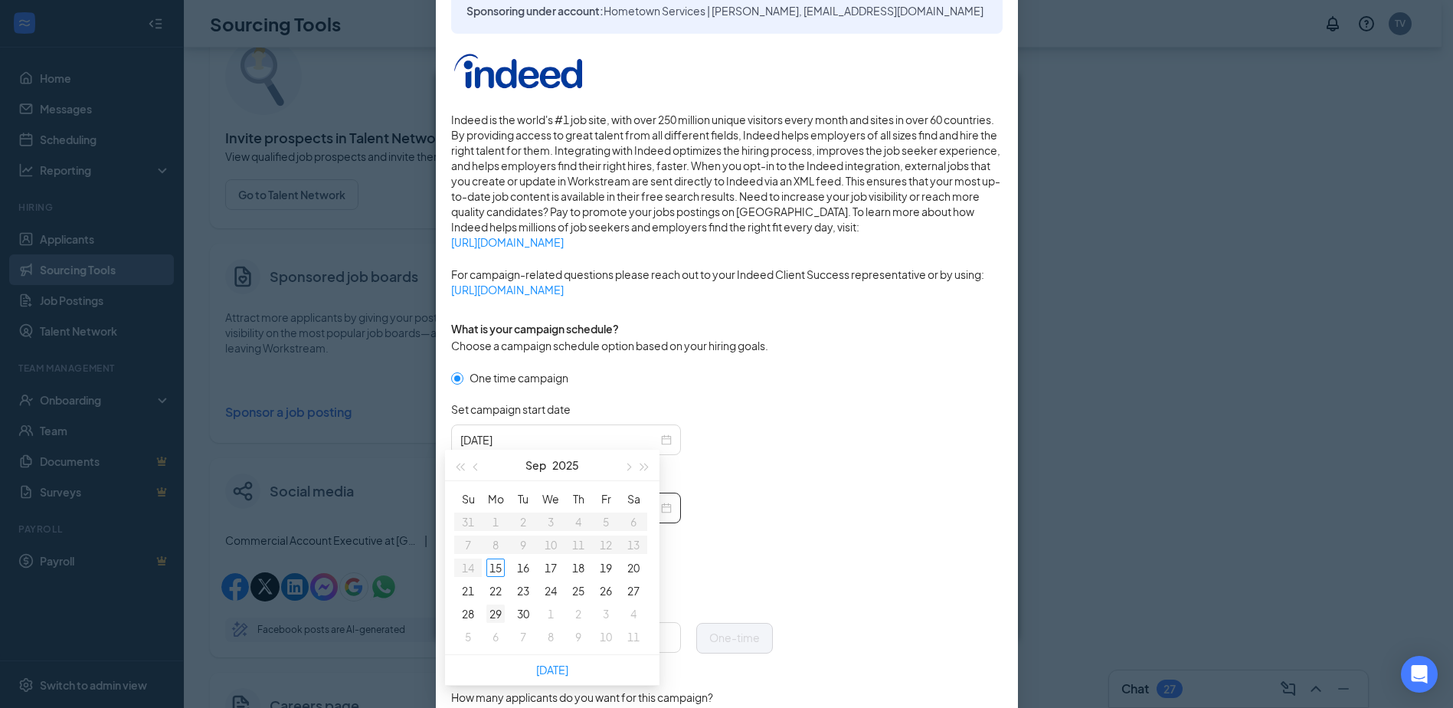
type input "2025-09-29"
click at [495, 610] on div "29" at bounding box center [495, 613] width 18 height 18
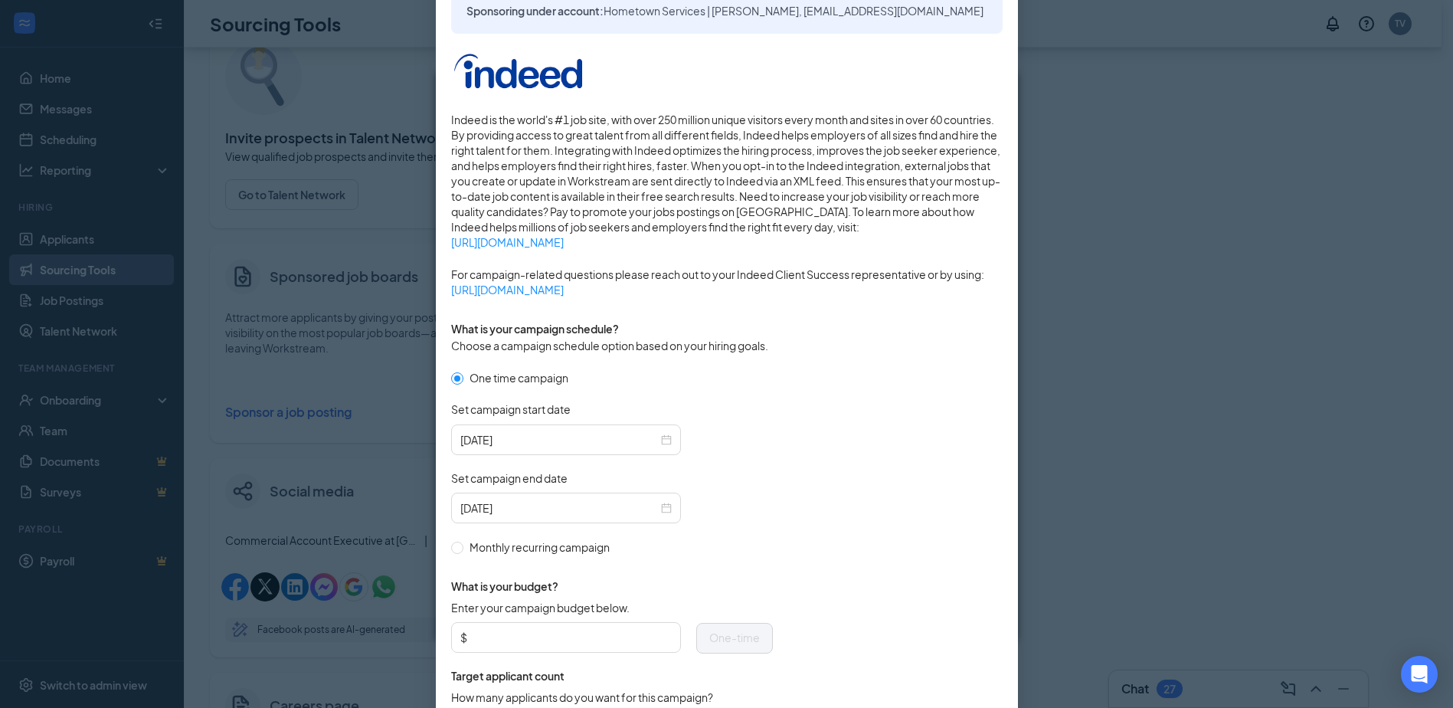
click at [911, 511] on form "One time campaign Set campaign start date 2025-09-15 Set campaign end date 2025…" at bounding box center [726, 563] width 551 height 389
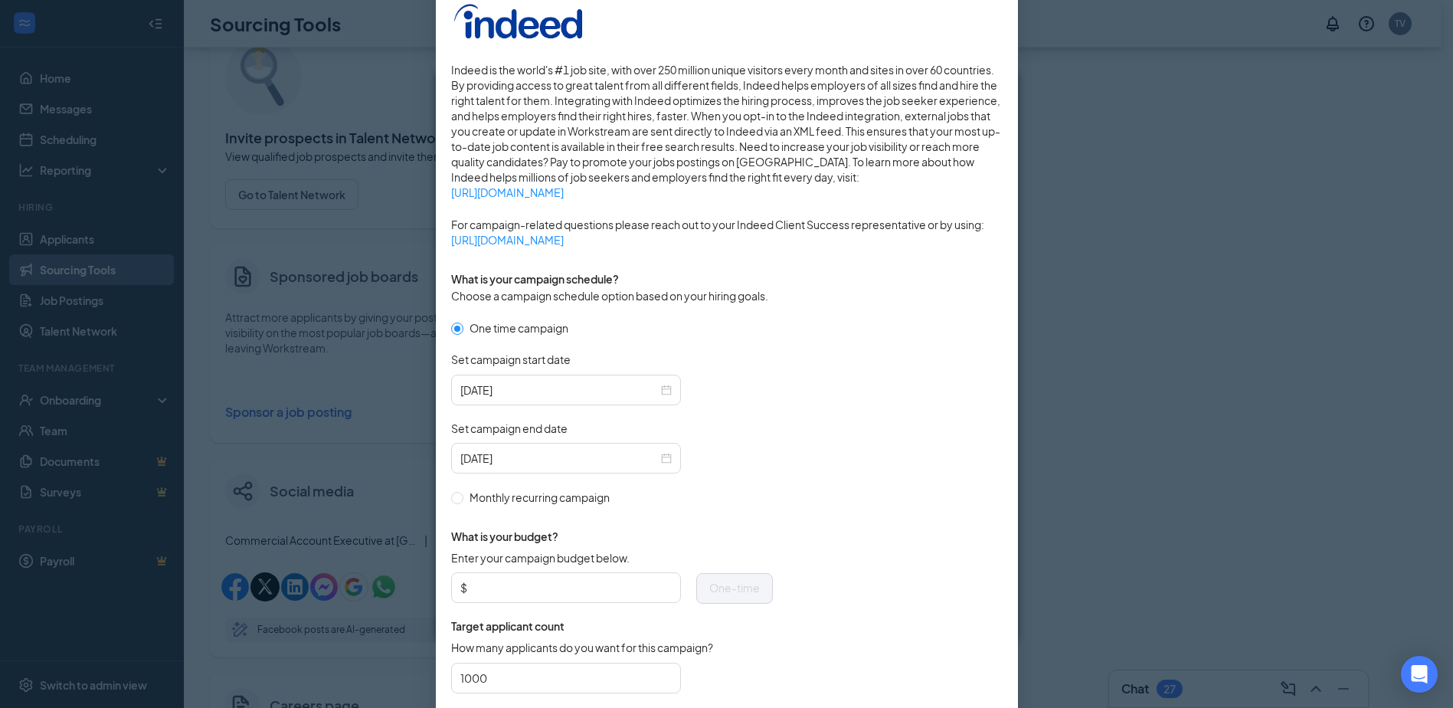
scroll to position [230, 0]
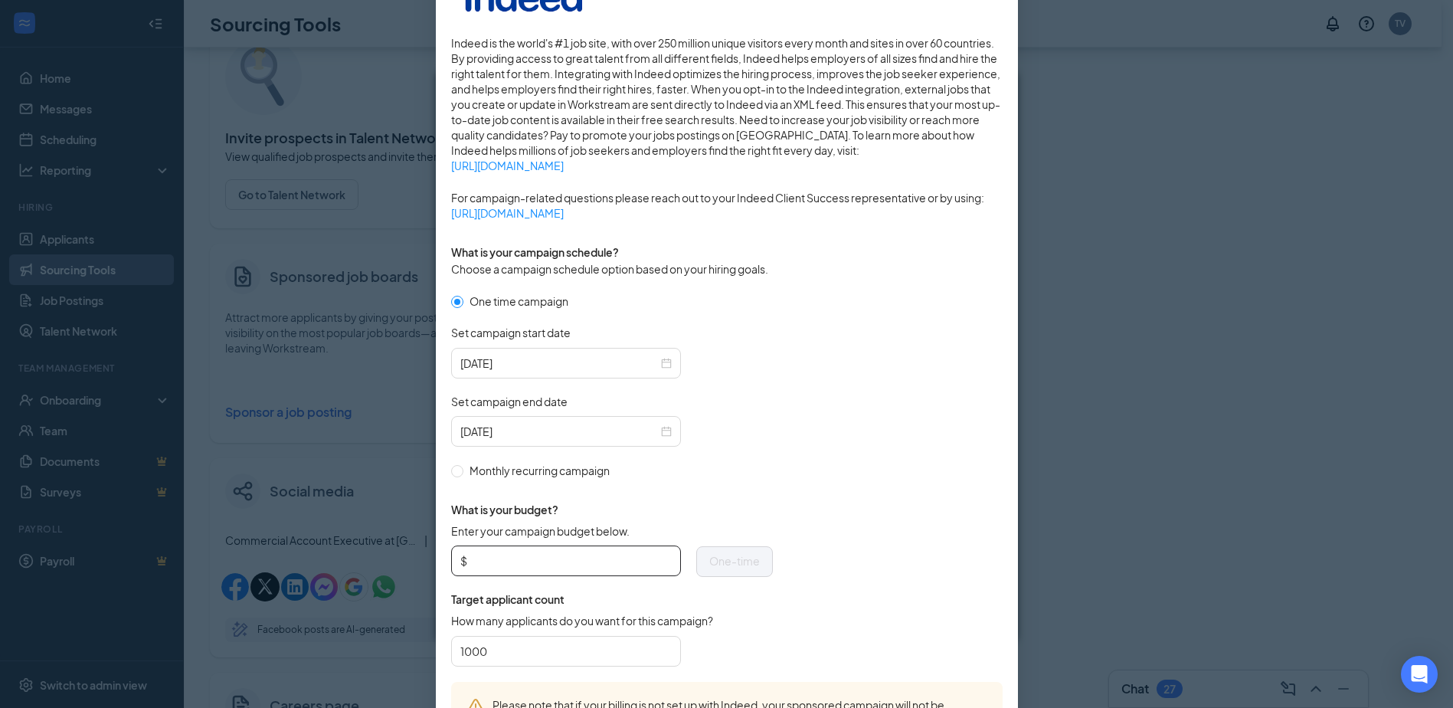
click at [565, 559] on input "Enter your campaign budget below." at bounding box center [570, 560] width 201 height 23
type input "150"
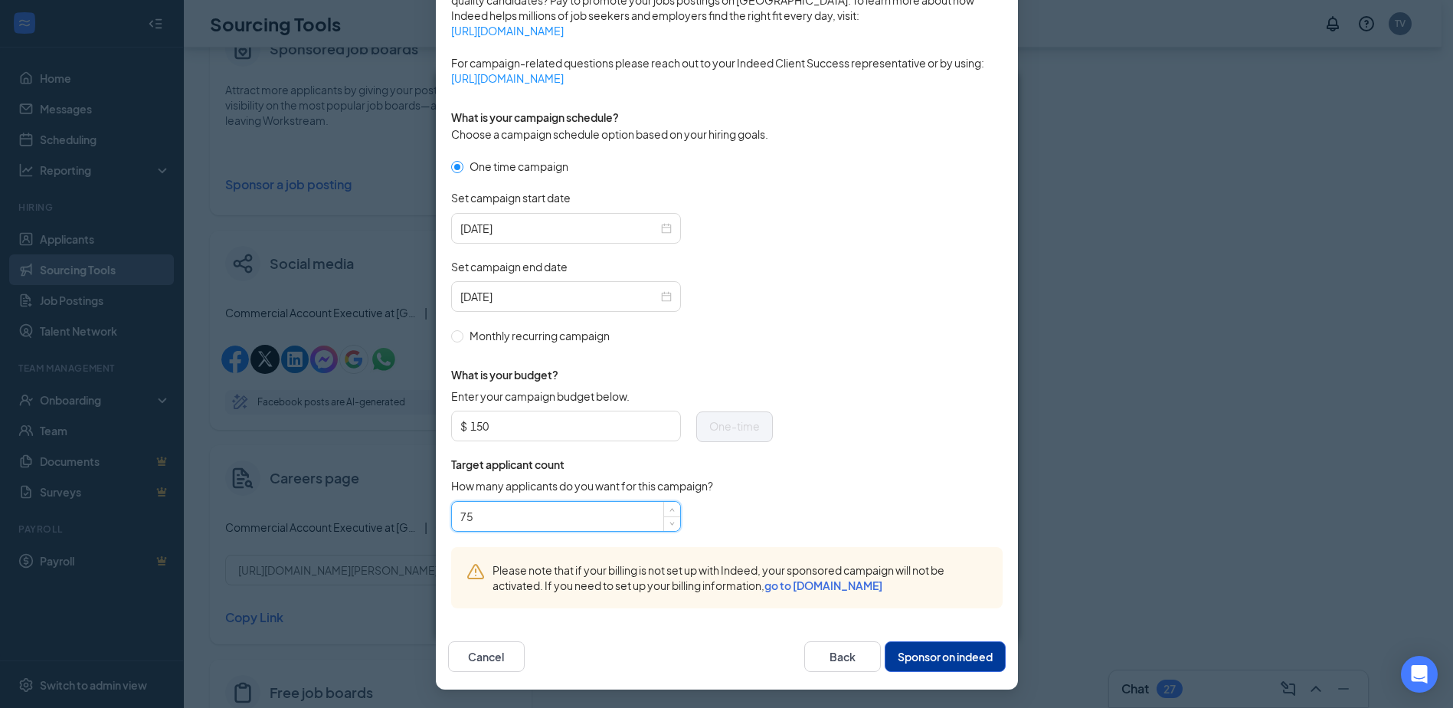
scroll to position [306, 0]
type input "75"
click at [926, 656] on button "Sponsor on indeed" at bounding box center [944, 656] width 121 height 31
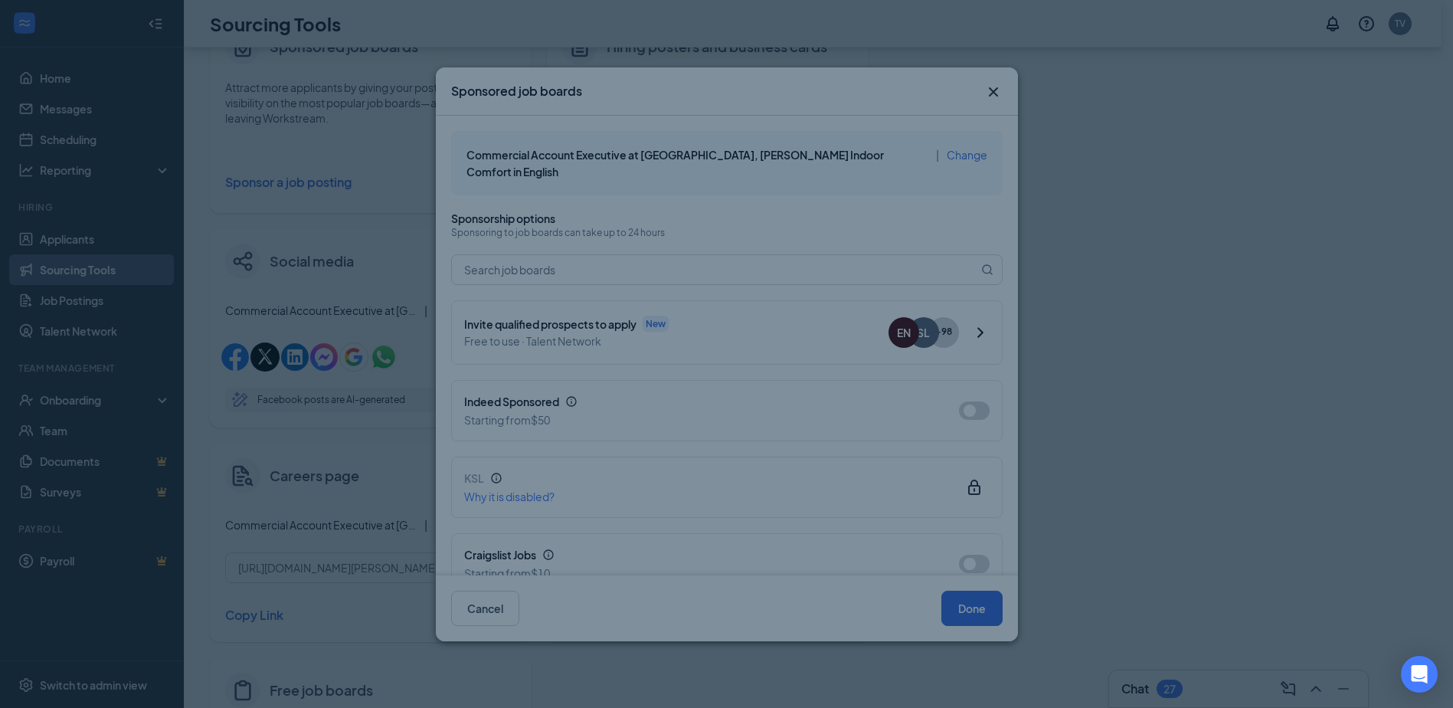
scroll to position [288, 0]
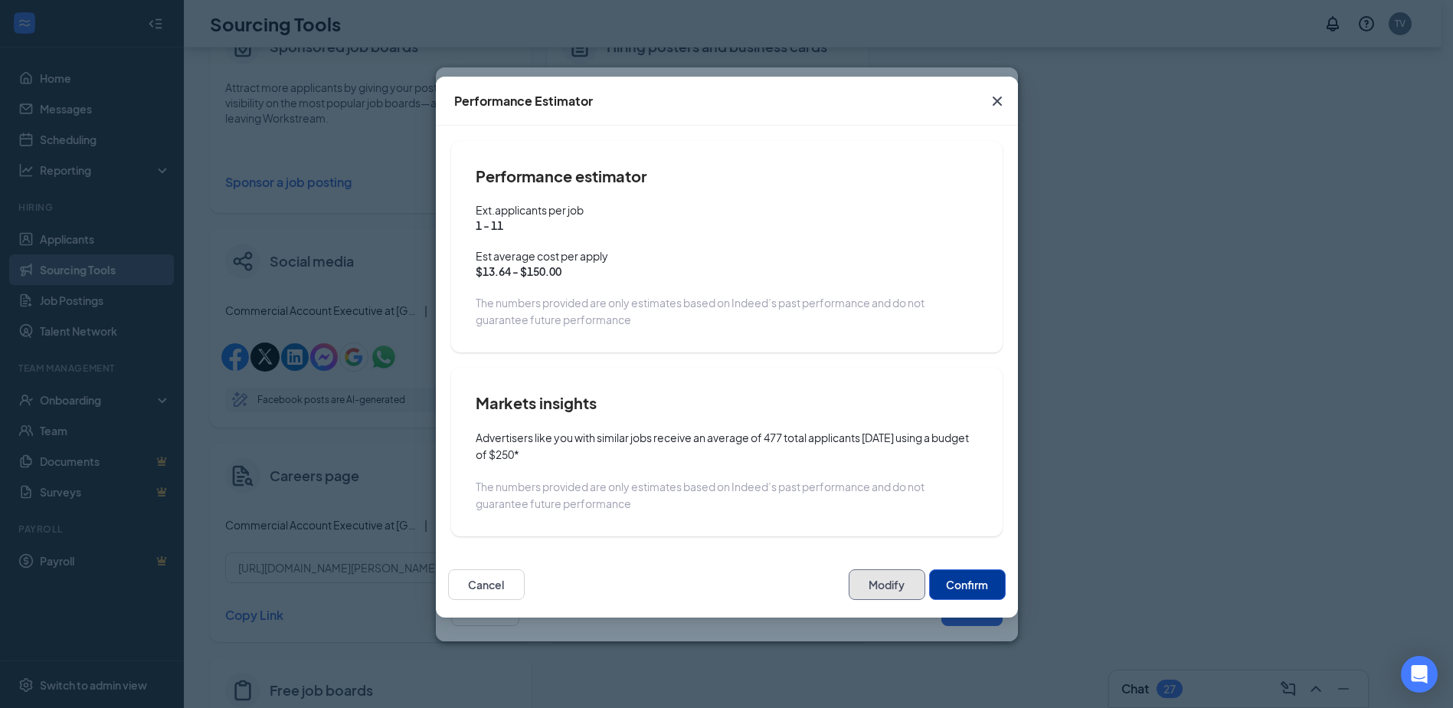
drag, startPoint x: 896, startPoint y: 580, endPoint x: 991, endPoint y: 417, distance: 188.7
click at [991, 417] on div "Performance Estimator Performance estimator Ext.applicants per job 1 - 11 Est a…" at bounding box center [727, 347] width 582 height 541
click at [963, 593] on button "Confirm" at bounding box center [967, 584] width 77 height 31
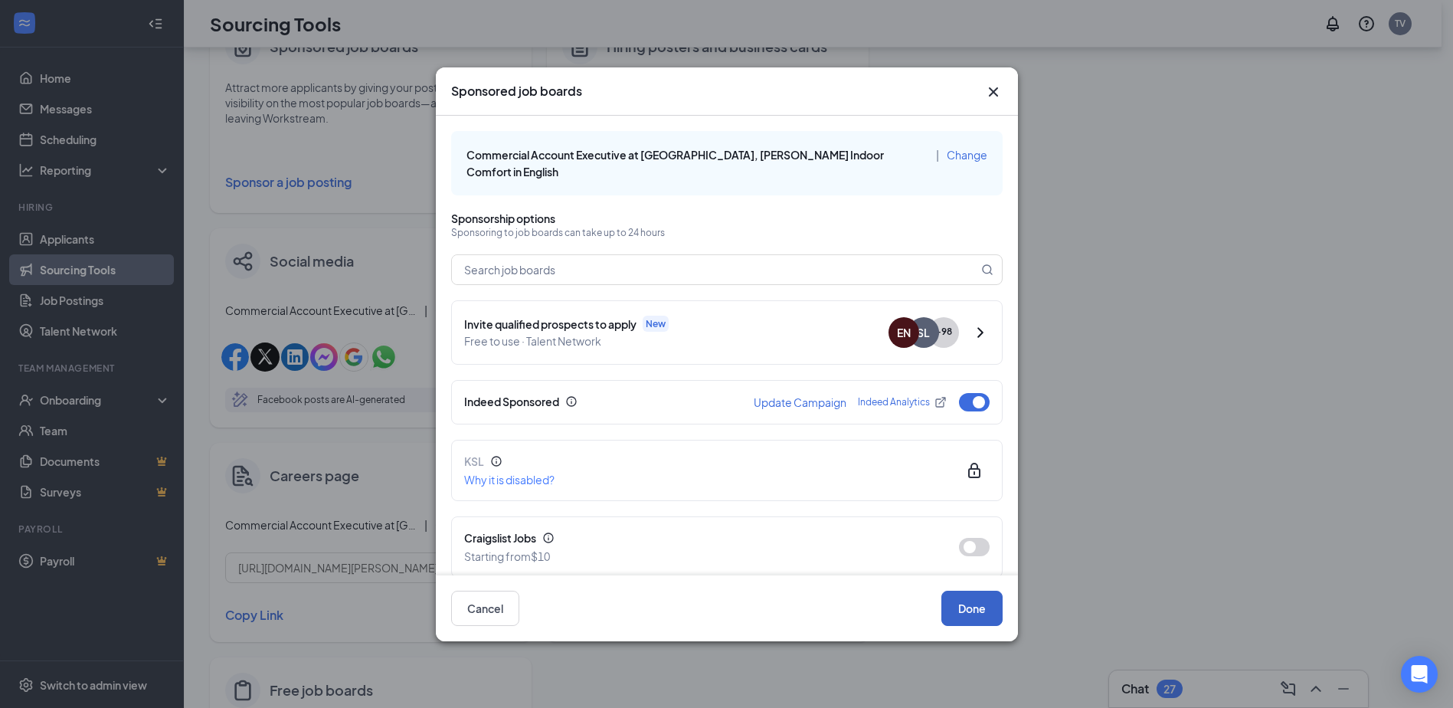
click at [976, 606] on button "Done" at bounding box center [971, 607] width 61 height 35
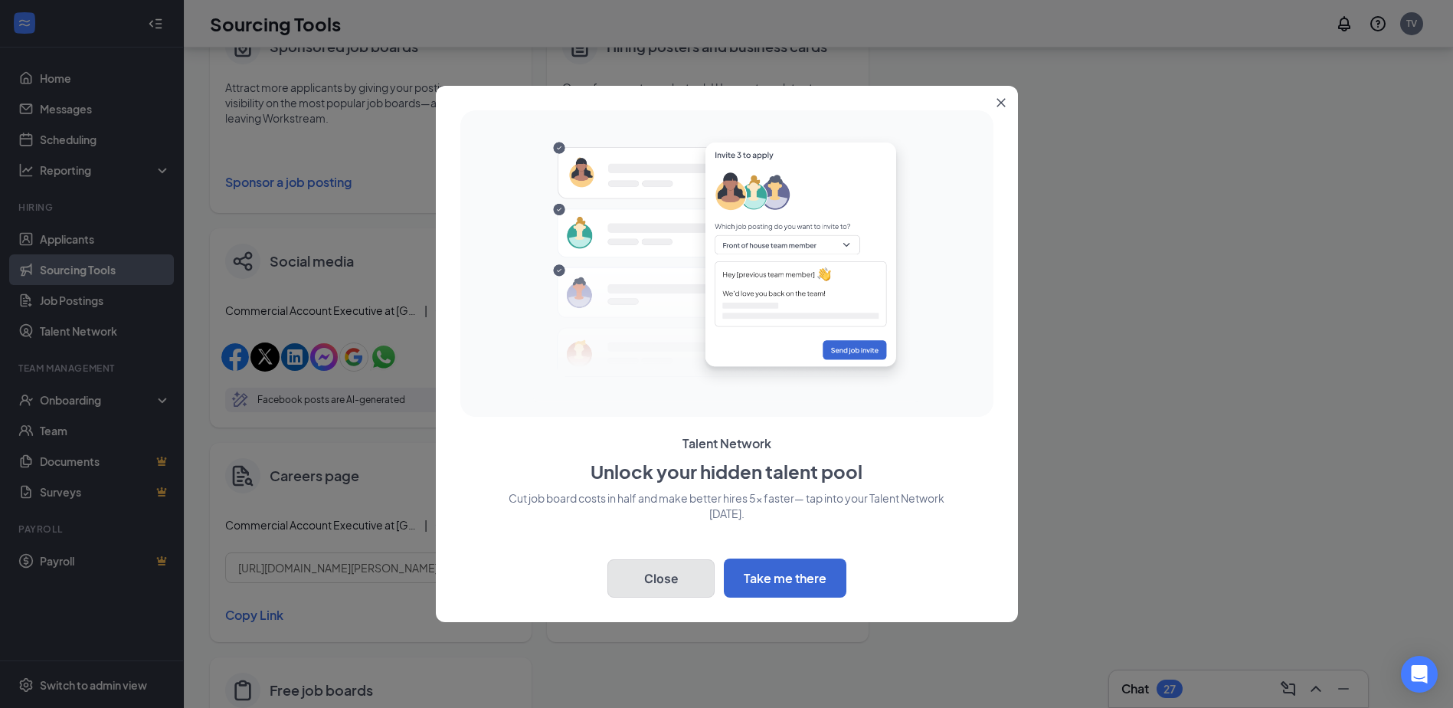
click at [669, 577] on button "Close" at bounding box center [660, 578] width 107 height 38
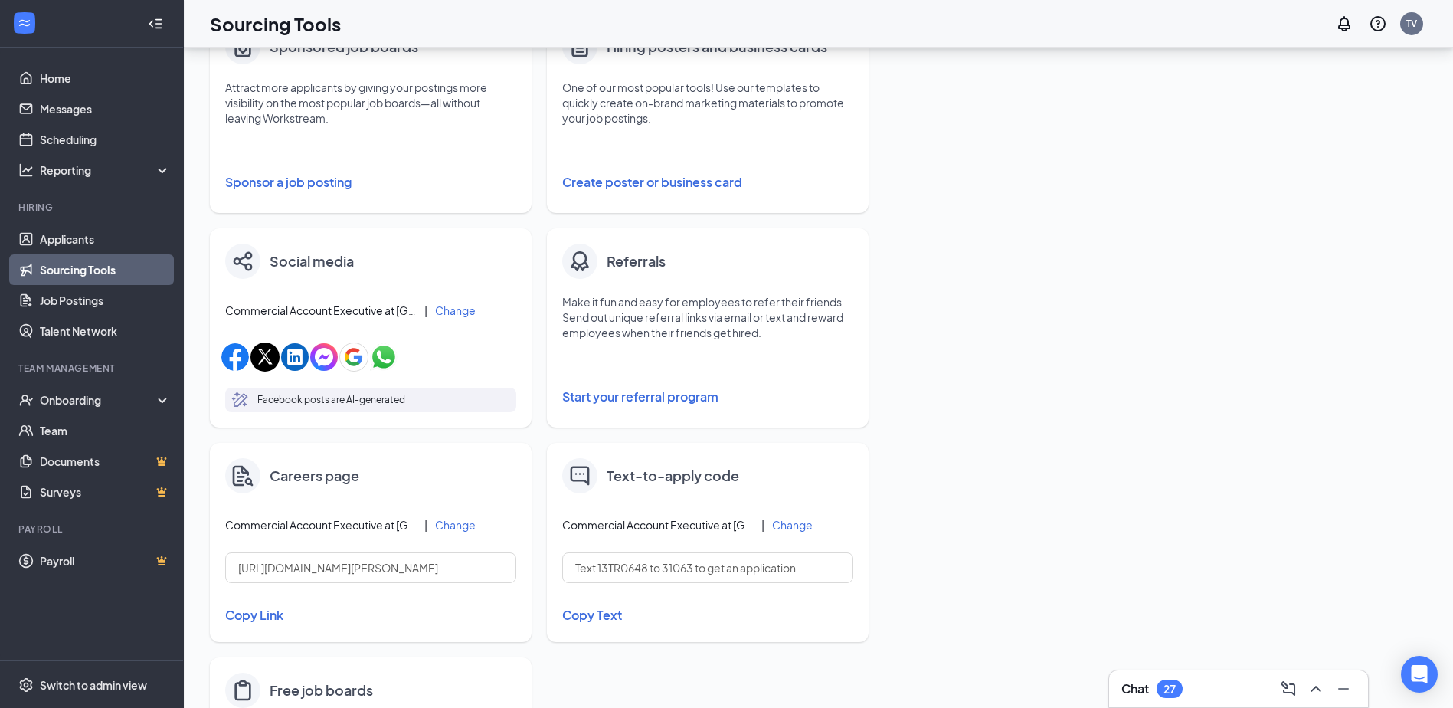
click at [103, 270] on link "Sourcing Tools" at bounding box center [105, 269] width 131 height 31
click at [95, 237] on link "Applicants" at bounding box center [105, 239] width 131 height 31
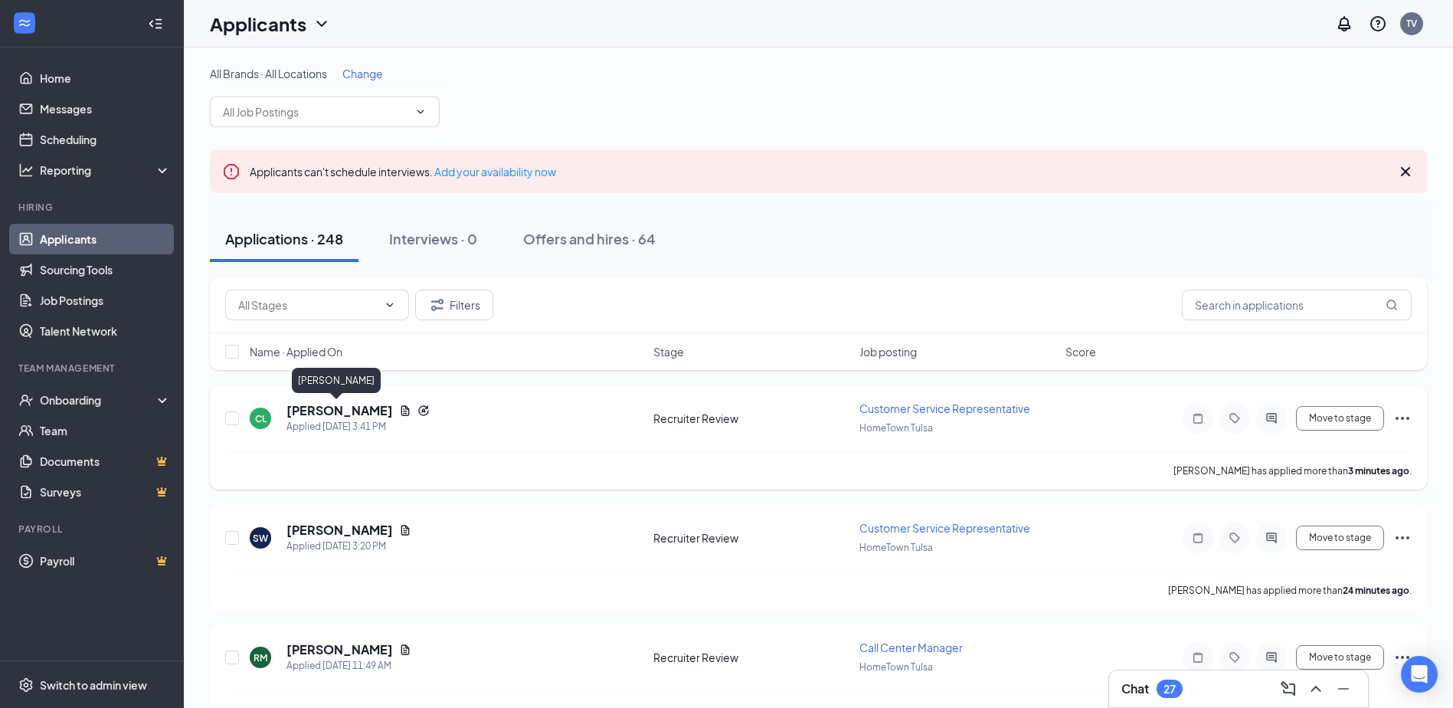
click at [326, 416] on h5 "[PERSON_NAME]" at bounding box center [339, 410] width 106 height 17
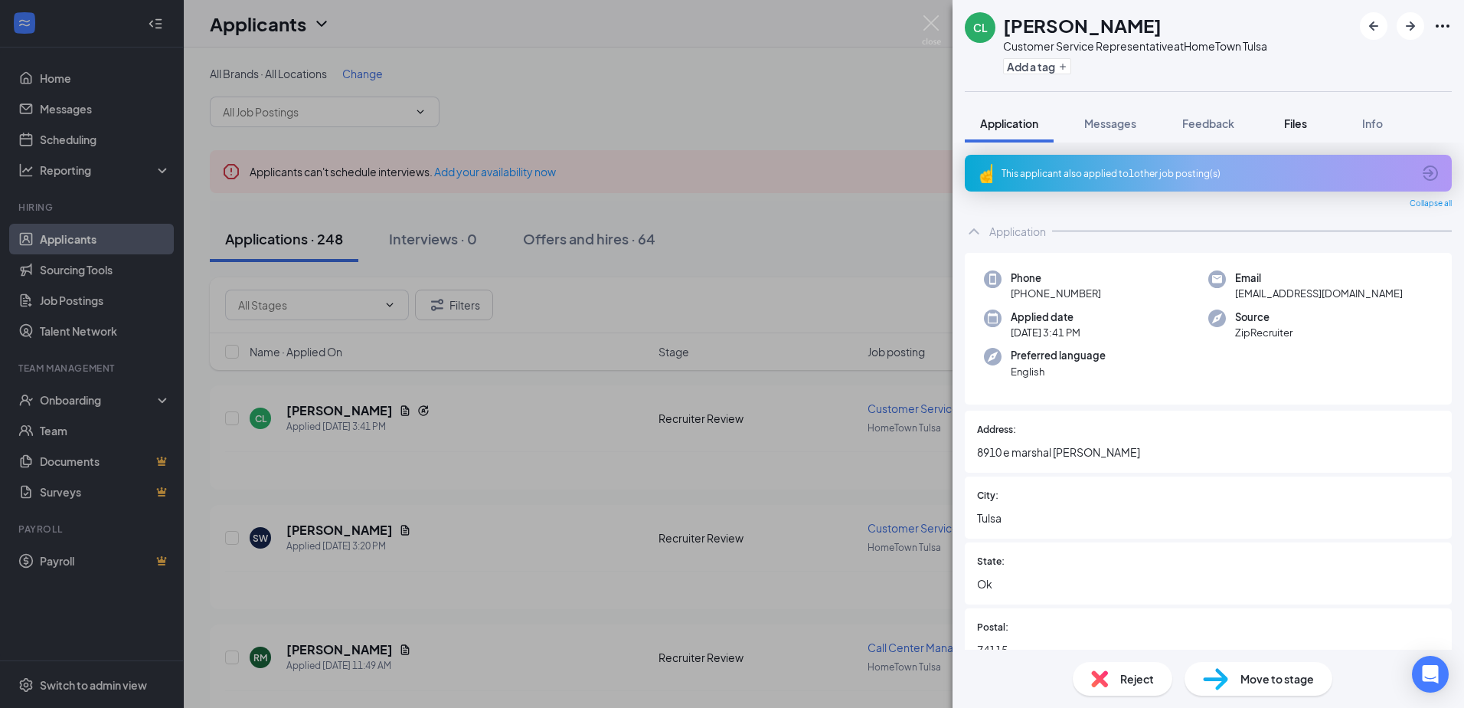
click at [1307, 112] on button "Files" at bounding box center [1295, 123] width 61 height 38
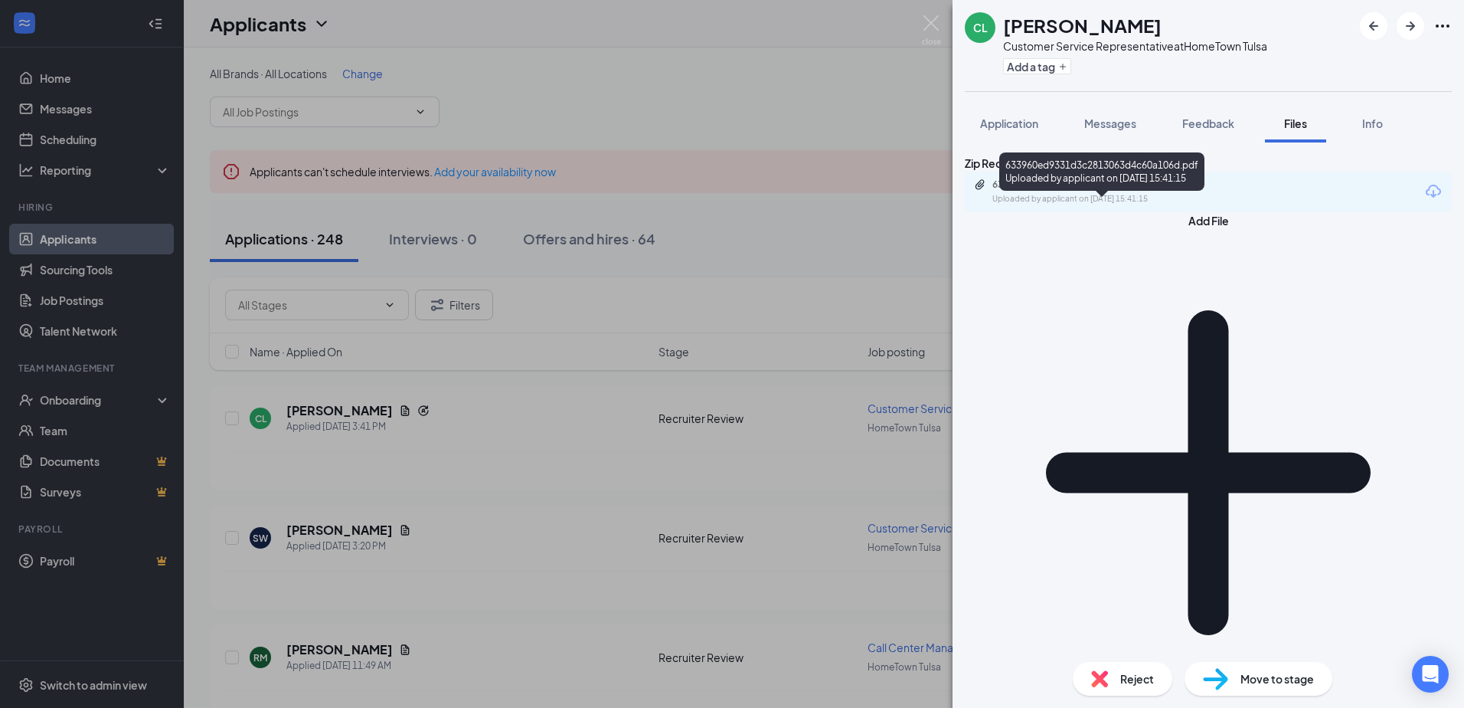
click at [1106, 205] on div "Uploaded by applicant on Sep 15, 2025 at 15:41:15" at bounding box center [1107, 199] width 230 height 12
click at [933, 15] on div "CL Cassandra Lee Customer Service Representative at HomeTown Tulsa Add a tag Ap…" at bounding box center [732, 354] width 1464 height 708
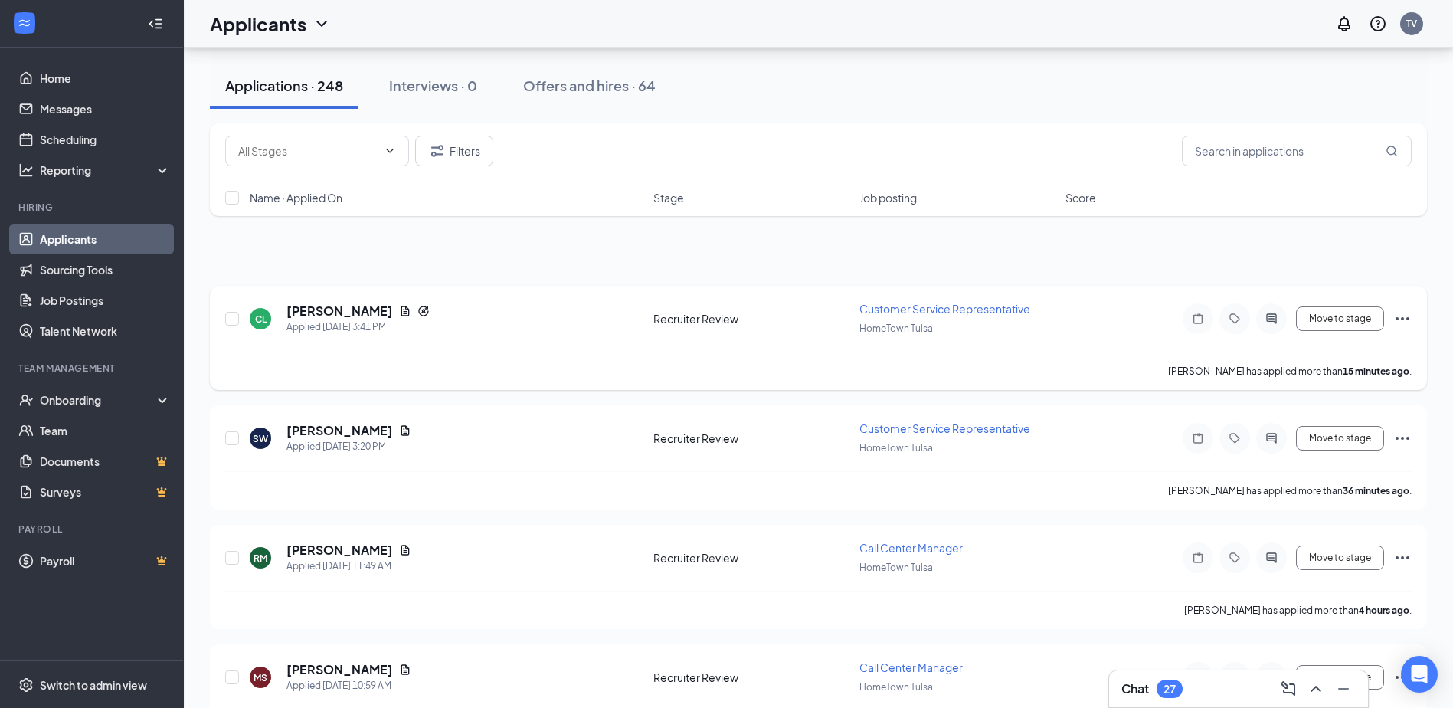
scroll to position [230, 0]
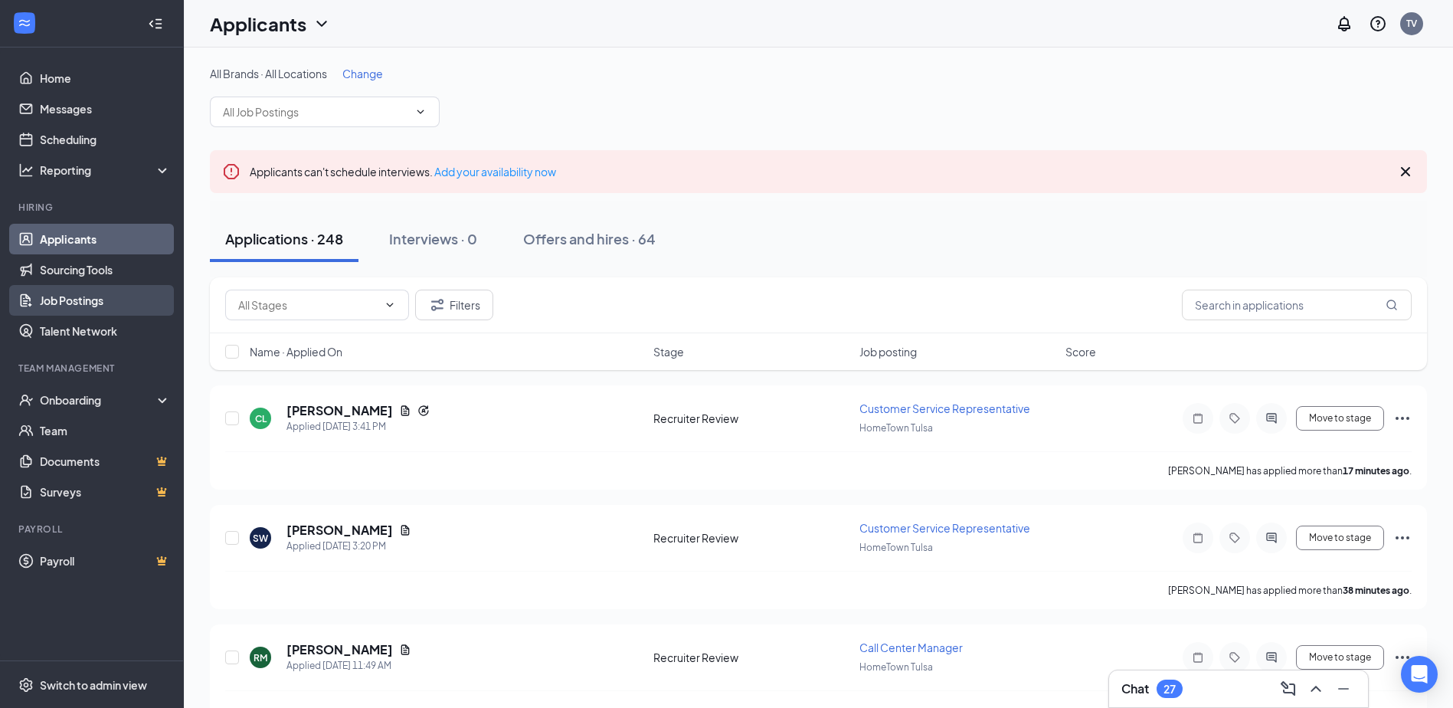
click at [108, 296] on link "Job Postings" at bounding box center [105, 300] width 131 height 31
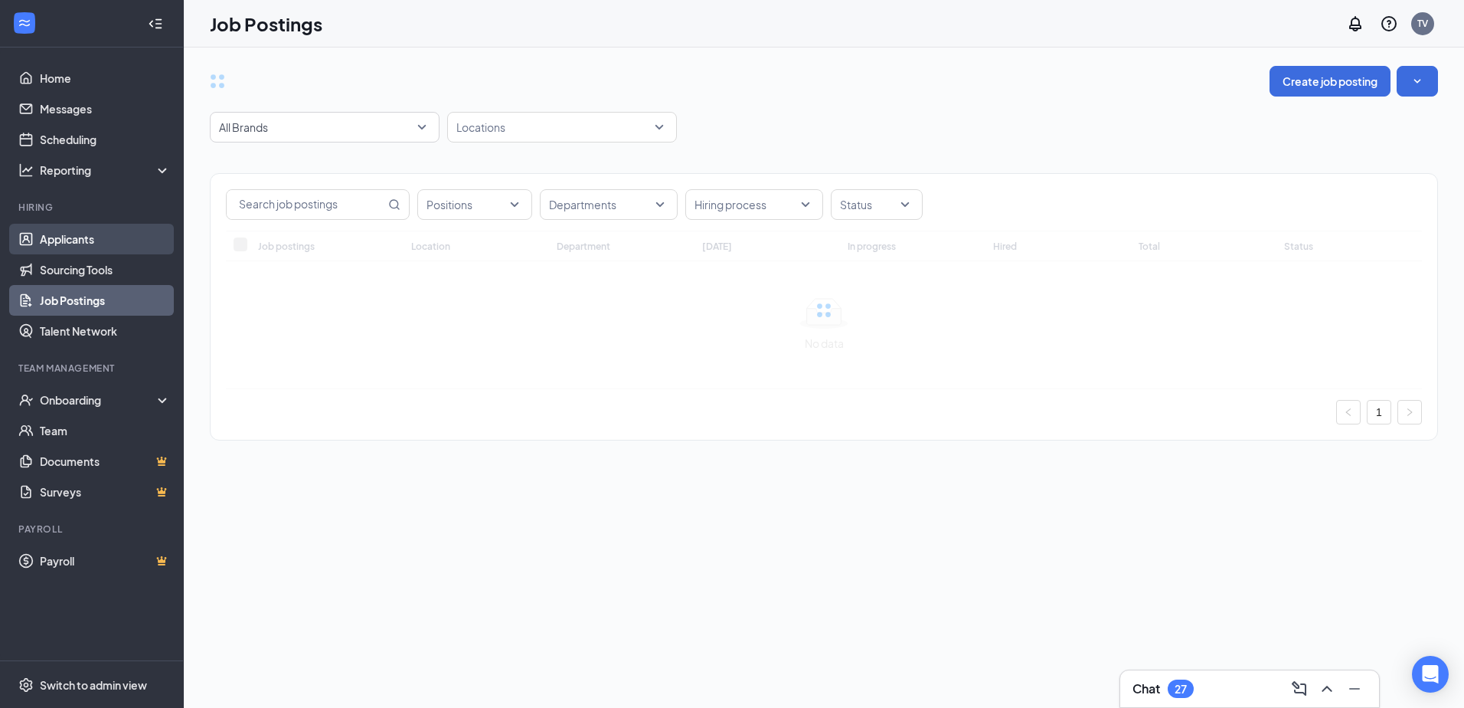
click at [107, 238] on link "Applicants" at bounding box center [105, 239] width 131 height 31
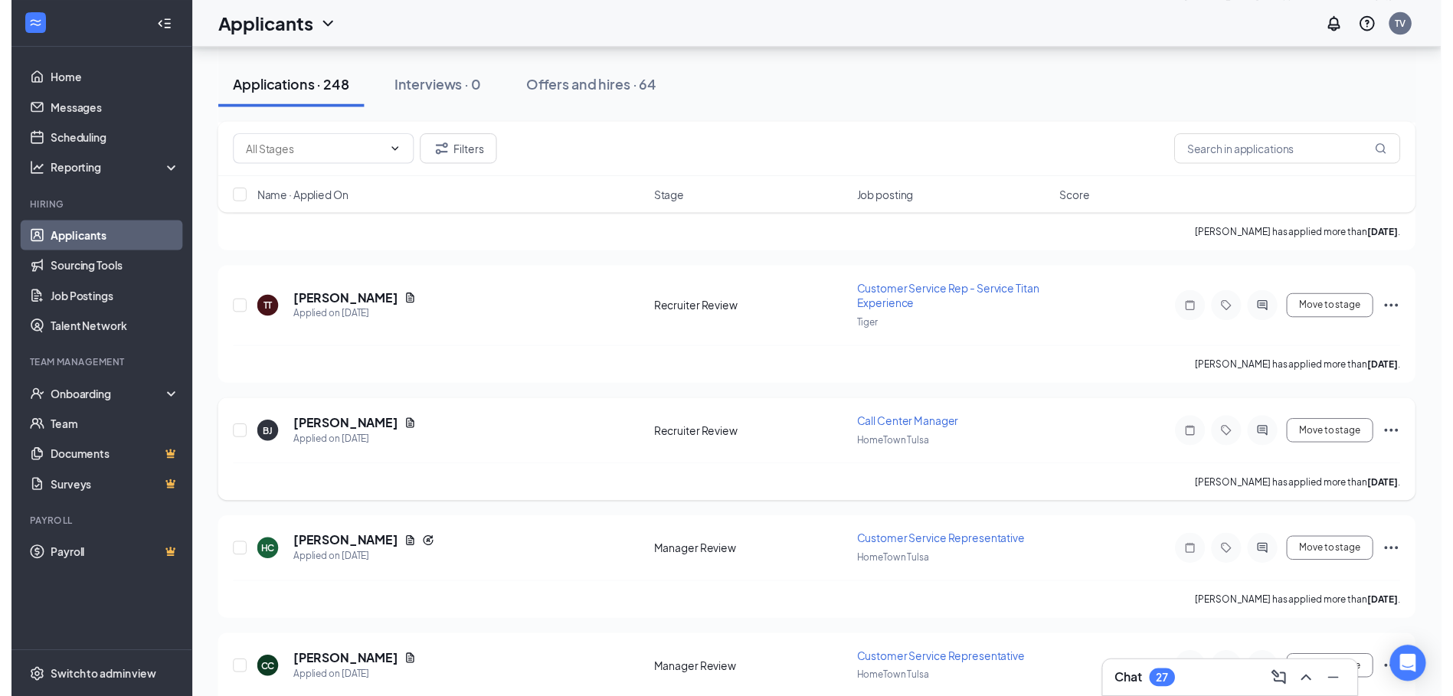
scroll to position [1761, 0]
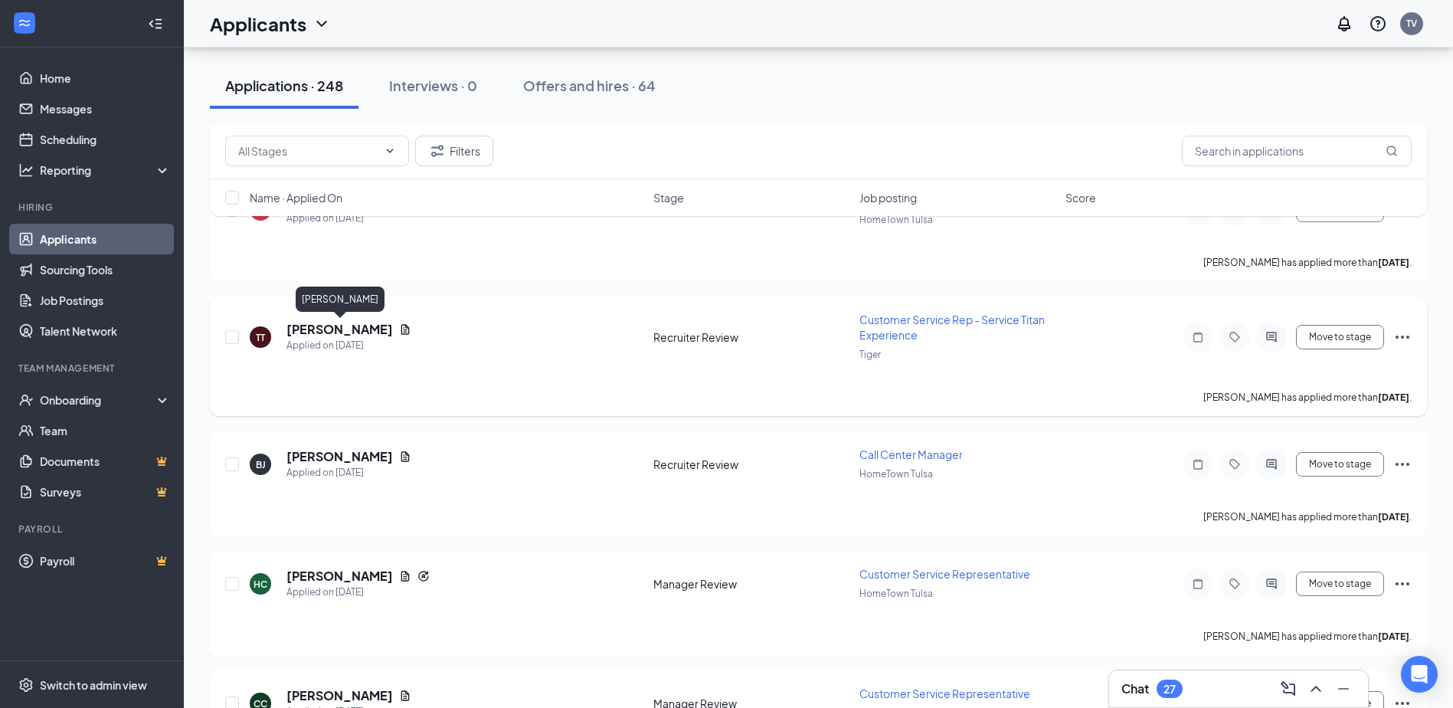
click at [379, 332] on h5 "[PERSON_NAME]" at bounding box center [339, 329] width 106 height 17
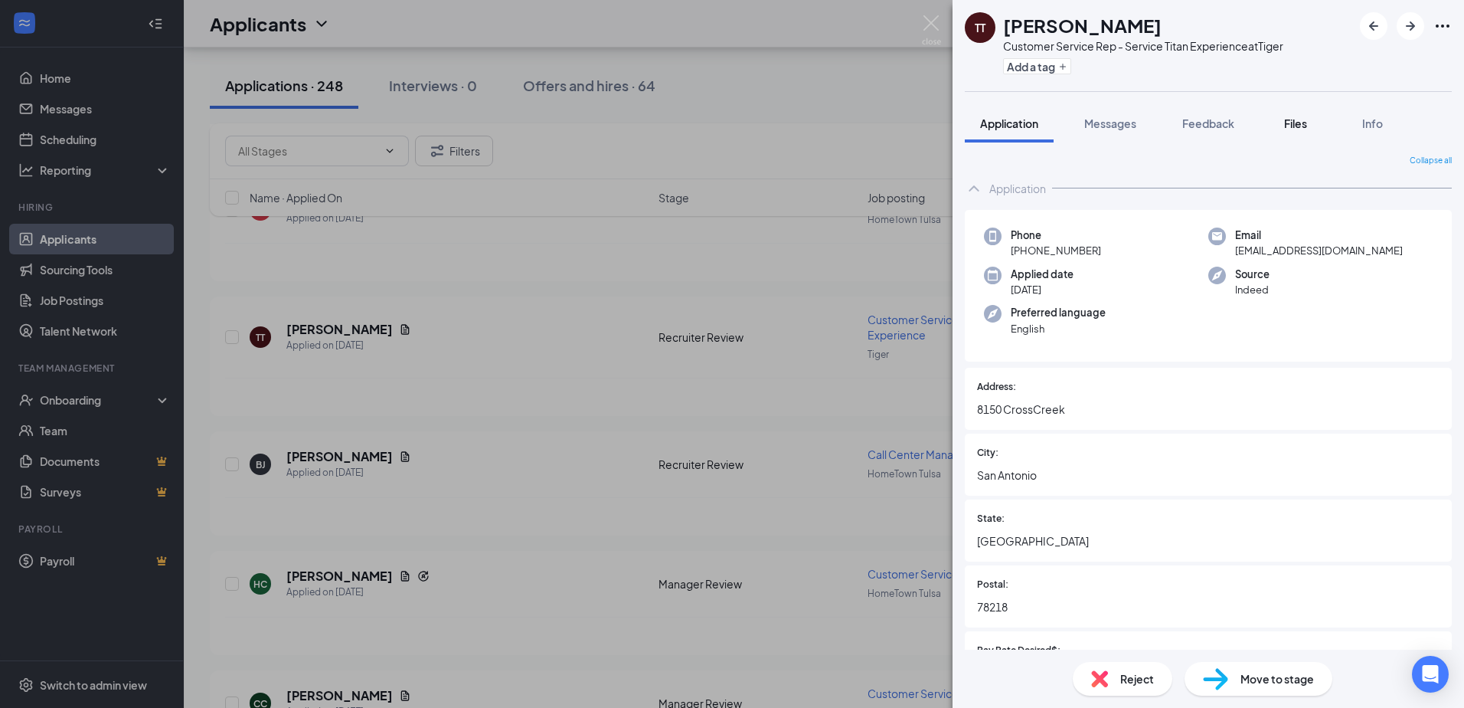
click at [1293, 124] on span "Files" at bounding box center [1295, 123] width 23 height 14
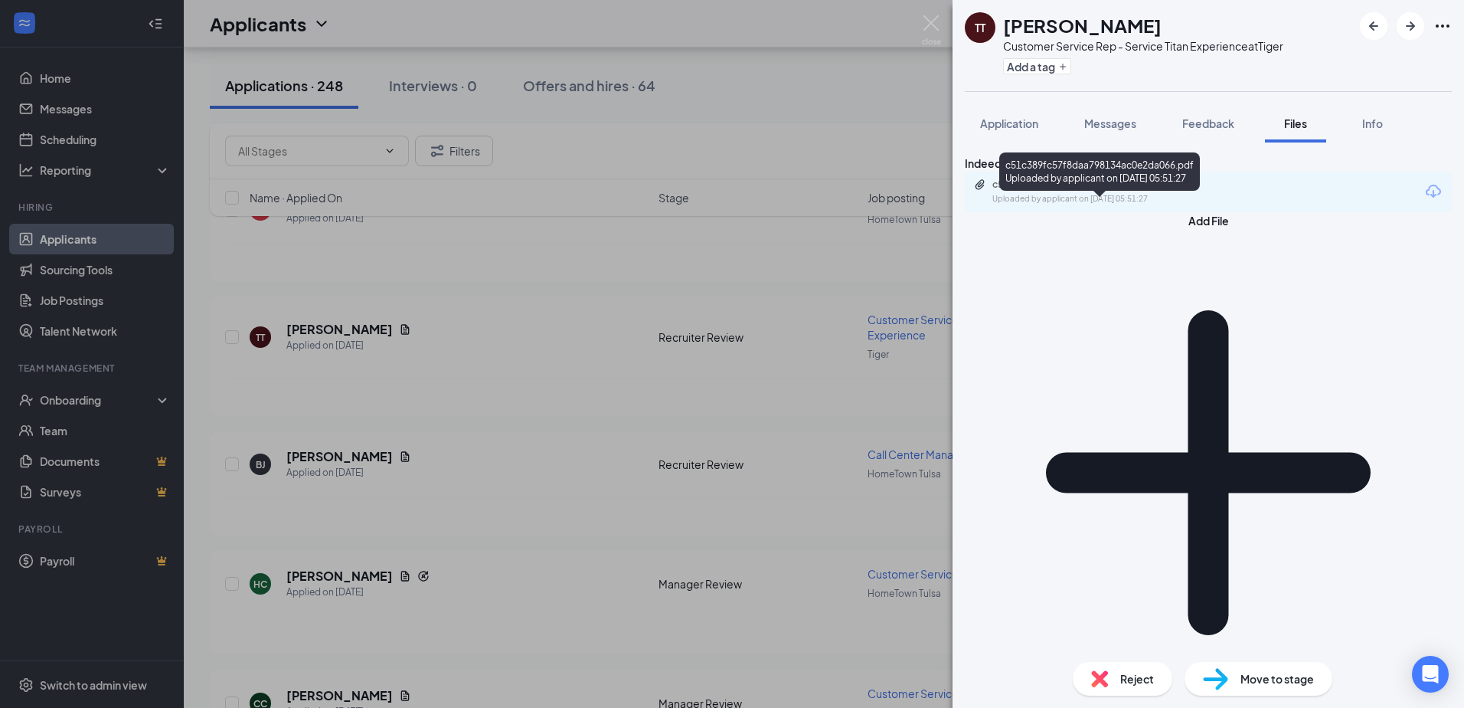
click at [1176, 205] on div "Uploaded by applicant on [DATE] 05:51:27" at bounding box center [1107, 199] width 230 height 12
click at [937, 28] on img at bounding box center [931, 30] width 19 height 30
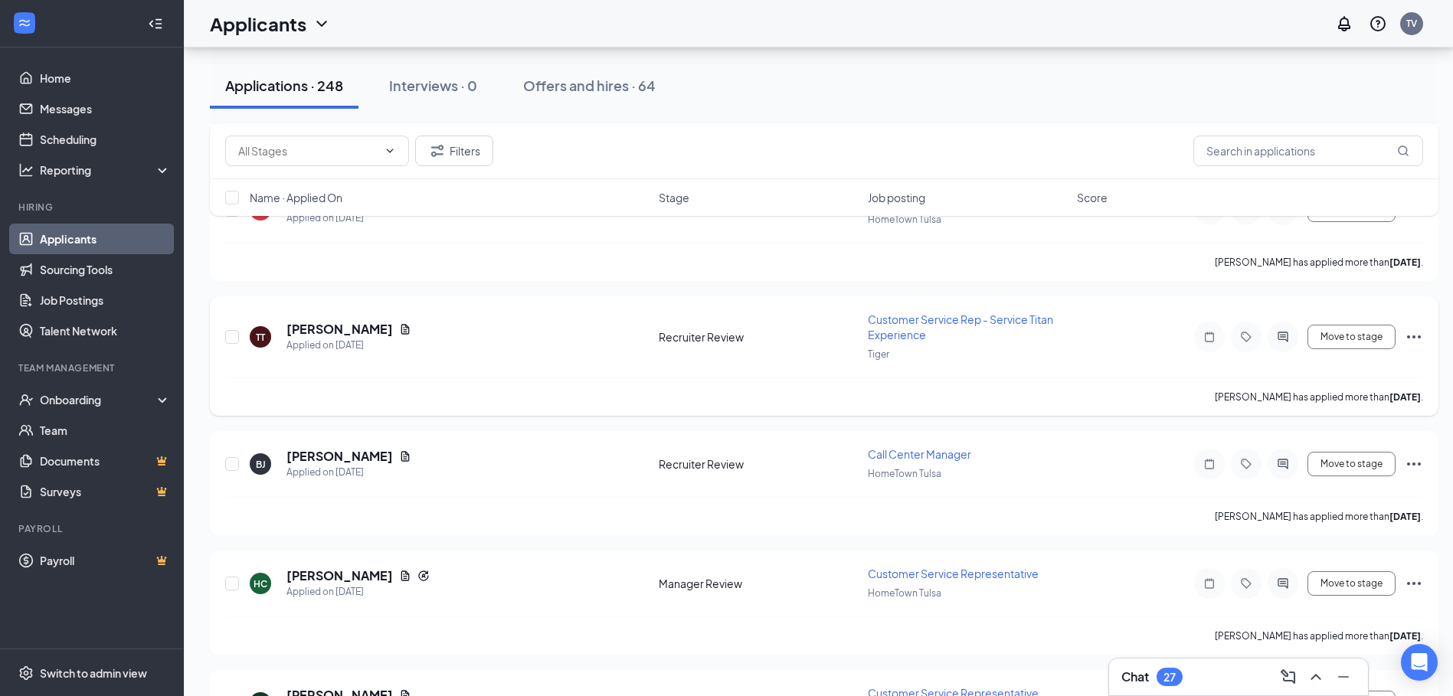
click at [1415, 344] on icon "Ellipses" at bounding box center [1413, 337] width 18 height 18
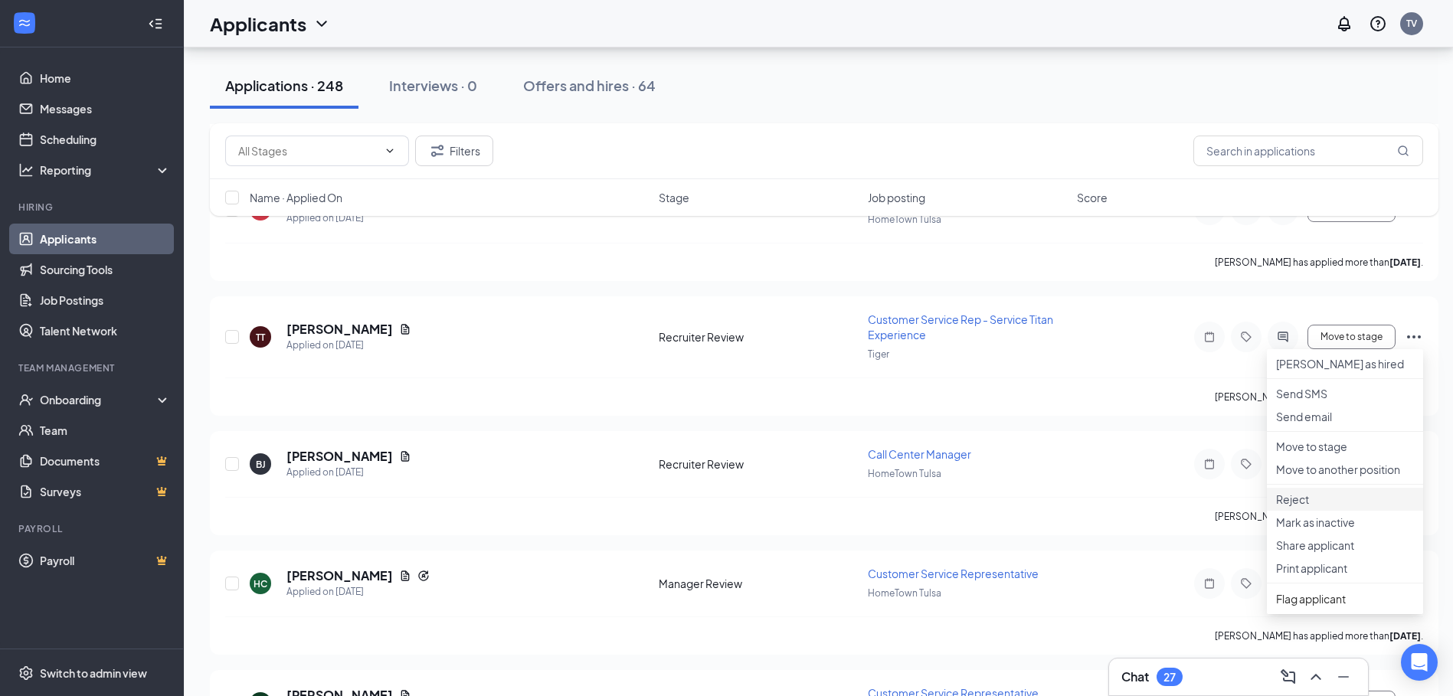
click at [1312, 507] on p "Reject" at bounding box center [1345, 499] width 138 height 15
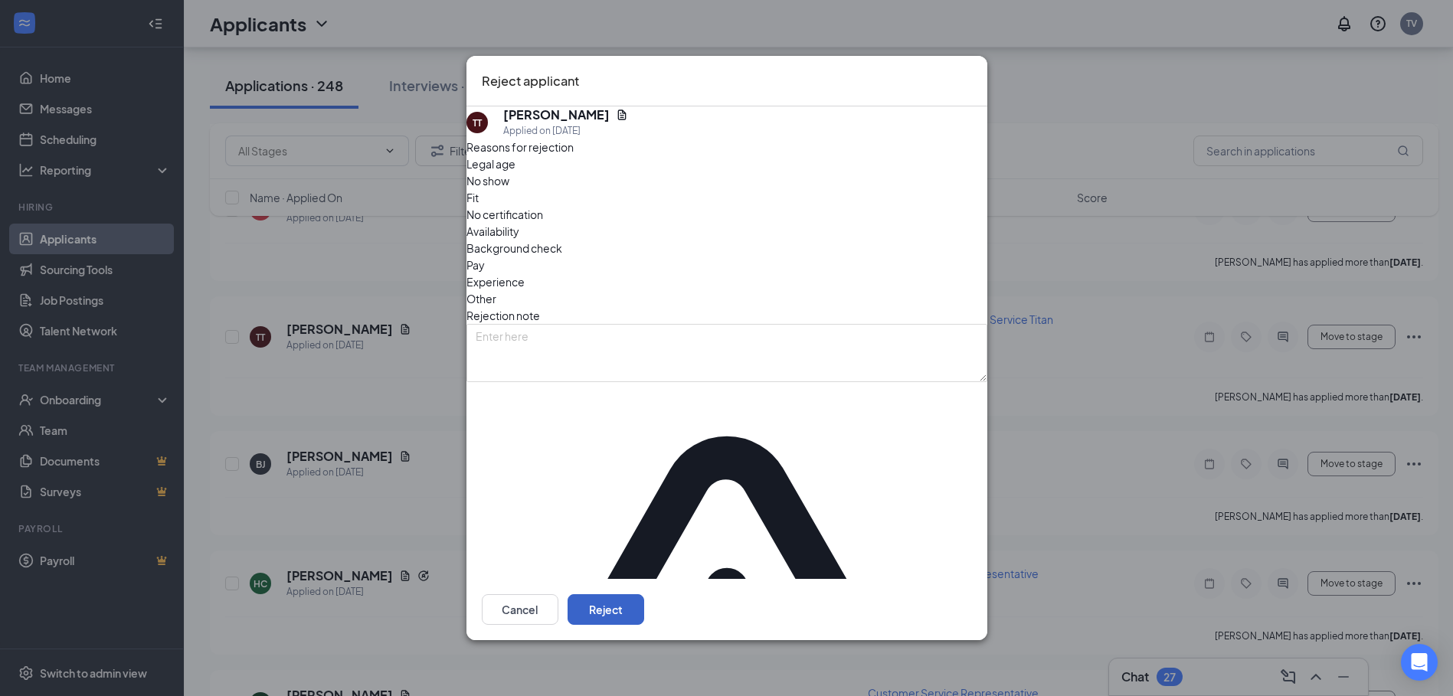
click at [644, 594] on button "Reject" at bounding box center [605, 609] width 77 height 31
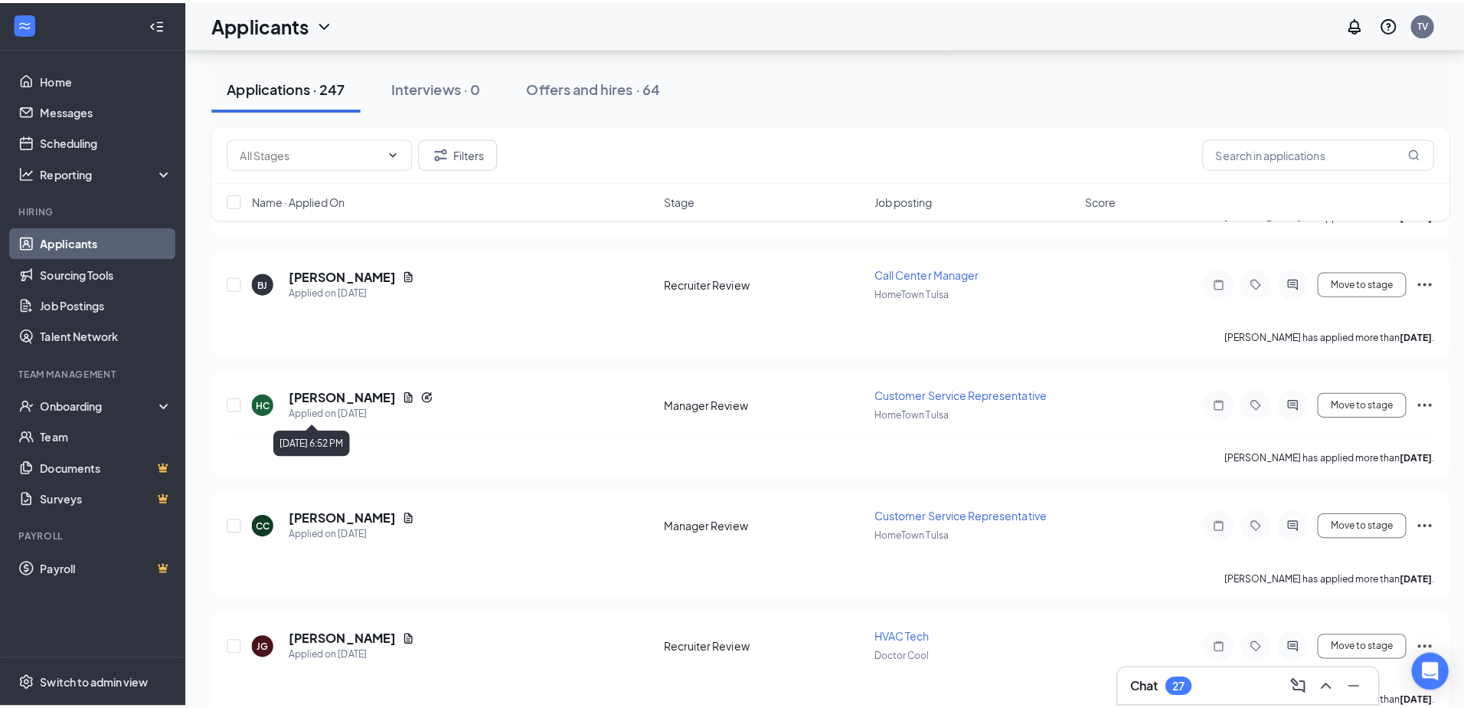
scroll to position [1838, 0]
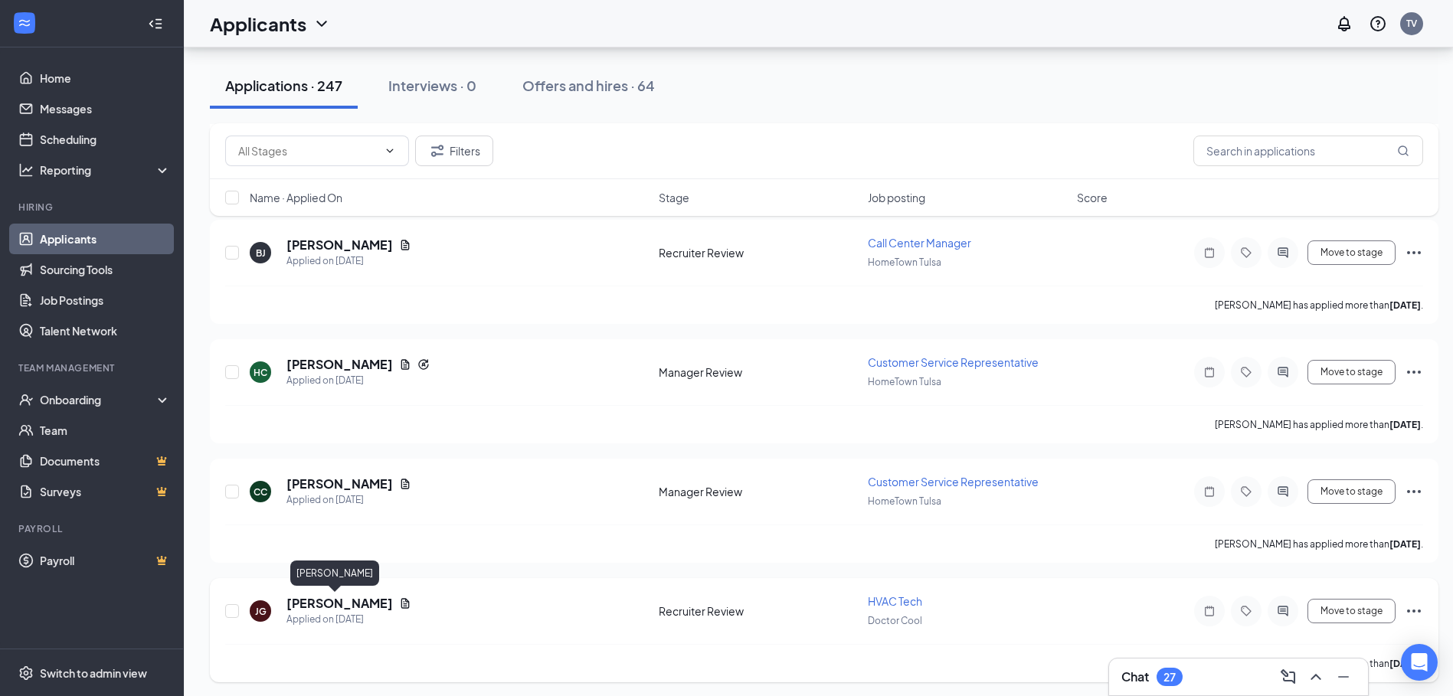
click at [306, 599] on h5 "joe guerrero" at bounding box center [339, 603] width 106 height 17
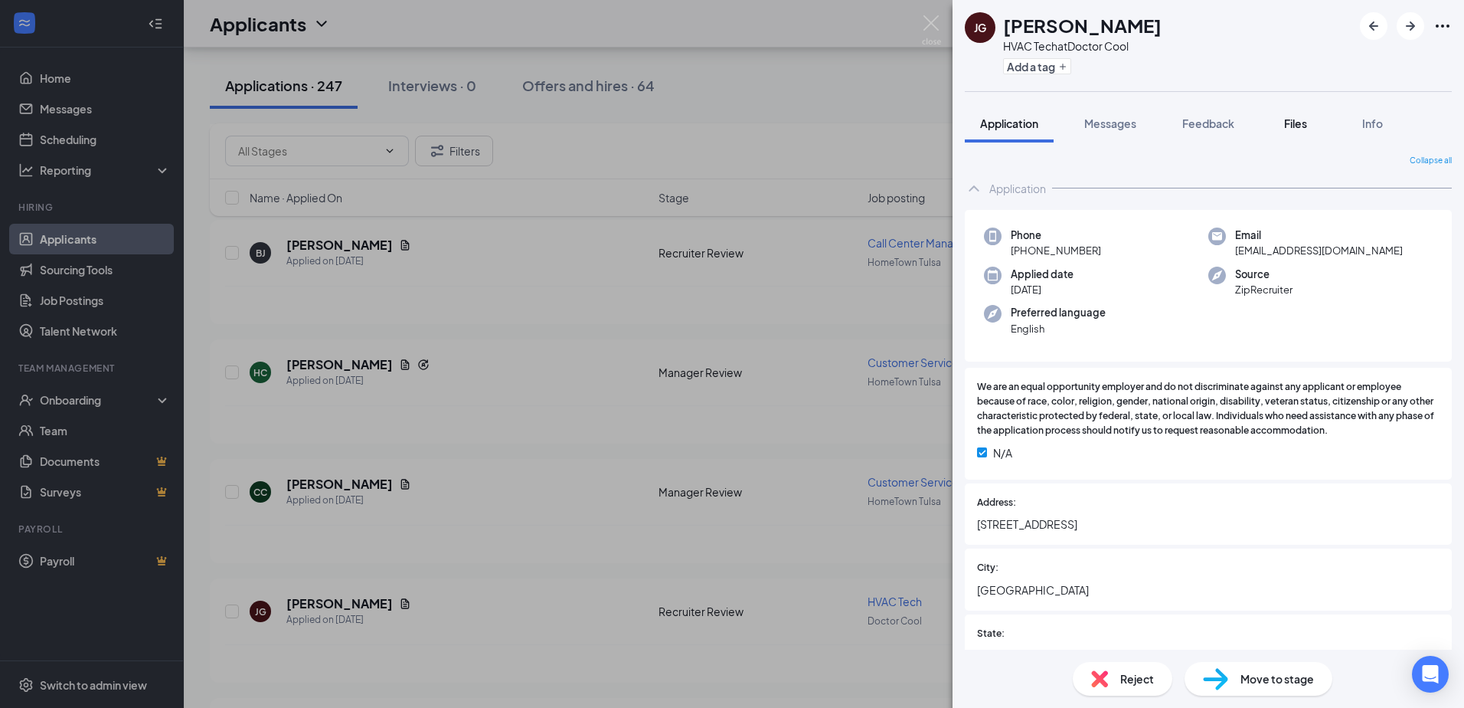
click at [1300, 126] on span "Files" at bounding box center [1295, 123] width 23 height 14
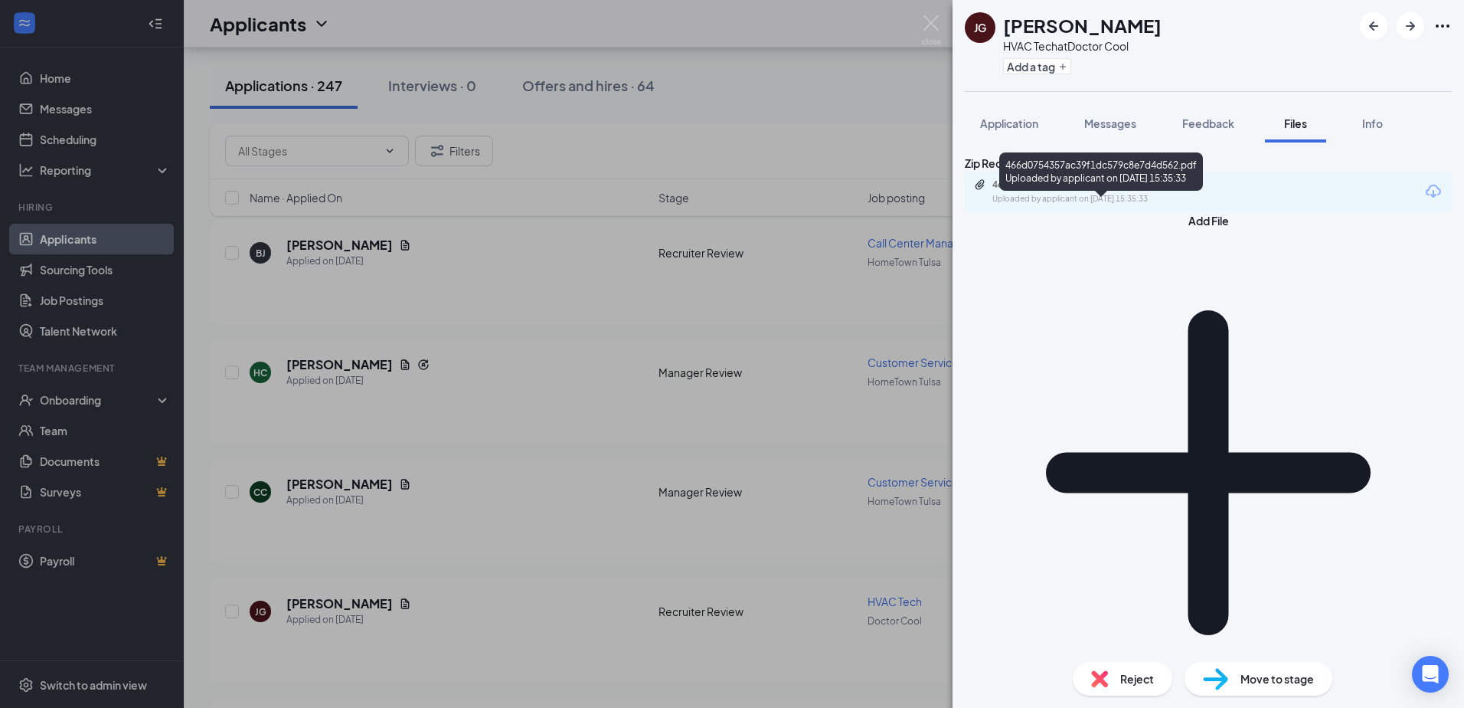
click at [1093, 205] on div "Uploaded by applicant on Sep 12, 2025 at 15:35:33" at bounding box center [1107, 199] width 230 height 12
click at [925, 25] on img at bounding box center [931, 30] width 19 height 30
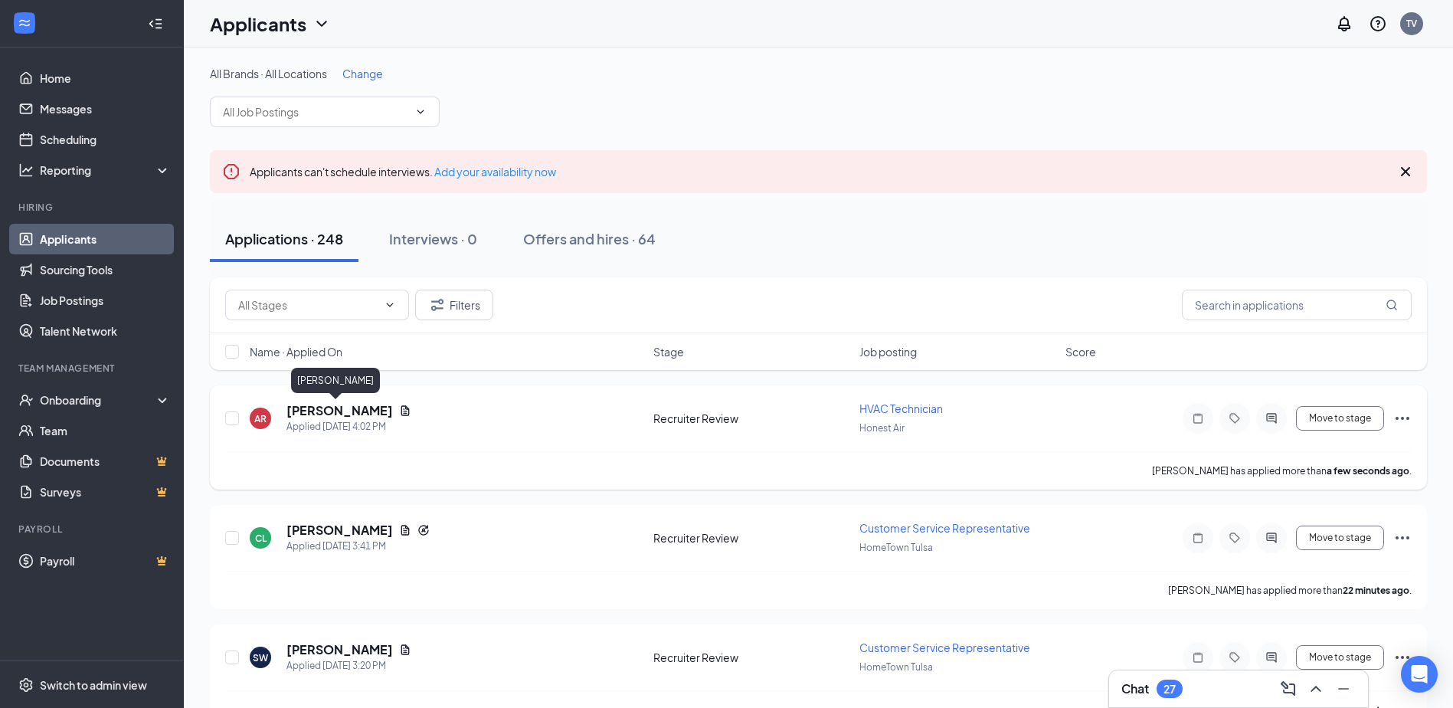
click at [336, 410] on h5 "[PERSON_NAME]" at bounding box center [339, 410] width 106 height 17
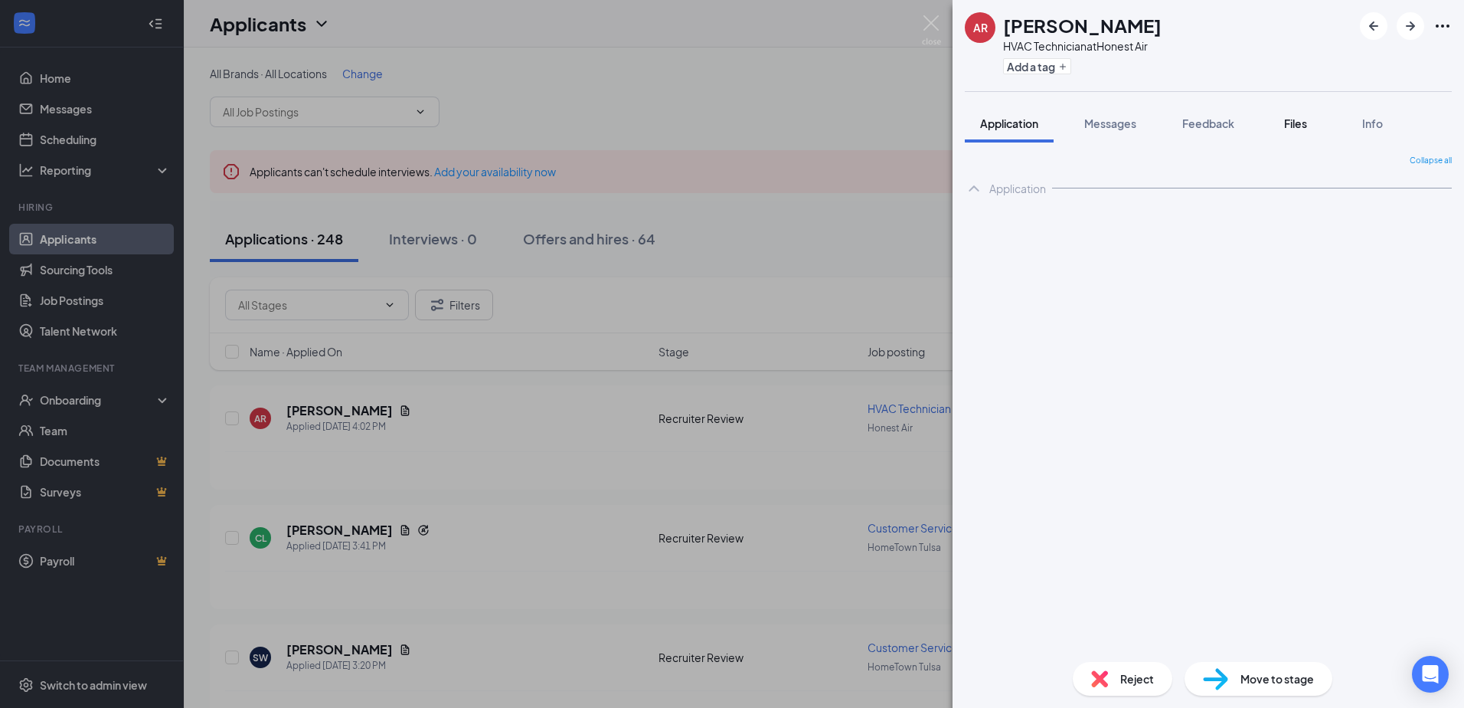
click at [1299, 131] on button "Files" at bounding box center [1295, 123] width 61 height 38
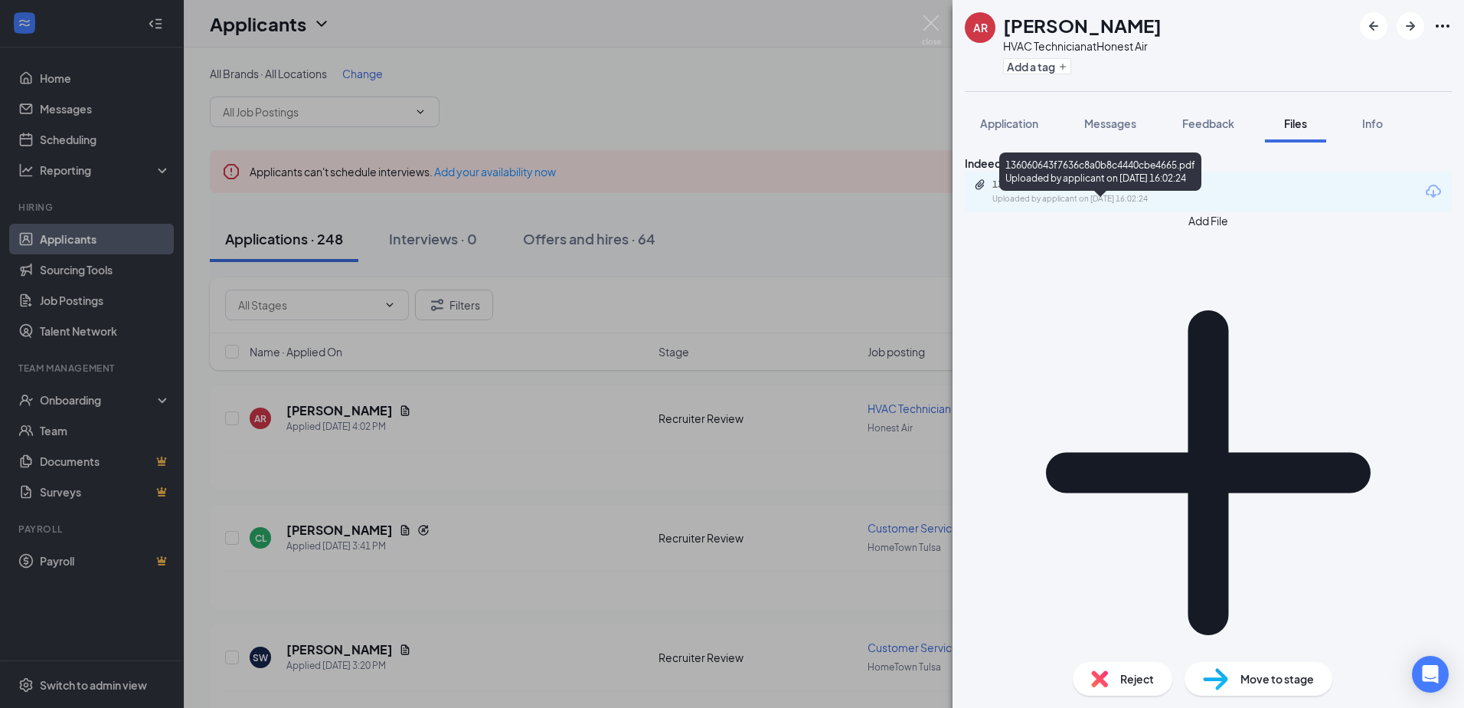
click at [1218, 205] on div "Uploaded by applicant on [DATE] 16:02:24" at bounding box center [1107, 199] width 230 height 12
